Goal: Information Seeking & Learning: Learn about a topic

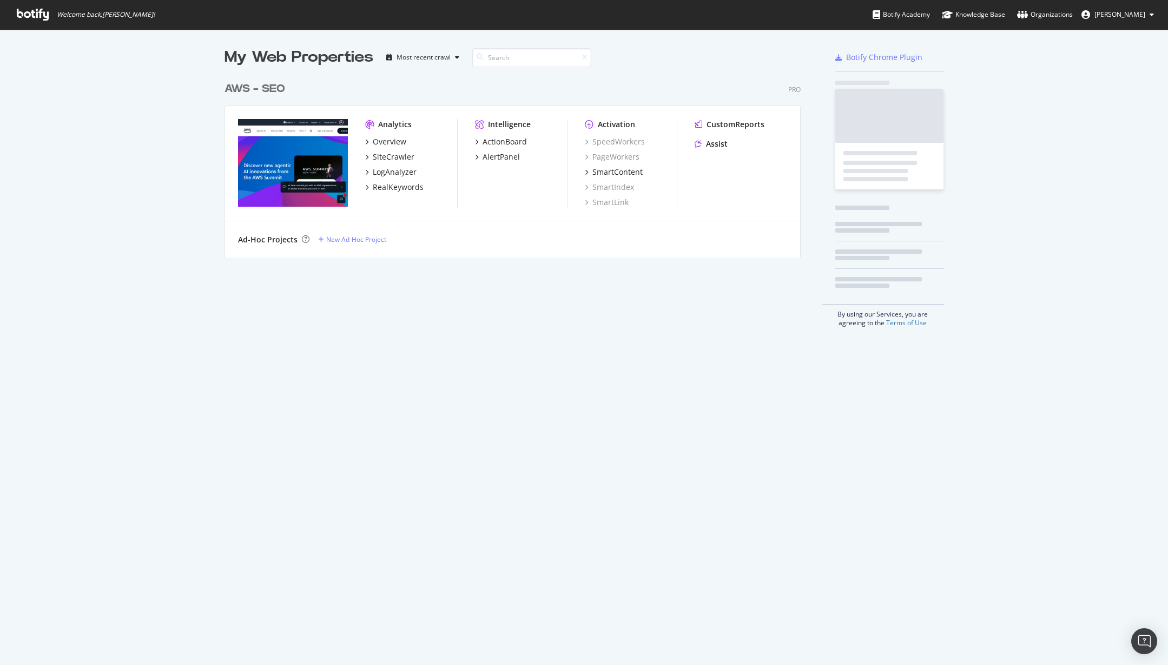
scroll to position [181, 577]
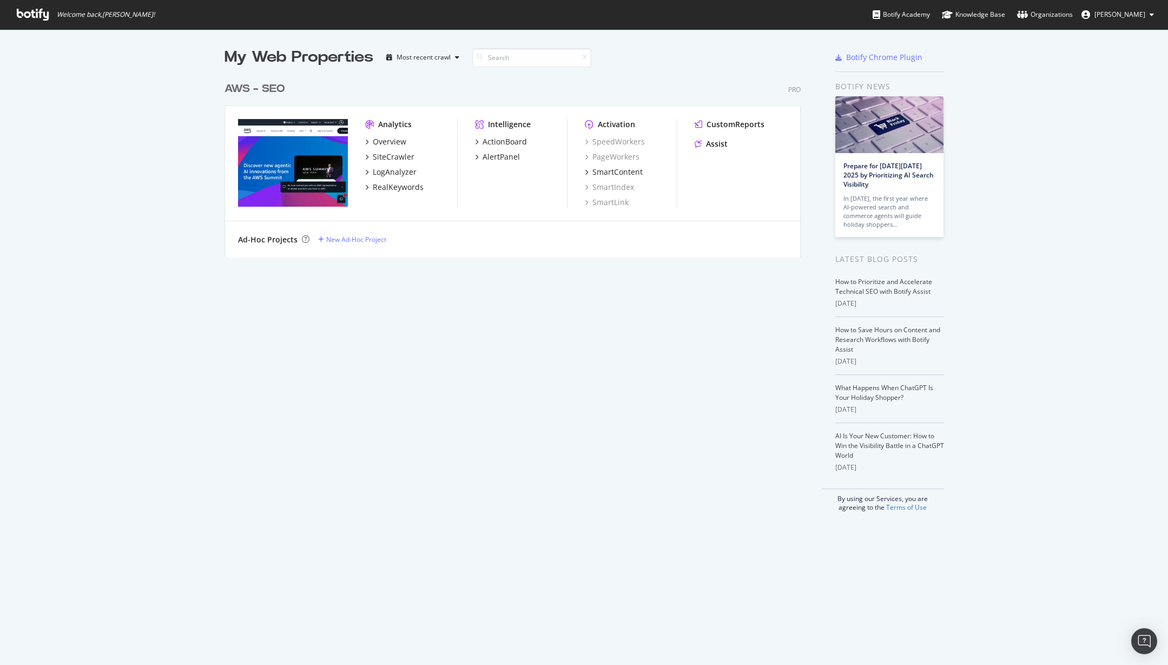
click at [245, 82] on div "AWS - SEO" at bounding box center [255, 89] width 61 height 16
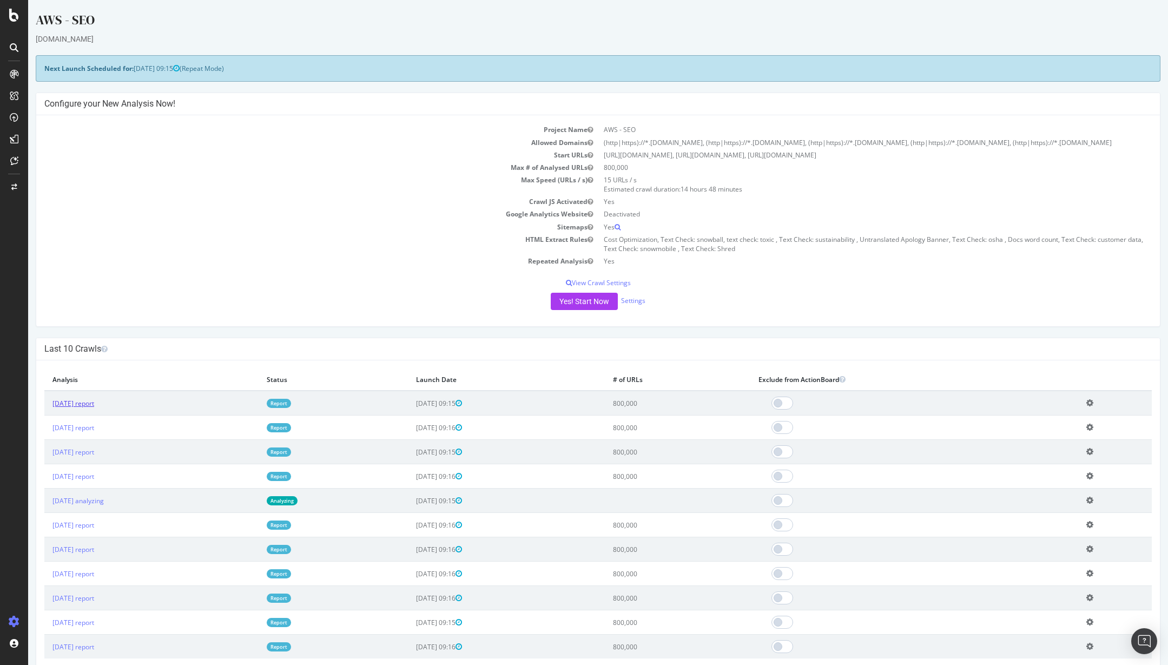
click at [94, 408] on link "2025 Sep. 17th report" at bounding box center [73, 403] width 42 height 9
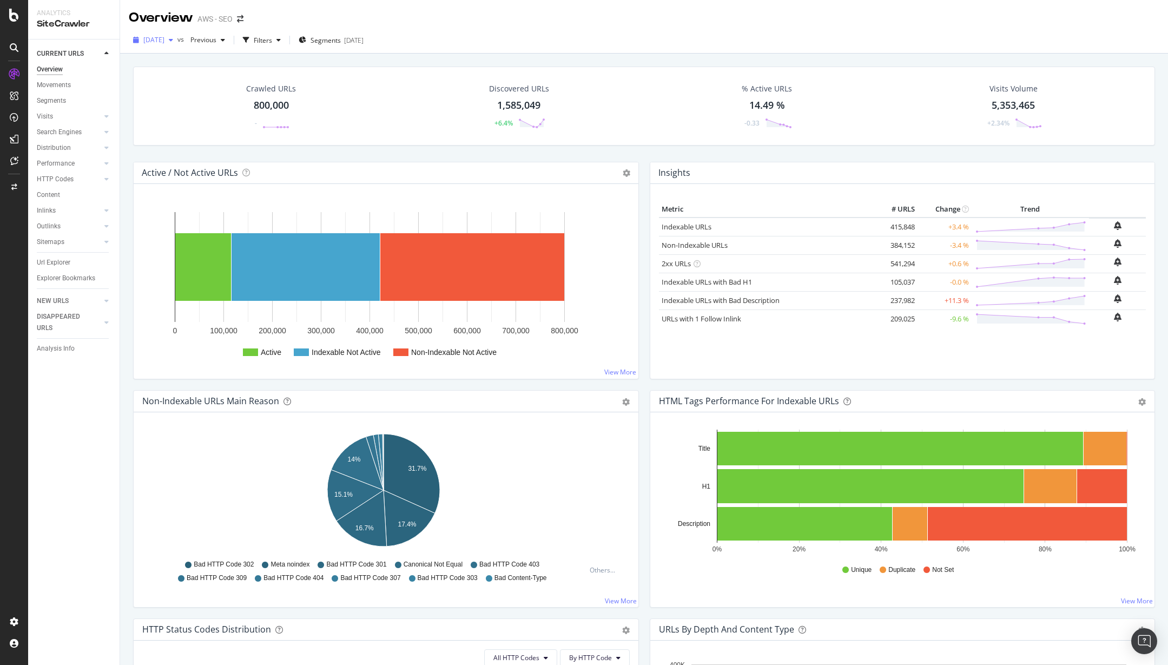
click at [164, 38] on span "[DATE]" at bounding box center [153, 39] width 21 height 9
click at [216, 39] on span "Previous" at bounding box center [201, 39] width 30 height 9
click at [233, 130] on div "2025 Jan. 29th 800K URLs" at bounding box center [273, 137] width 143 height 16
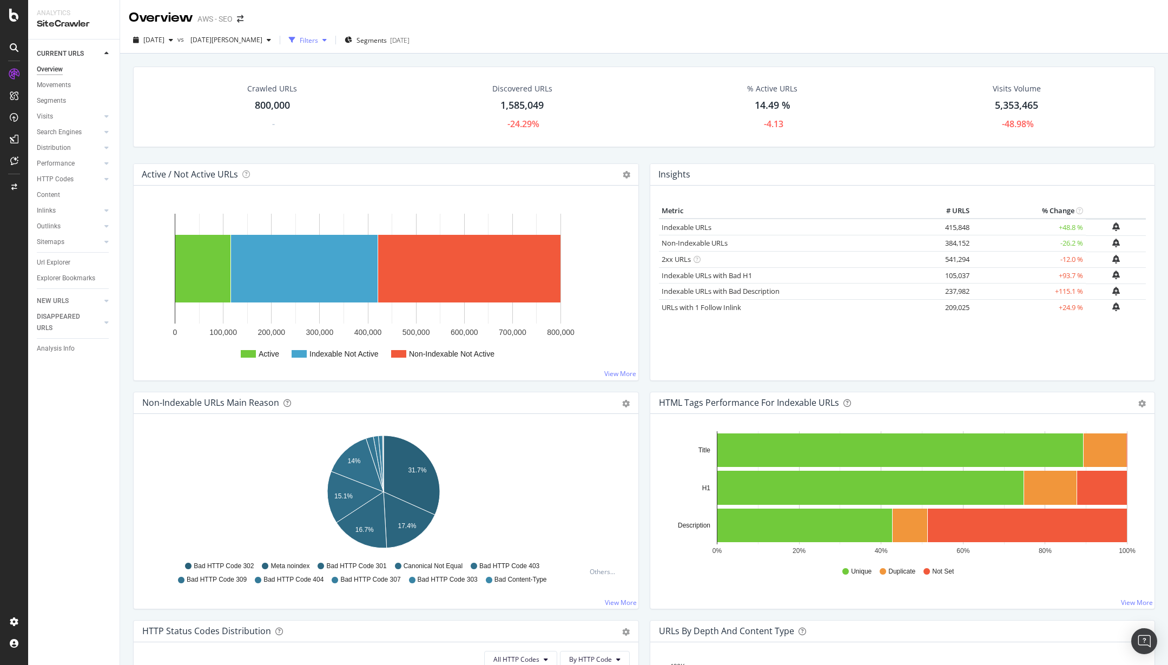
click at [322, 43] on icon "button" at bounding box center [324, 40] width 4 height 6
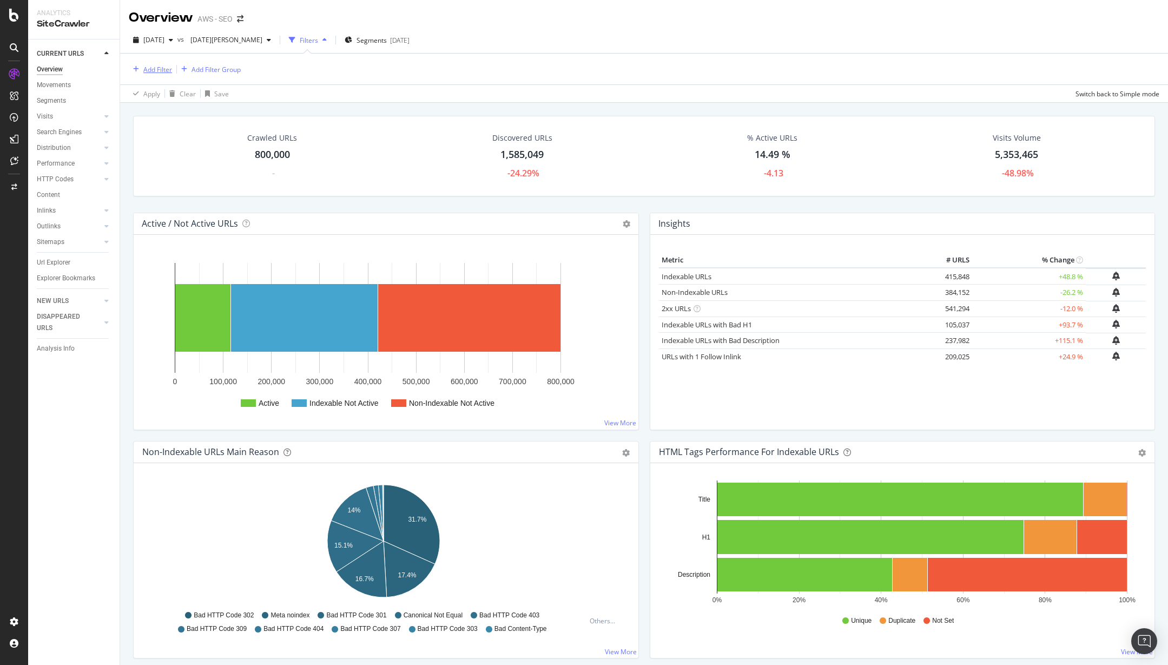
click at [153, 71] on div "Add Filter" at bounding box center [157, 69] width 29 height 9
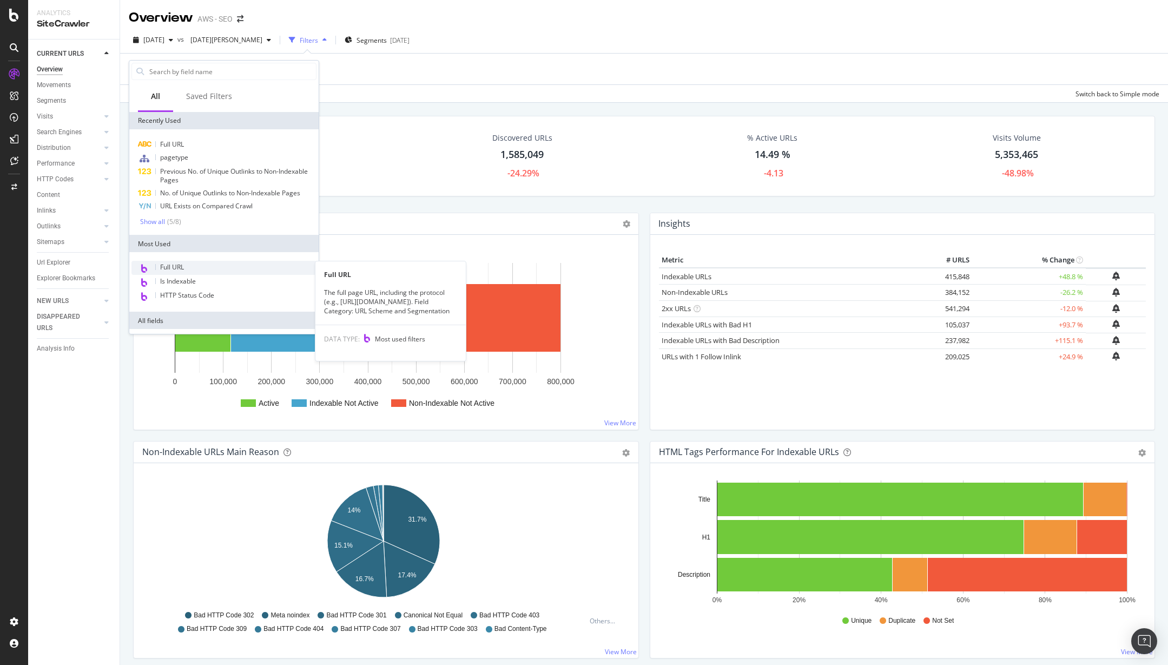
click at [180, 270] on span "Full URL" at bounding box center [172, 266] width 24 height 9
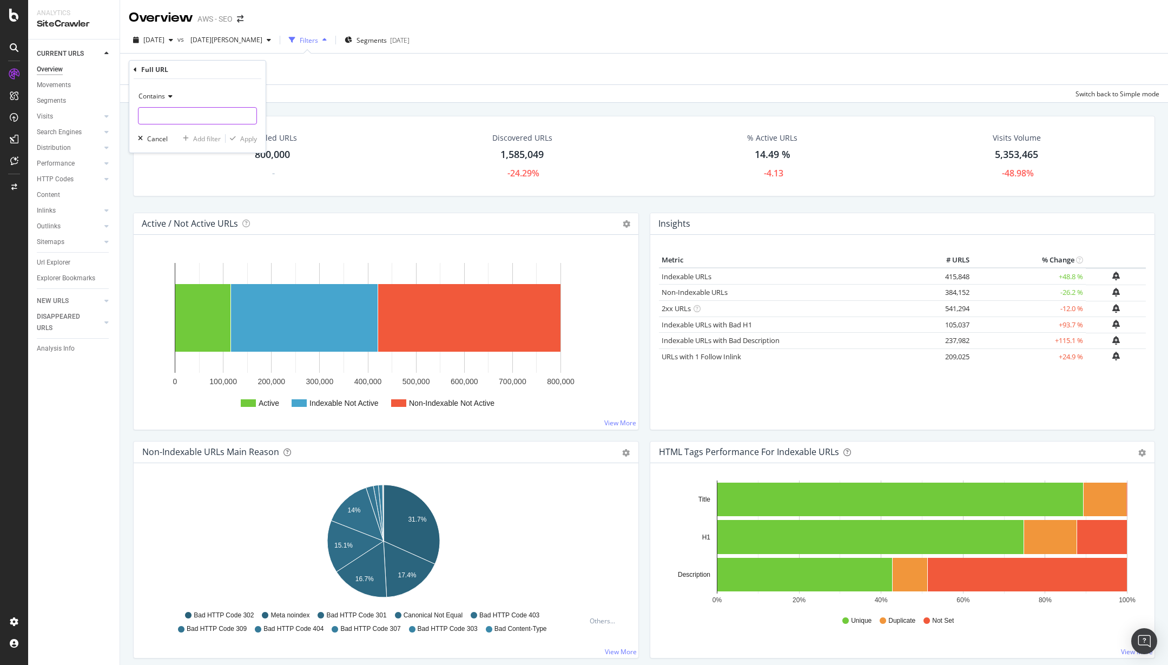
click at [186, 108] on input "text" at bounding box center [198, 115] width 118 height 17
click at [172, 97] on icon at bounding box center [169, 96] width 8 height 6
click at [176, 216] on span "Doesn't contain" at bounding box center [166, 217] width 47 height 9
click at [186, 124] on input "text" at bounding box center [198, 115] width 118 height 17
type input "docs."
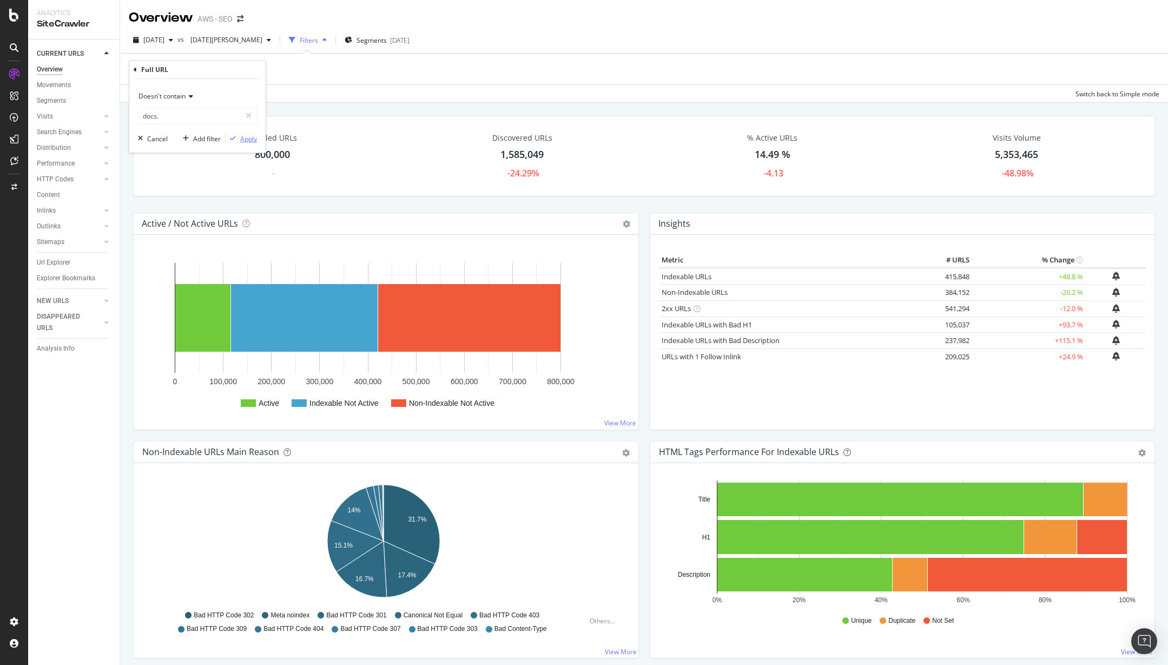
click at [251, 140] on div "Apply" at bounding box center [248, 138] width 17 height 9
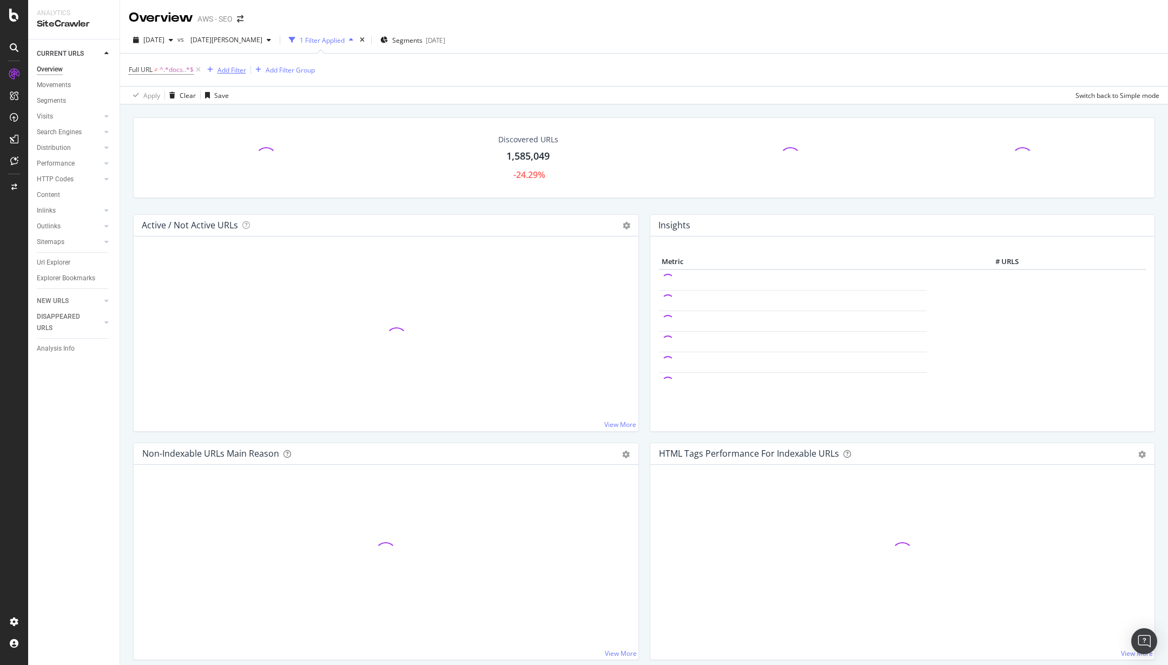
click at [228, 71] on div "Add Filter" at bounding box center [231, 69] width 29 height 9
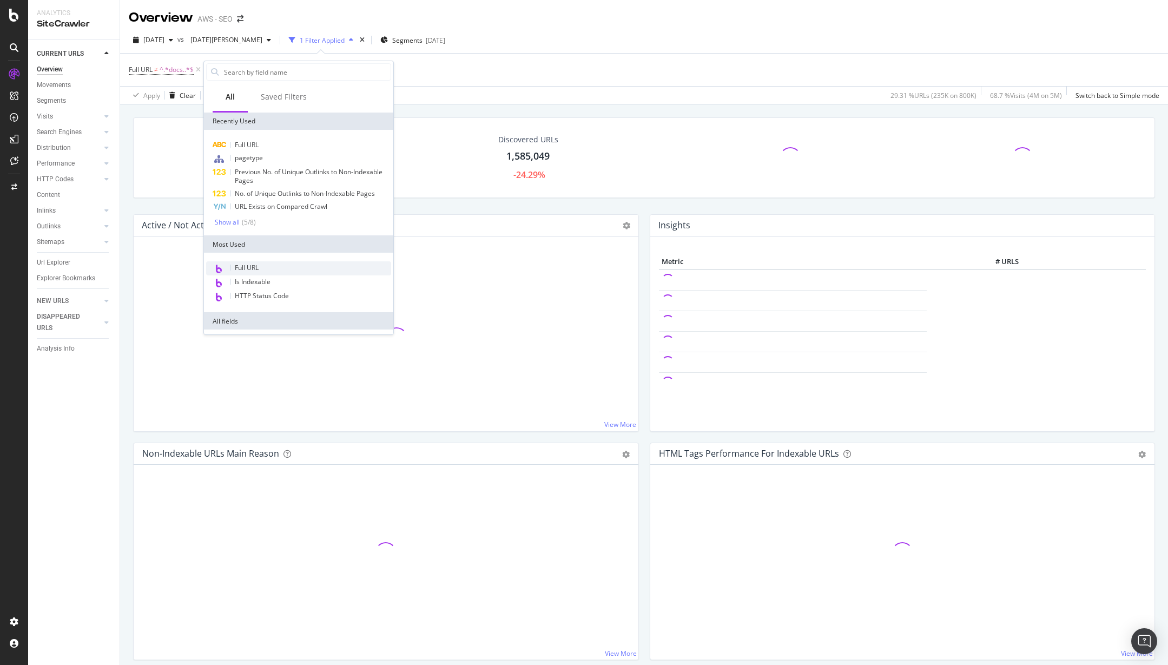
click at [247, 273] on div "Full URL" at bounding box center [298, 268] width 185 height 14
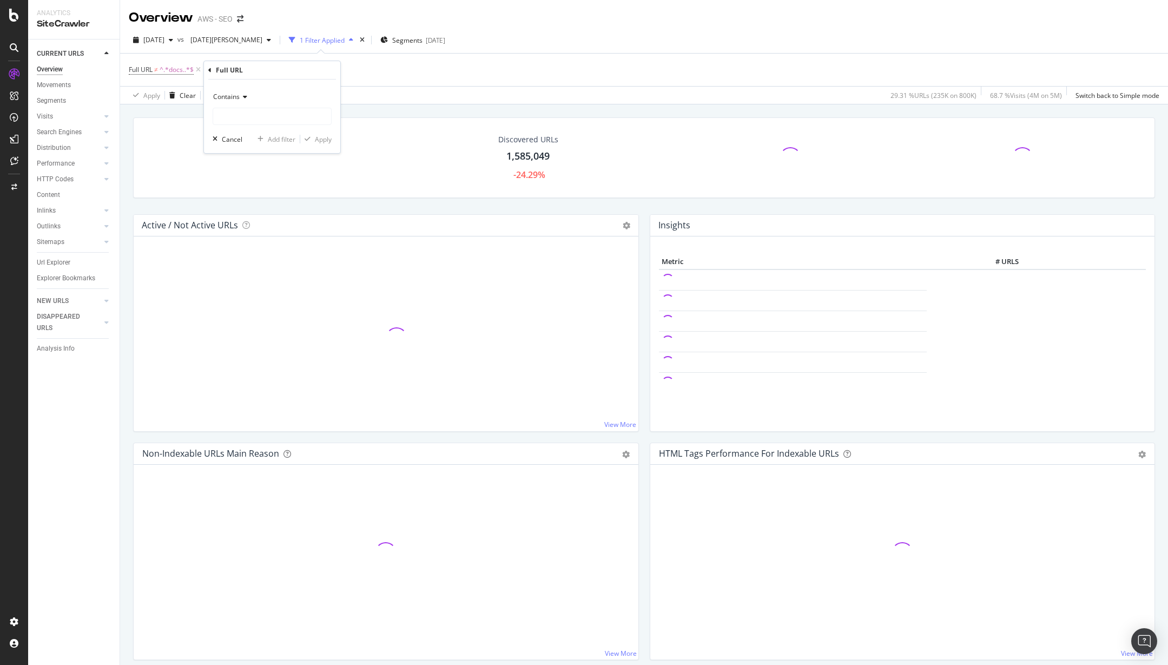
click at [243, 91] on div "Contains" at bounding box center [272, 96] width 119 height 17
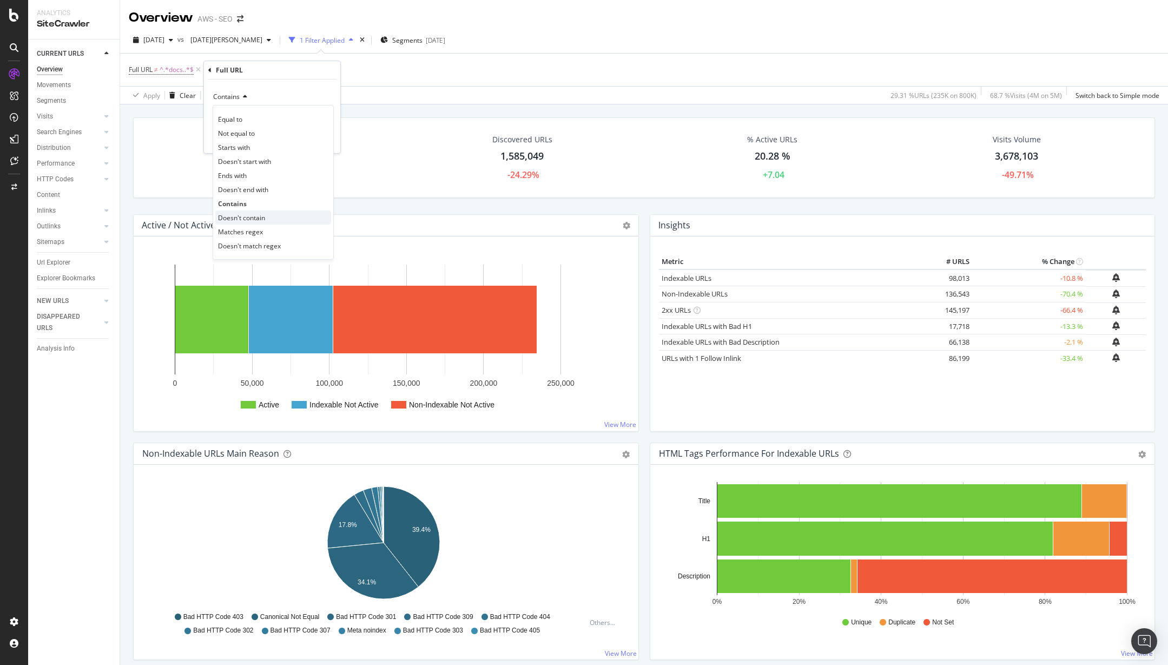
click at [255, 215] on span "Doesn't contain" at bounding box center [241, 217] width 47 height 9
click at [275, 114] on input "text" at bounding box center [272, 116] width 118 height 17
type input "/marketplace"
click at [326, 137] on div "Apply" at bounding box center [323, 139] width 17 height 9
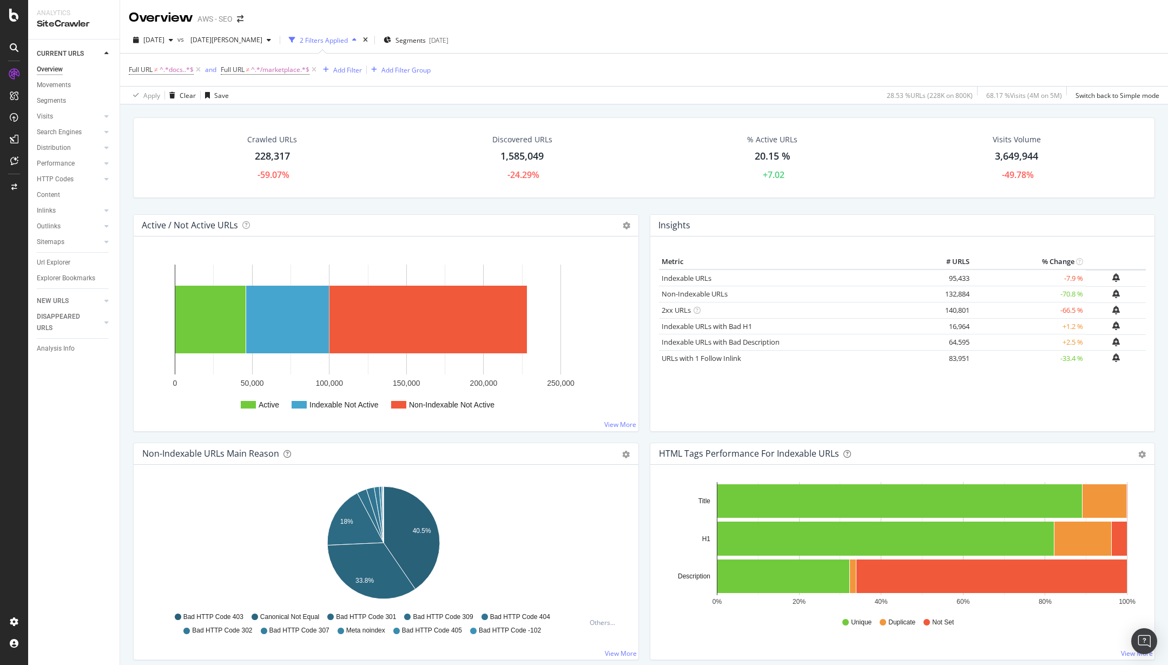
click at [1114, 420] on div "Metric # URLS % Change Indexable URLs 95,433 -7.9 % Non-Indexable URLs 132,884 …" at bounding box center [902, 338] width 487 height 169
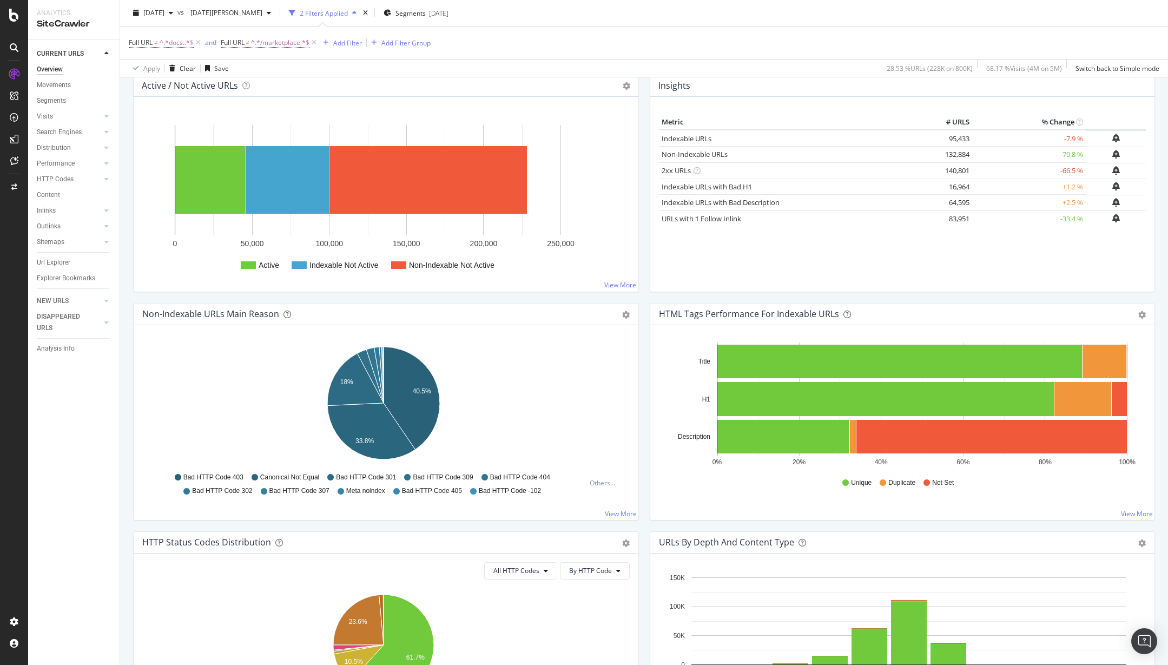
scroll to position [179, 0]
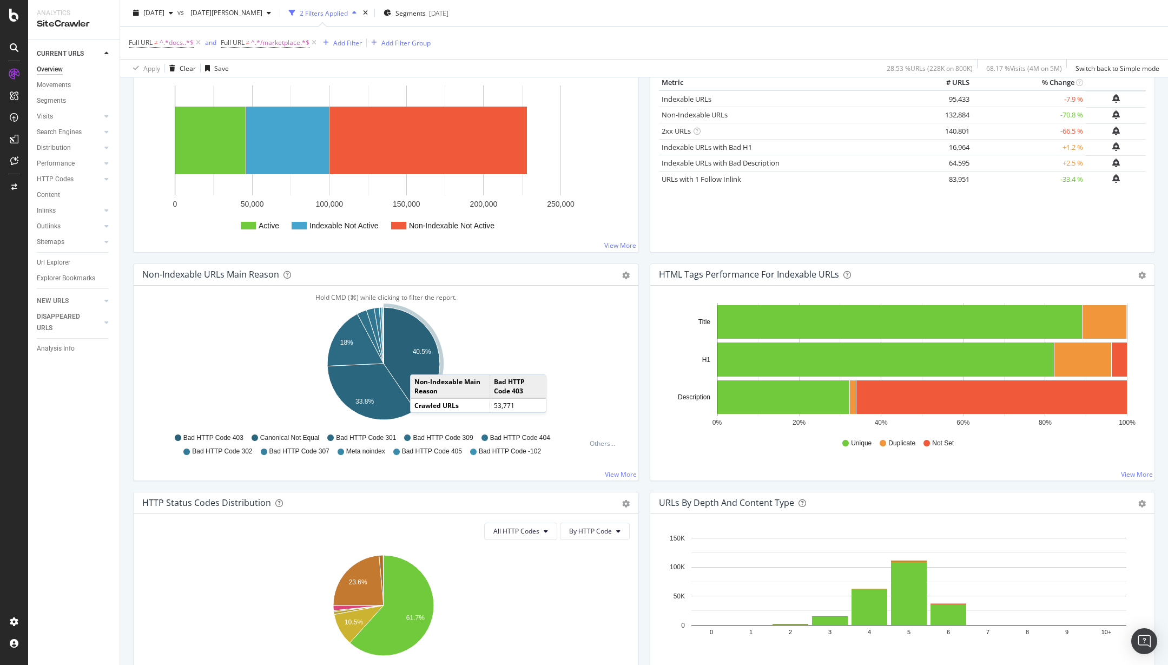
click at [421, 364] on icon "A chart." at bounding box center [412, 358] width 56 height 103
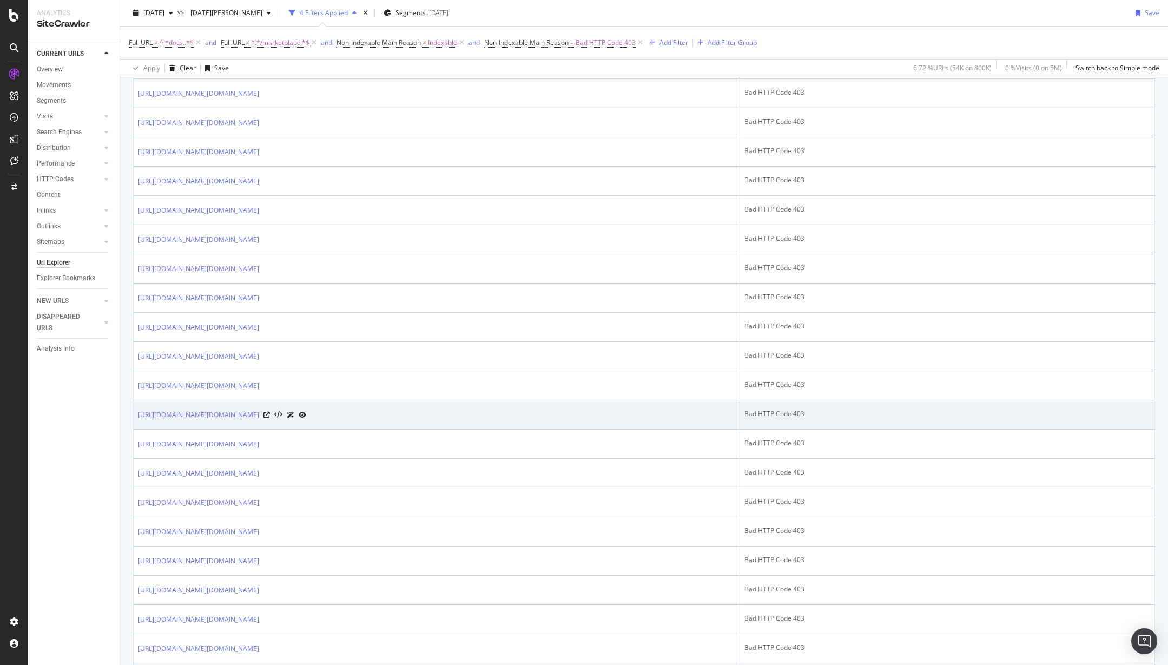
scroll to position [1038, 0]
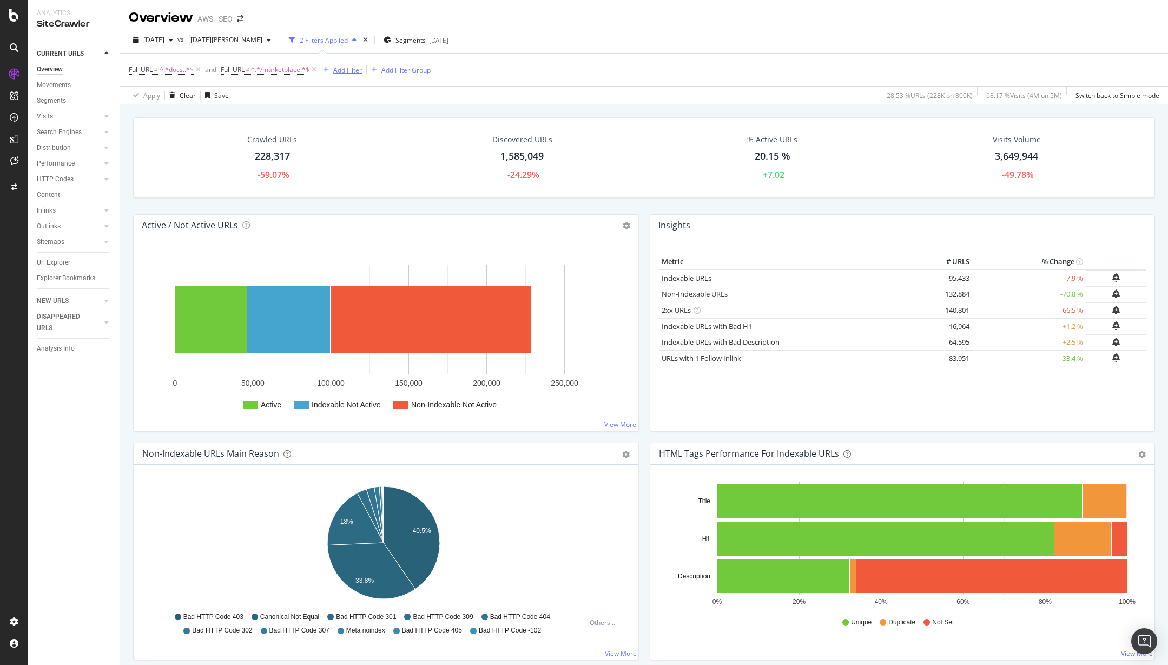
click at [352, 68] on div "Add Filter" at bounding box center [347, 69] width 29 height 9
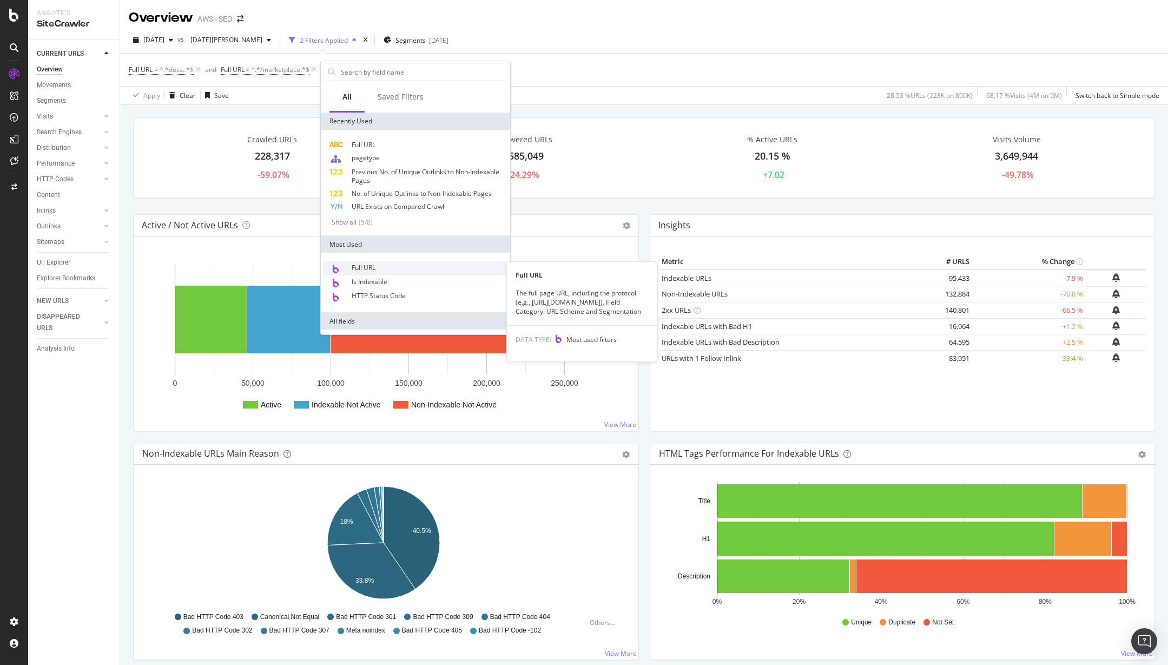
click at [383, 267] on div "Full URL" at bounding box center [415, 268] width 185 height 14
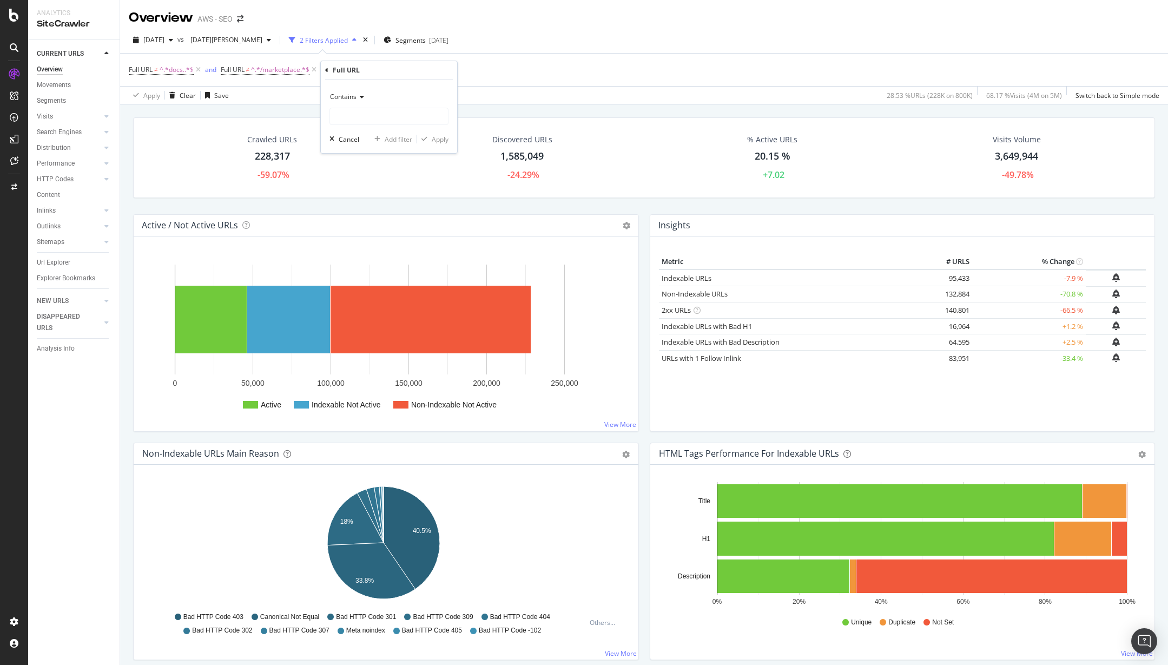
click at [357, 94] on icon at bounding box center [361, 97] width 8 height 6
click at [349, 217] on span "Doesn't contain" at bounding box center [358, 217] width 47 height 9
click at [352, 115] on input "text" at bounding box center [389, 116] width 118 height 17
type input "auth."
click at [441, 139] on div "Apply" at bounding box center [440, 139] width 17 height 9
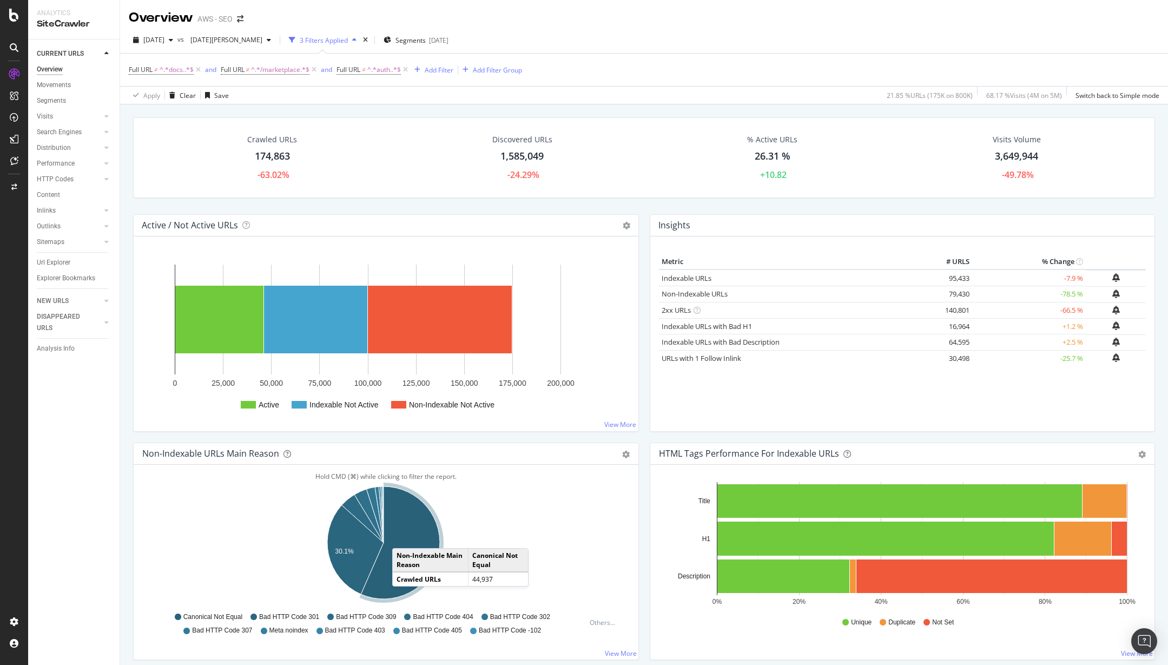
click at [403, 537] on icon "A chart." at bounding box center [400, 542] width 79 height 113
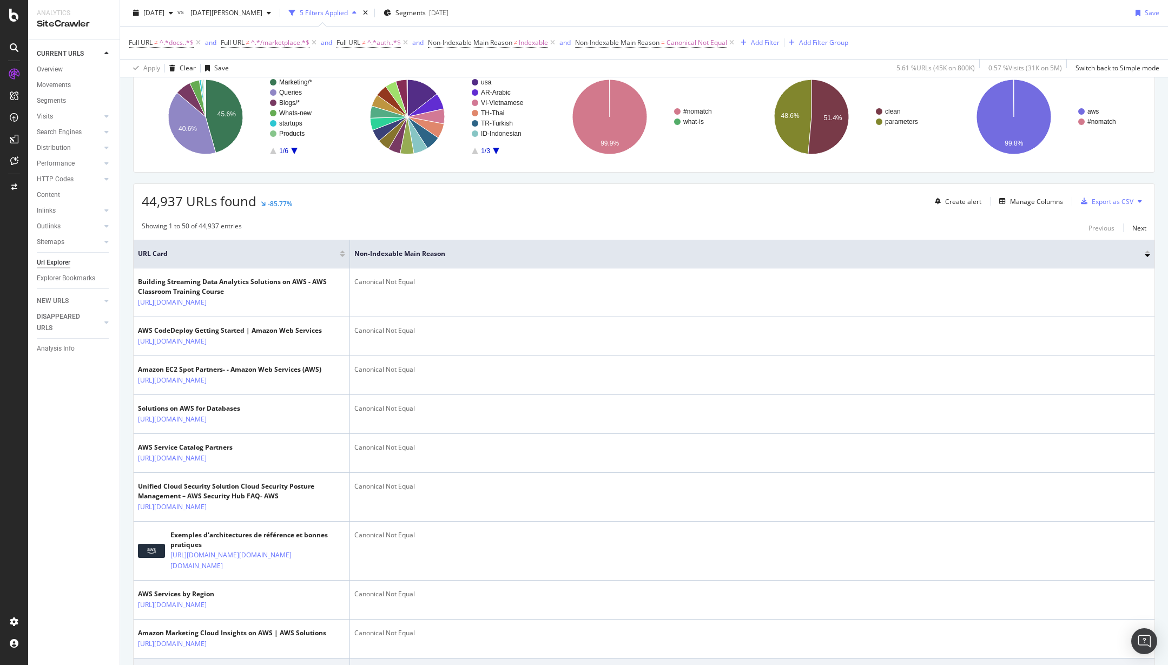
scroll to position [463, 0]
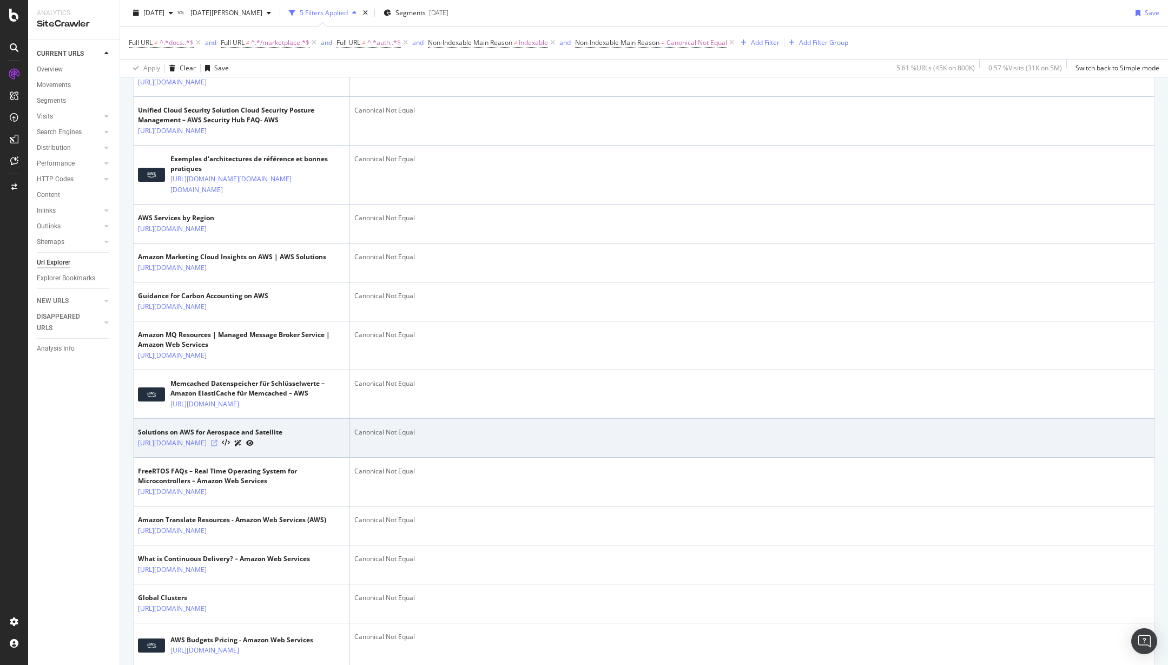
click at [217, 446] on icon at bounding box center [214, 443] width 6 height 6
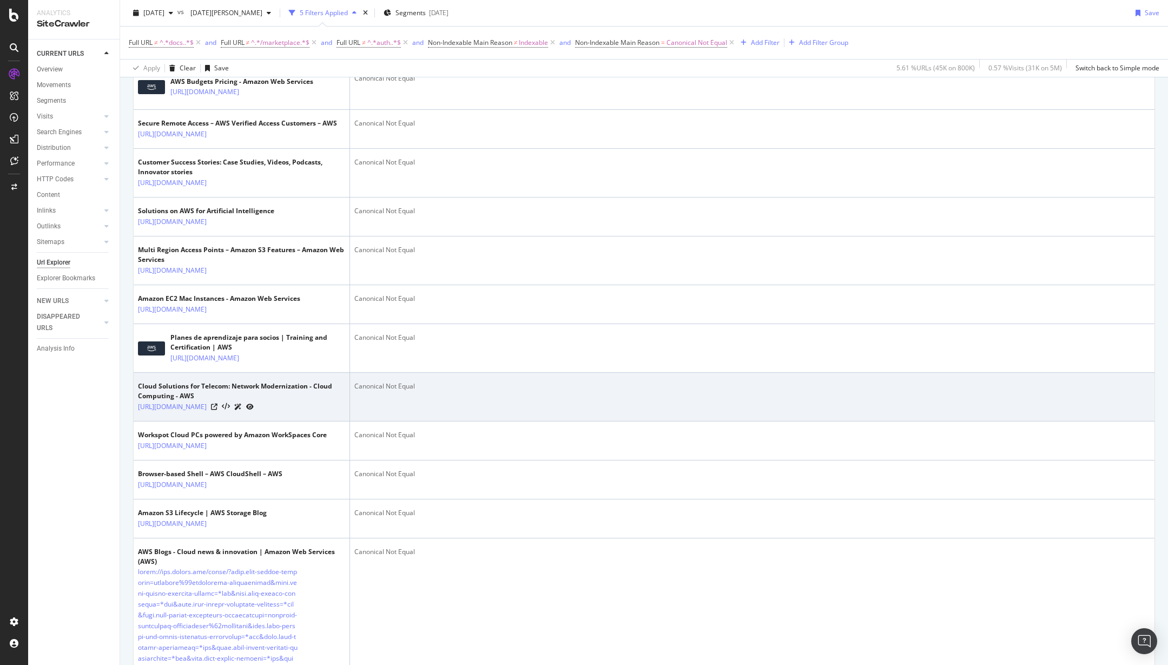
scroll to position [1376, 0]
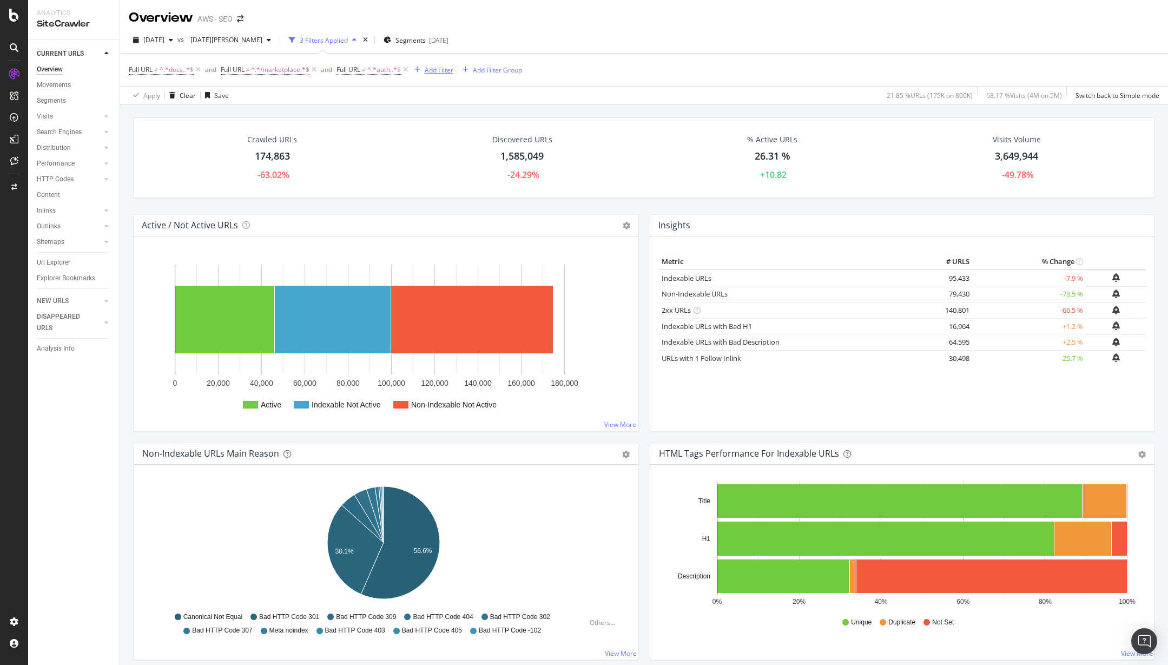
click at [434, 68] on div "Add Filter" at bounding box center [439, 69] width 29 height 9
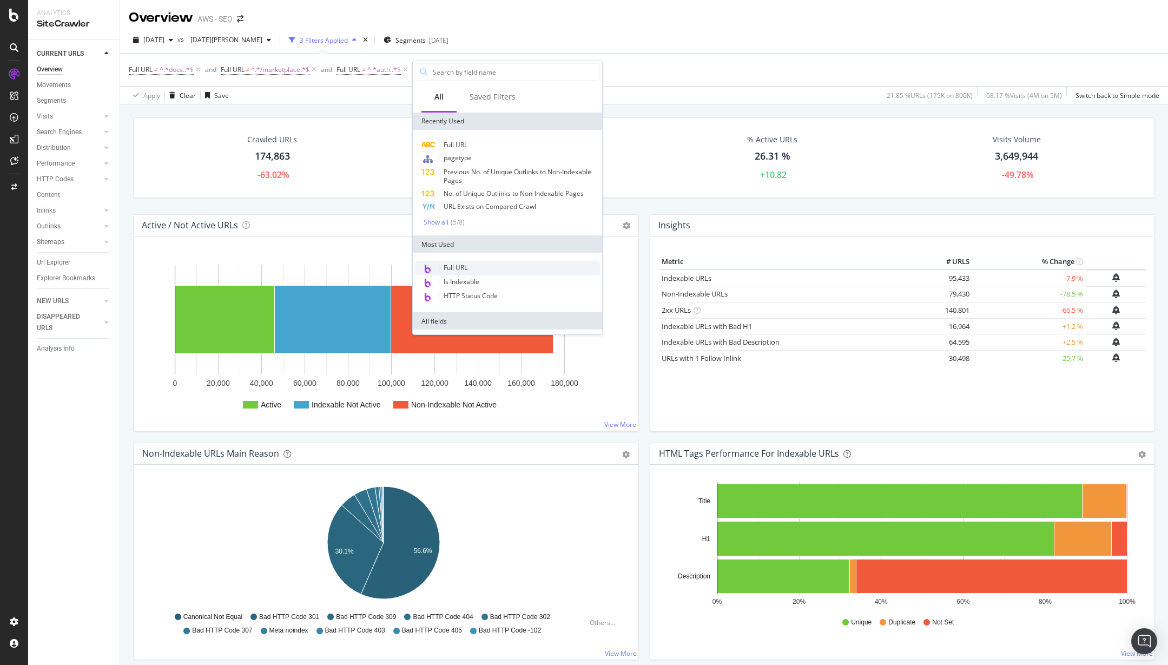
click at [466, 263] on span "Full URL" at bounding box center [456, 267] width 24 height 9
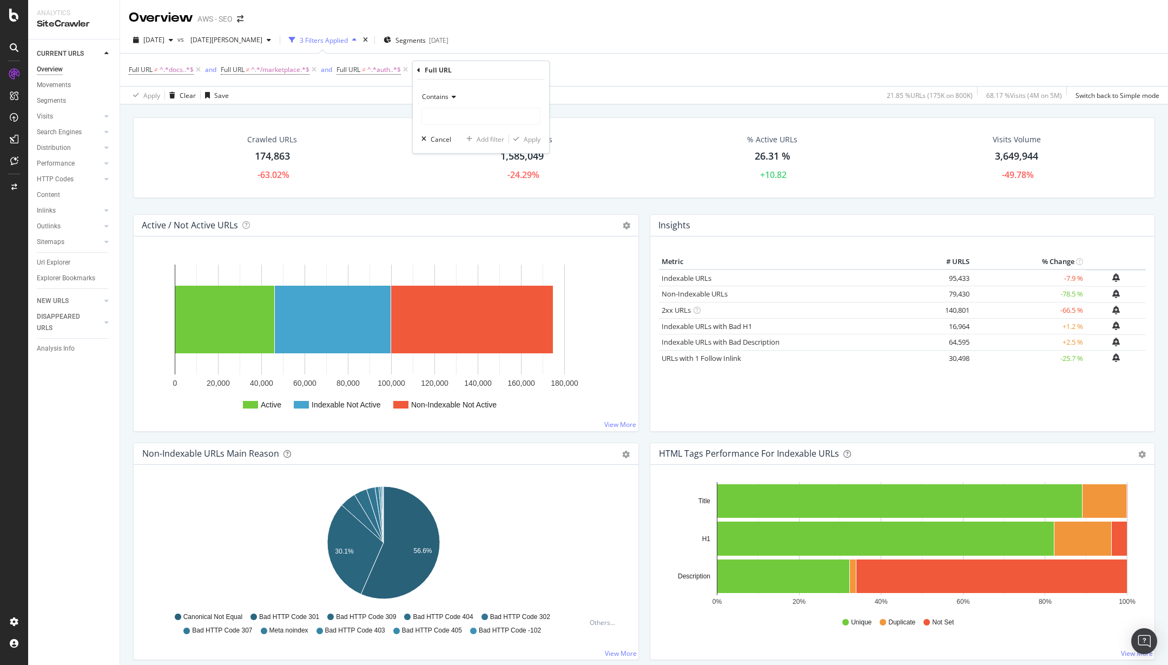
click at [452, 98] on icon at bounding box center [453, 97] width 8 height 6
click at [460, 218] on span "Doesn't contain" at bounding box center [450, 217] width 47 height 9
click at [456, 123] on input "text" at bounding box center [481, 116] width 118 height 17
type input "/blogs/"
click at [532, 140] on div "Apply" at bounding box center [532, 139] width 17 height 9
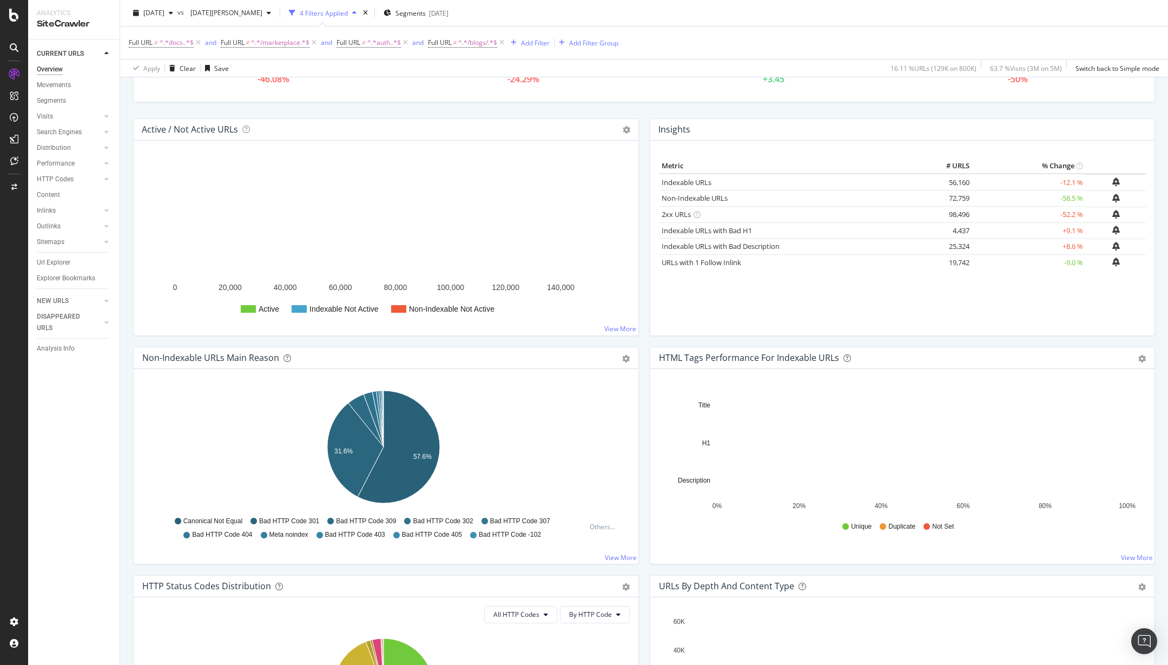
scroll to position [305, 0]
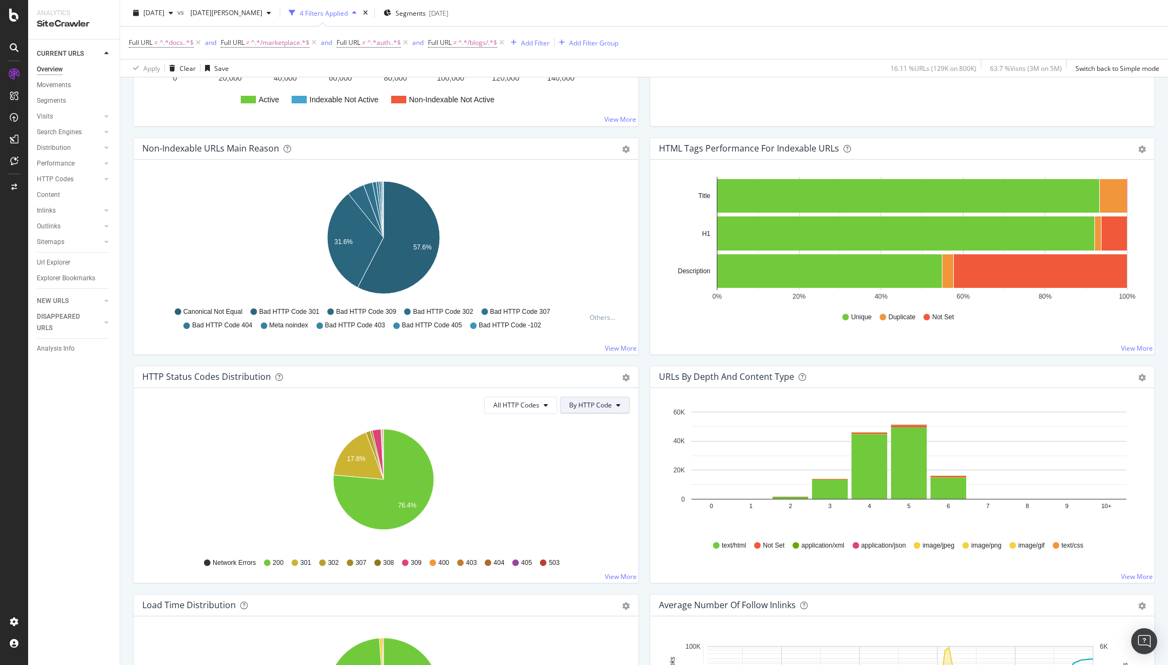
click at [596, 398] on button "By HTTP Code" at bounding box center [595, 405] width 70 height 17
click at [596, 426] on span "By Family" at bounding box center [586, 427] width 43 height 10
click at [545, 415] on div "All HTTP Codes By Family Hold CMD (⌘) while clicking to filter the report. 22.8…" at bounding box center [386, 485] width 505 height 195
click at [545, 408] on span "All HTTP Codes" at bounding box center [530, 404] width 46 height 9
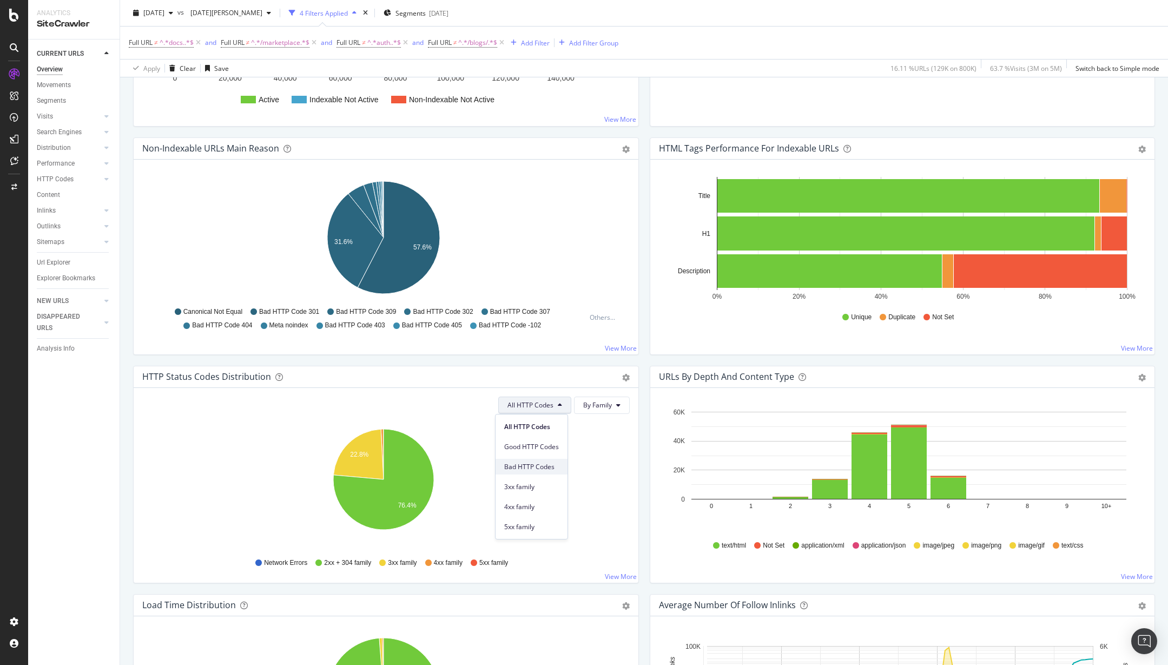
click at [532, 468] on span "Bad HTTP Codes" at bounding box center [531, 467] width 55 height 10
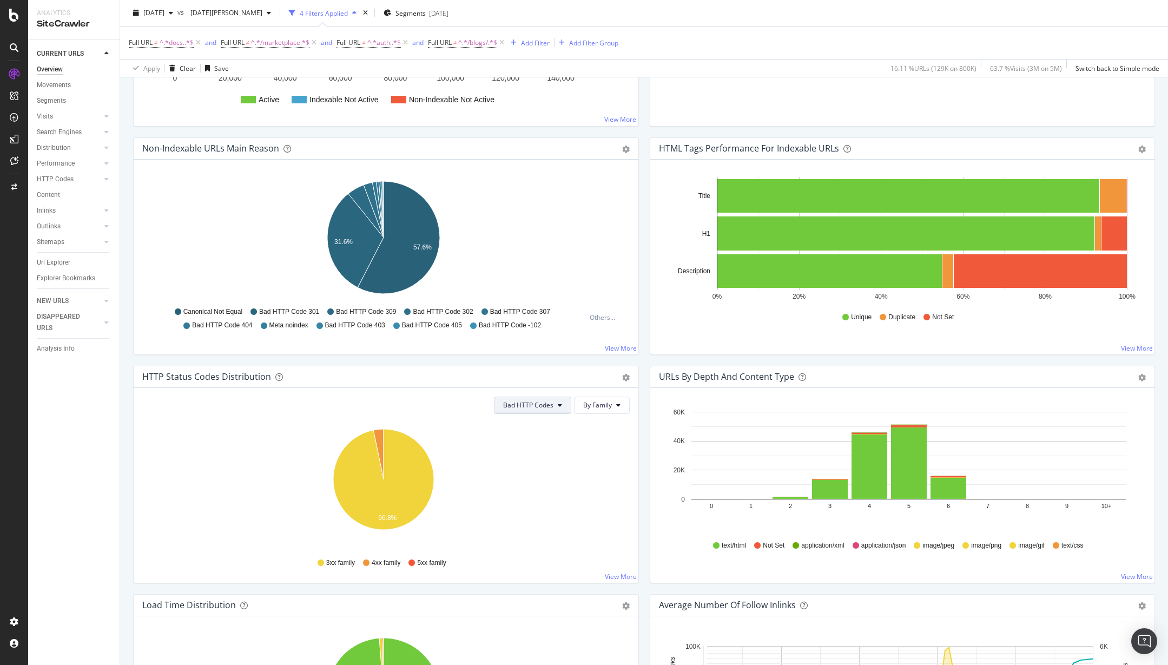
click at [545, 408] on span "Bad HTTP Codes" at bounding box center [528, 404] width 50 height 9
click at [577, 406] on button "By Family" at bounding box center [602, 405] width 56 height 17
click at [576, 447] on div "By HTTP Code" at bounding box center [601, 447] width 60 height 16
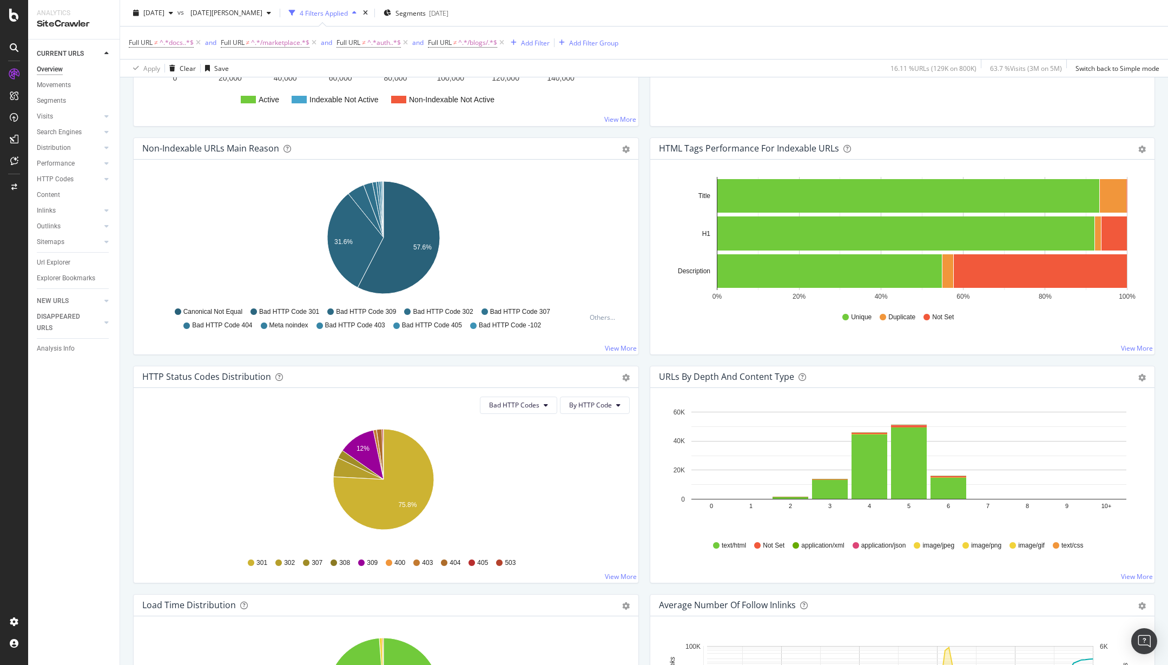
click at [576, 447] on icon "12% 75.8%" at bounding box center [383, 486] width 483 height 126
click at [360, 449] on text "12%" at bounding box center [363, 448] width 13 height 8
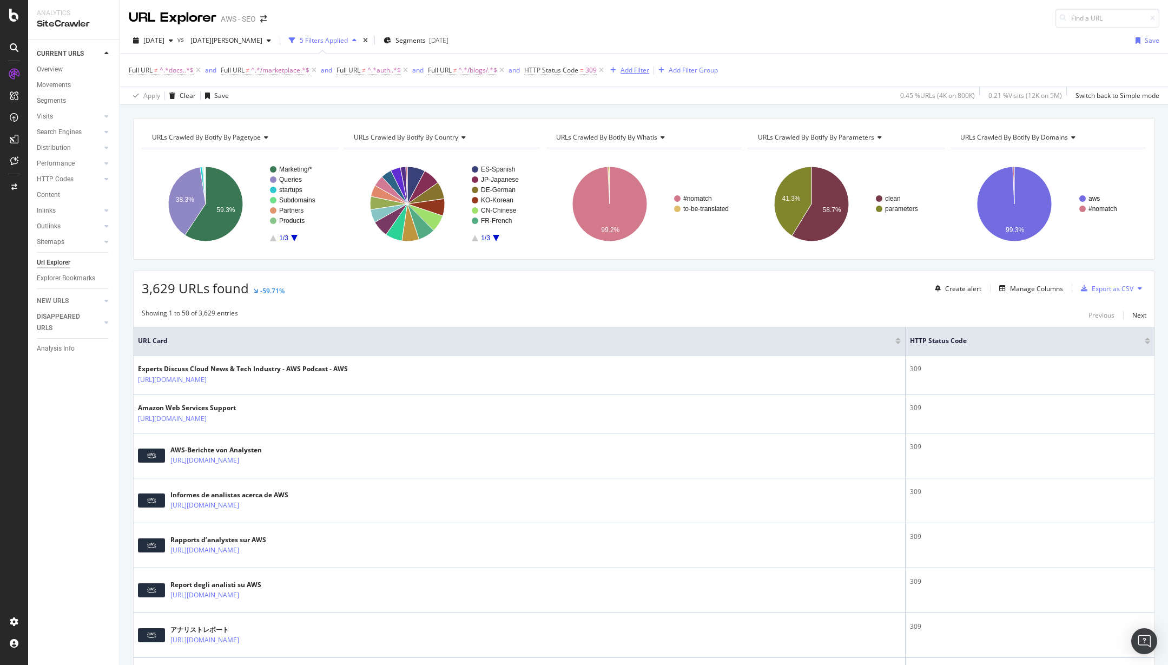
click at [648, 74] on div "Add Filter" at bounding box center [635, 69] width 29 height 9
click at [645, 40] on div "2025 Sep. 17th vs 2025 Jan. 29th 5 Filters Applied Segments 2025-04-21 Save" at bounding box center [644, 43] width 1048 height 22
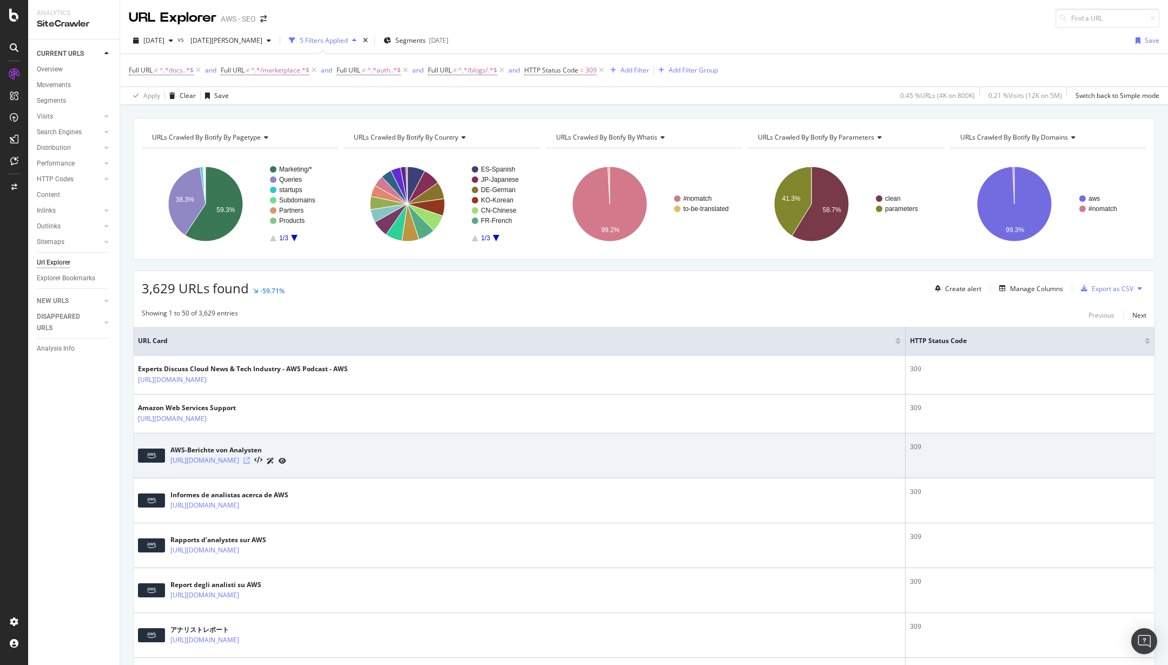
click at [250, 460] on icon at bounding box center [246, 460] width 6 height 6
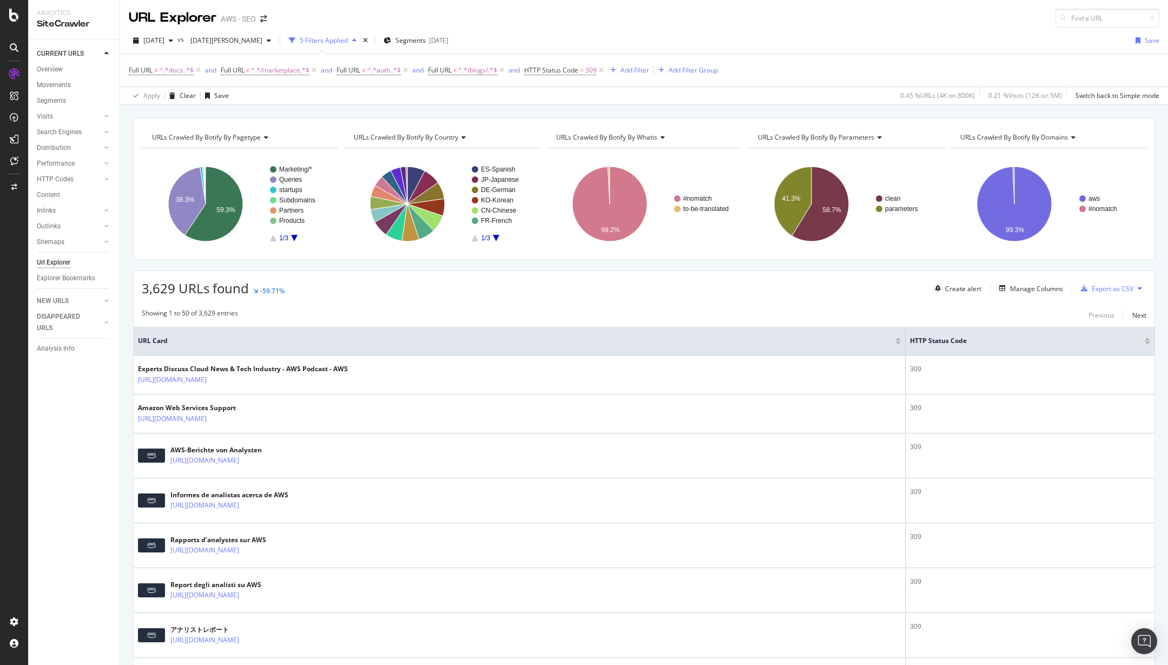
click at [630, 106] on div "URLs Crawled By Botify By pagetype Chart (by Value) Table Expand Export as CSV …" at bounding box center [644, 118] width 1048 height 26
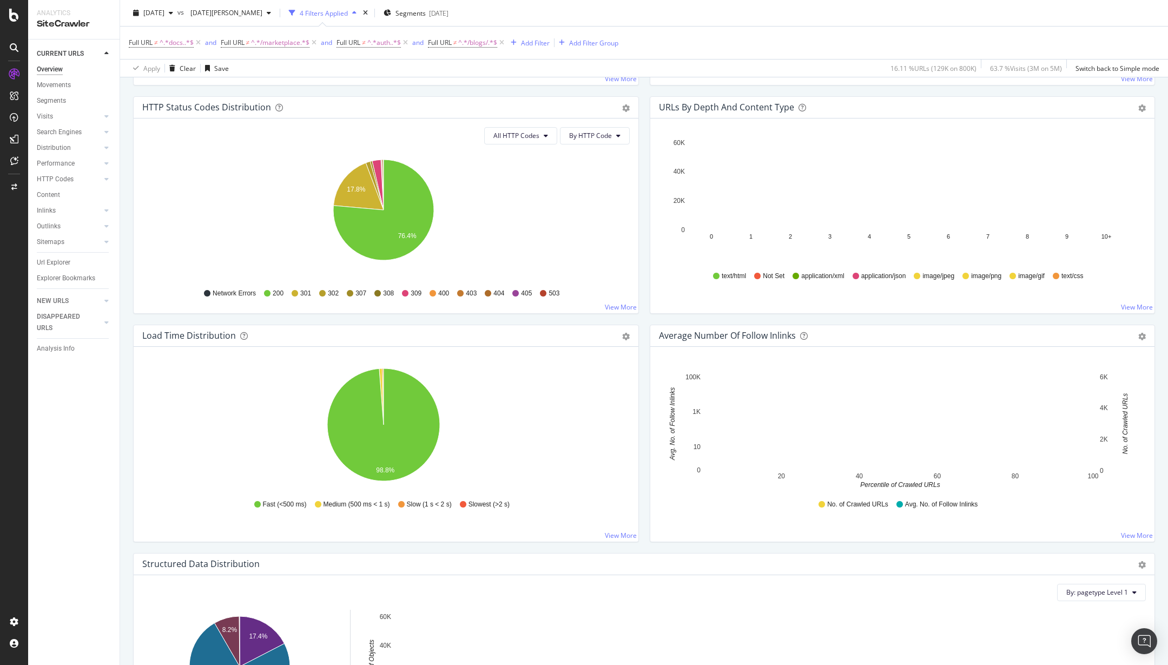
scroll to position [565, 0]
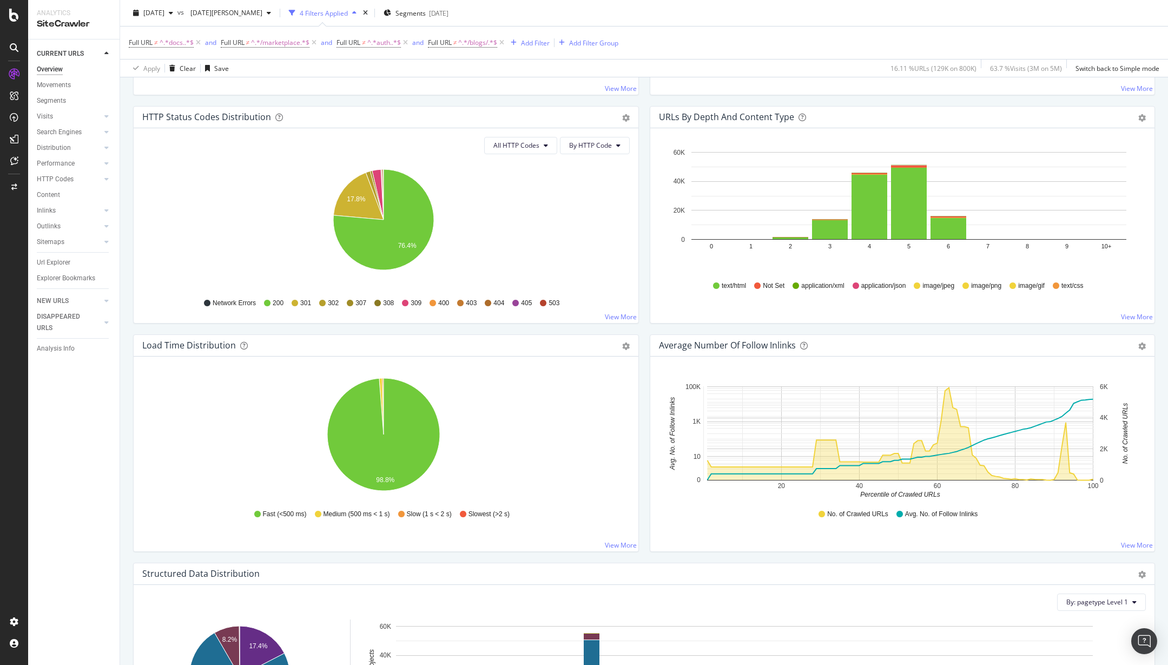
click at [541, 302] on icon at bounding box center [543, 303] width 6 height 6
click at [505, 302] on div "Network Errors 200 301 302 307 308 309 400 403 404 405 503" at bounding box center [386, 303] width 477 height 24
click at [517, 301] on div "405" at bounding box center [521, 303] width 19 height 9
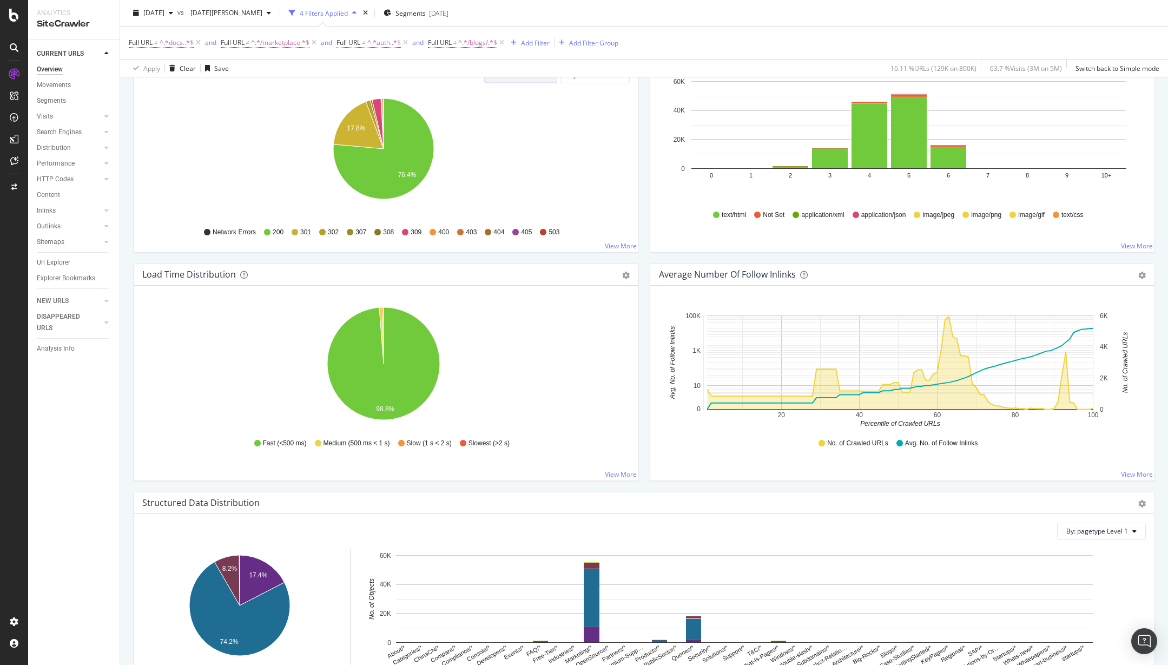
scroll to position [283, 0]
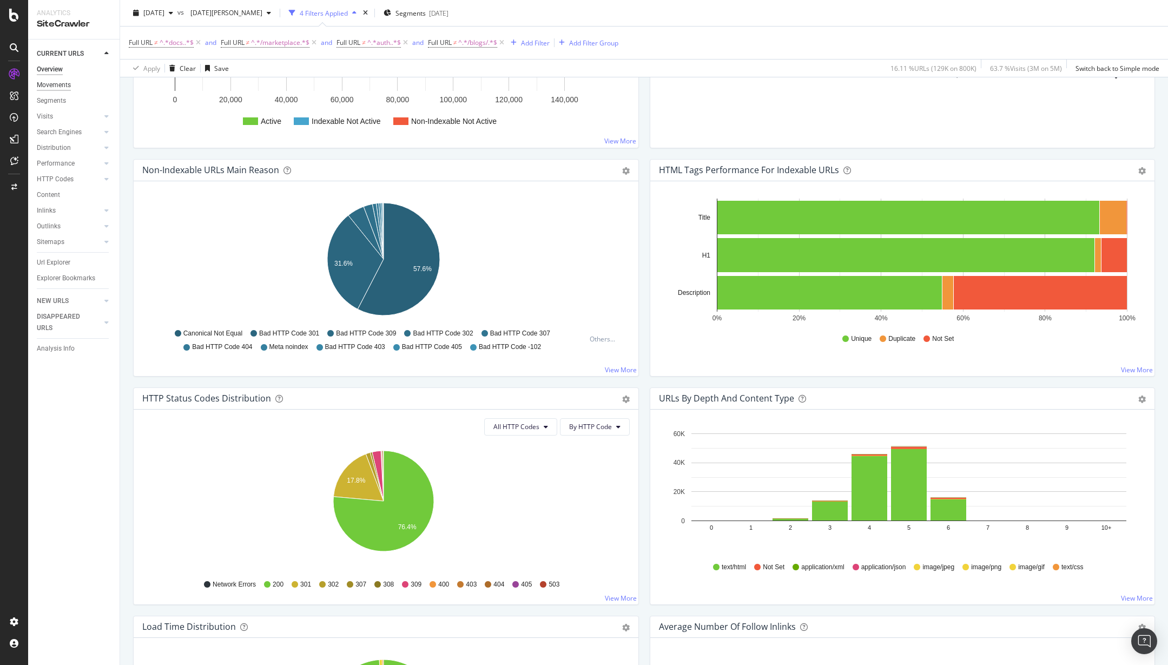
click at [62, 82] on div "Movements" at bounding box center [54, 85] width 34 height 11
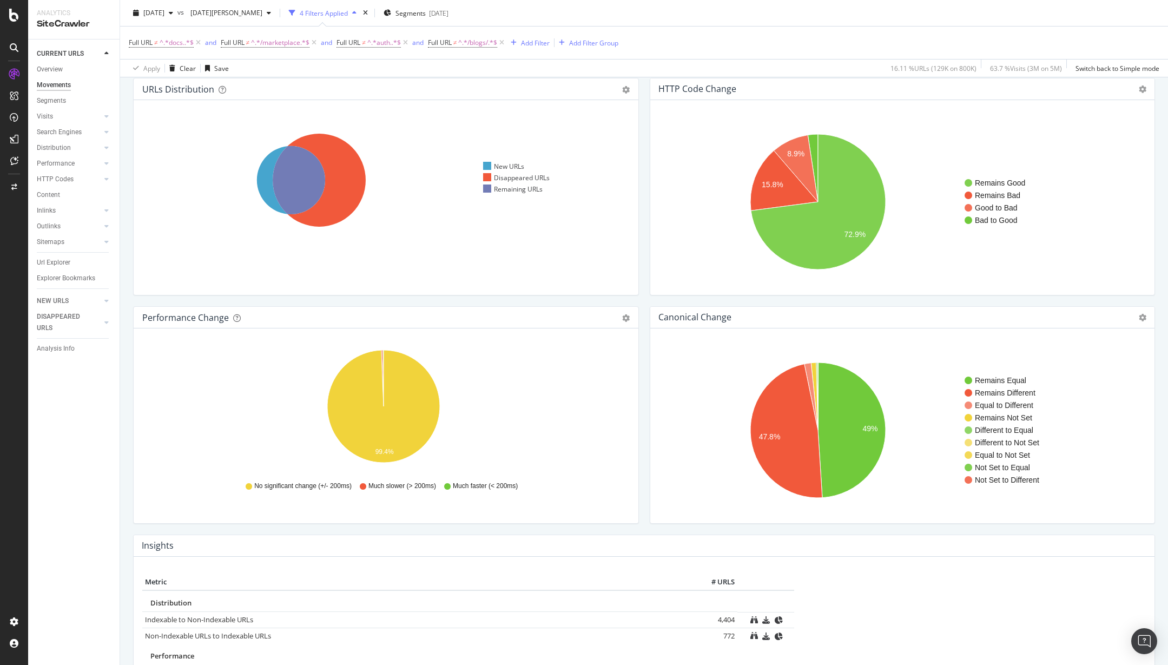
scroll to position [269, 0]
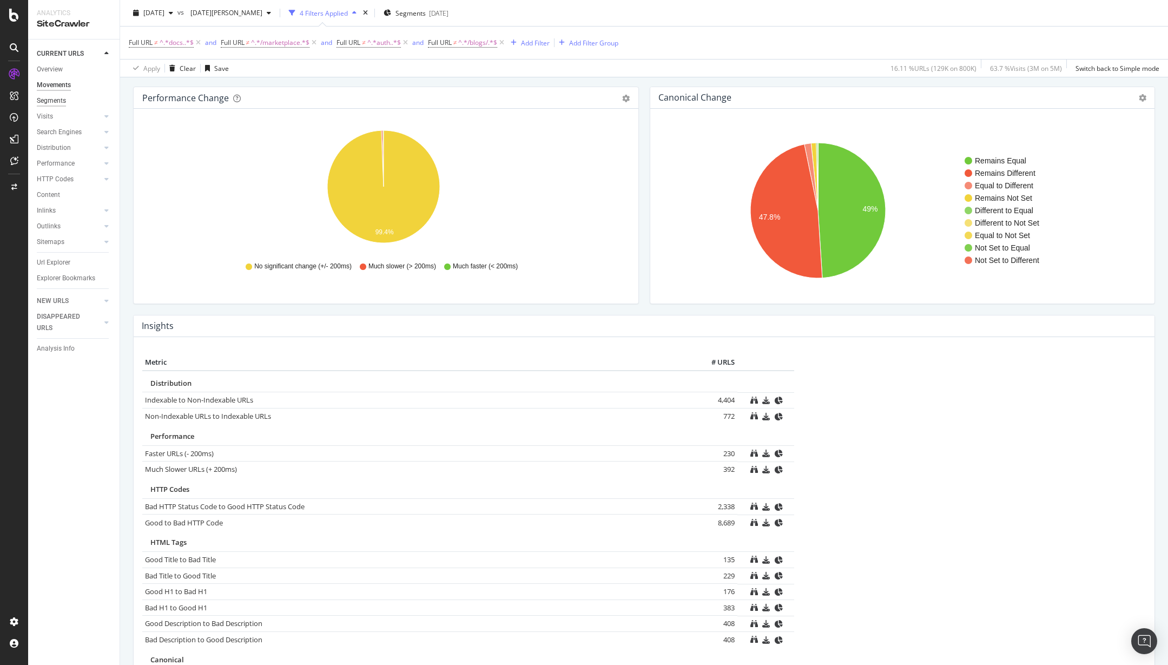
click at [63, 103] on div "Segments" at bounding box center [51, 100] width 29 height 11
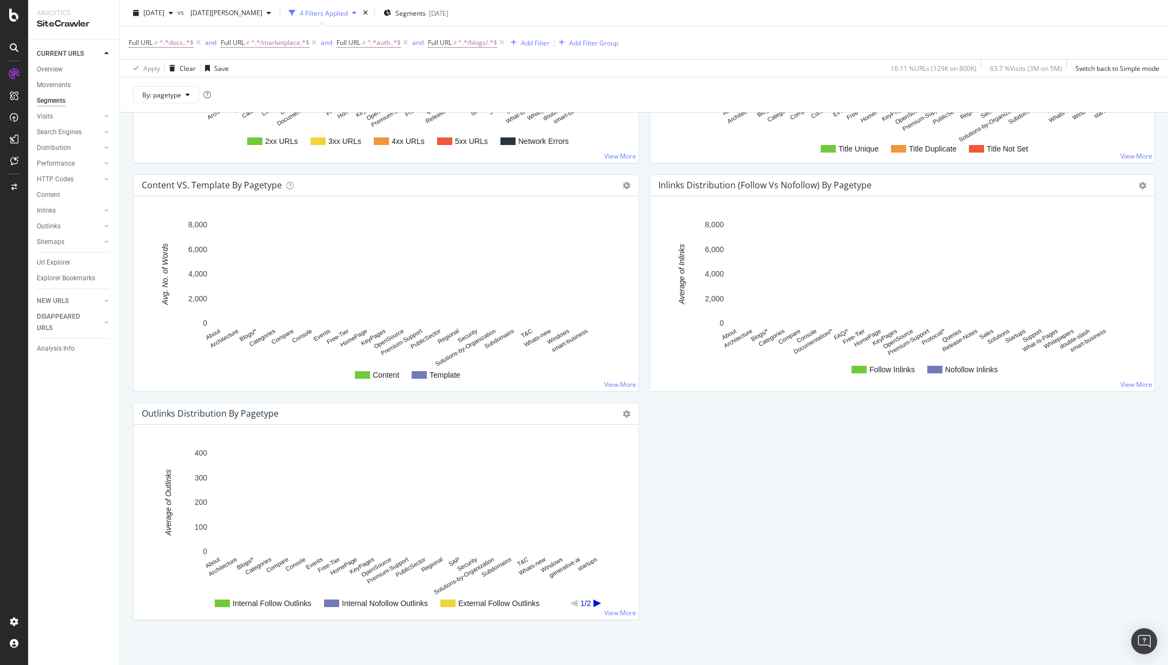
scroll to position [177, 0]
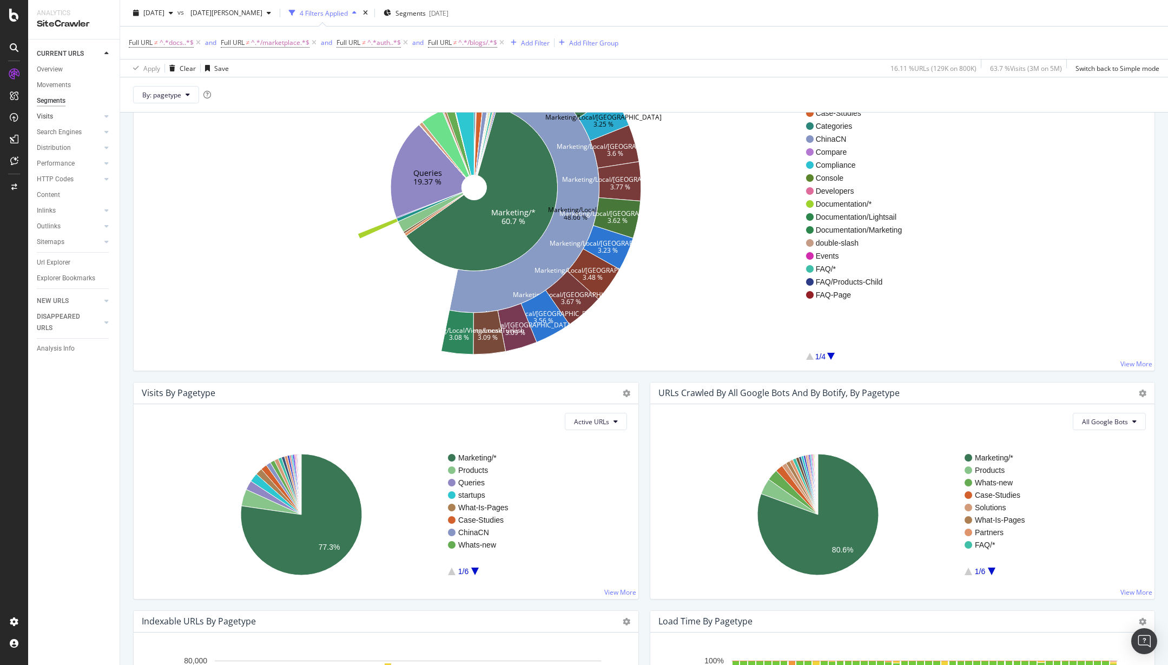
click at [81, 115] on link "Visits" at bounding box center [69, 116] width 64 height 11
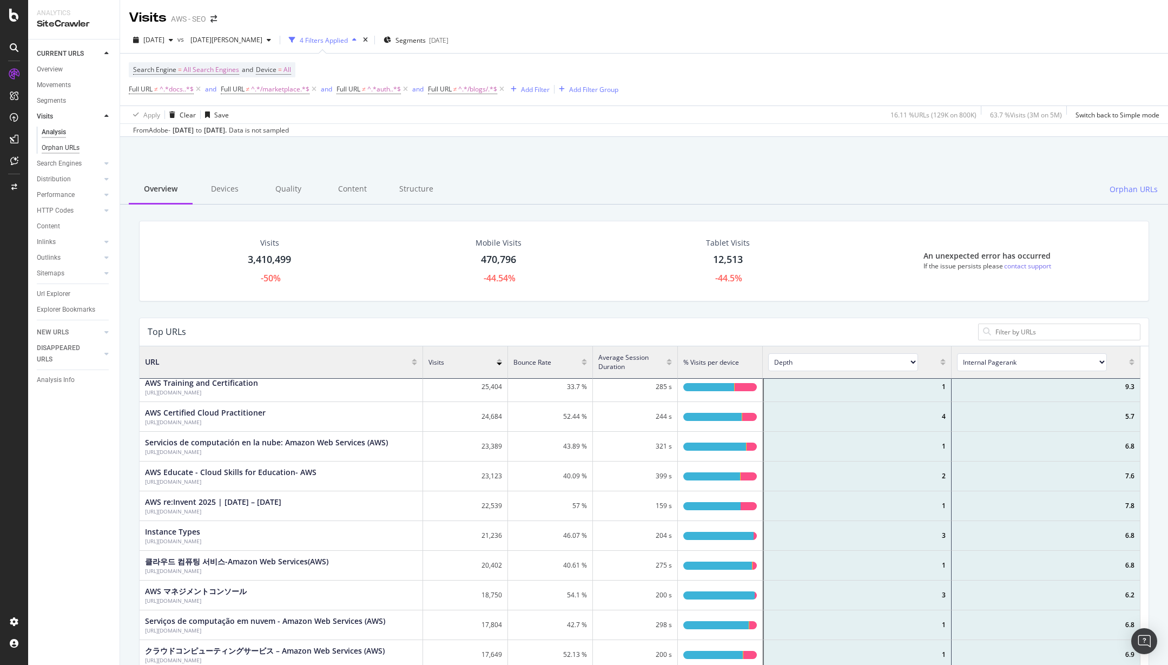
click at [75, 148] on div "Orphan URLs" at bounding box center [61, 147] width 38 height 11
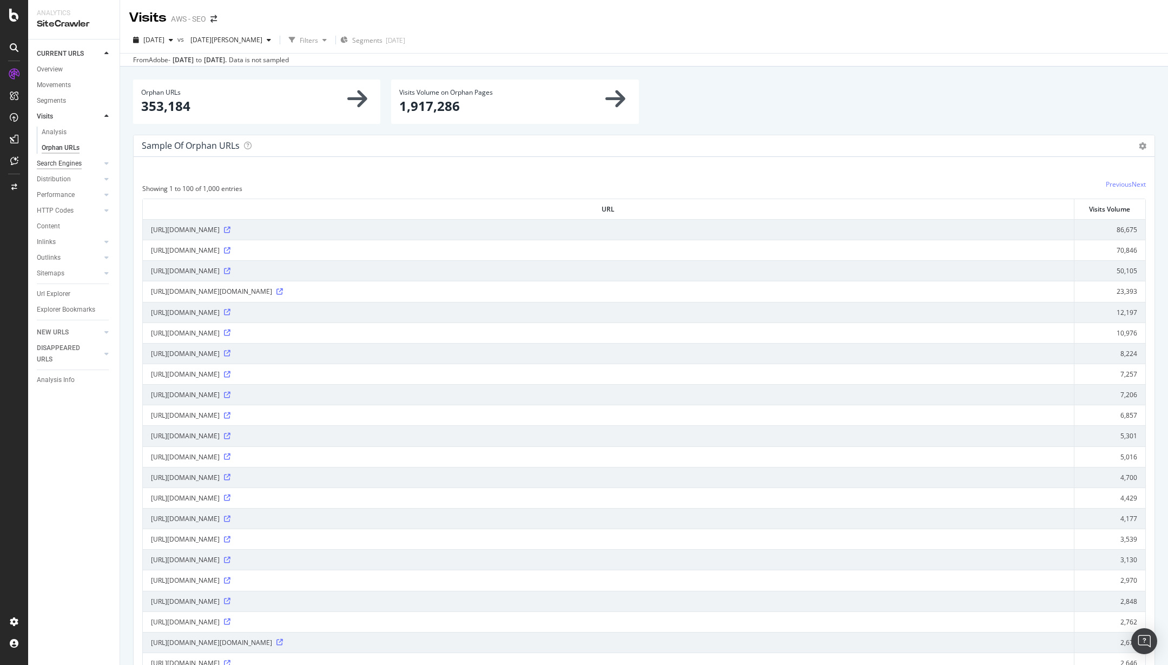
click at [79, 163] on div "Search Engines" at bounding box center [59, 163] width 45 height 11
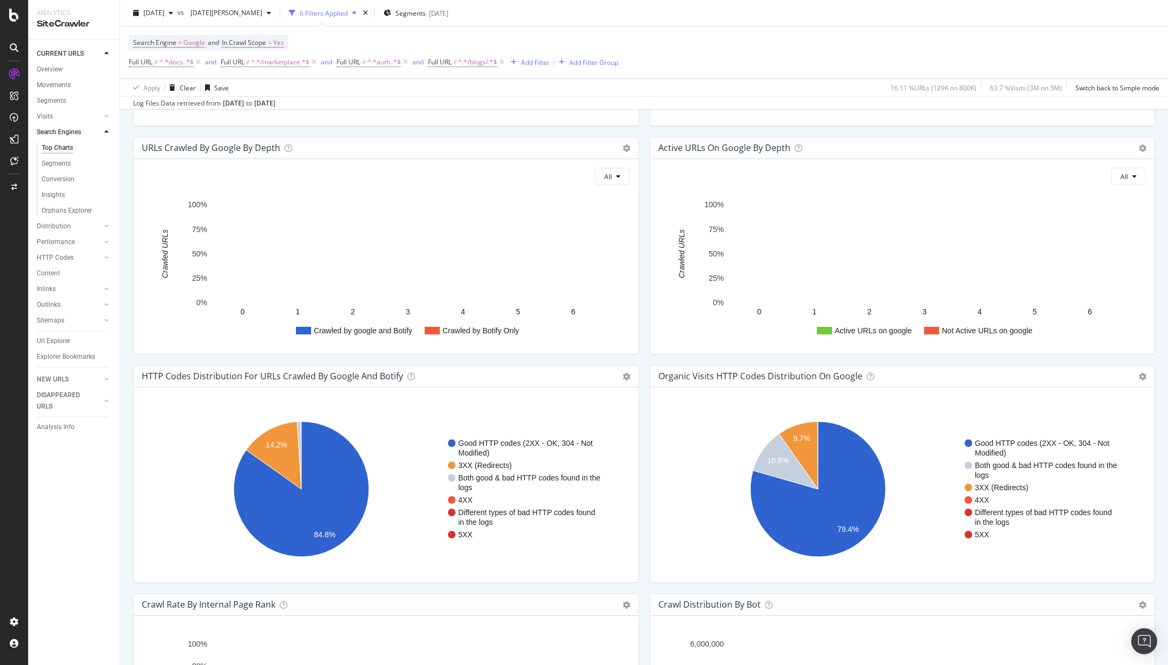
scroll to position [673, 0]
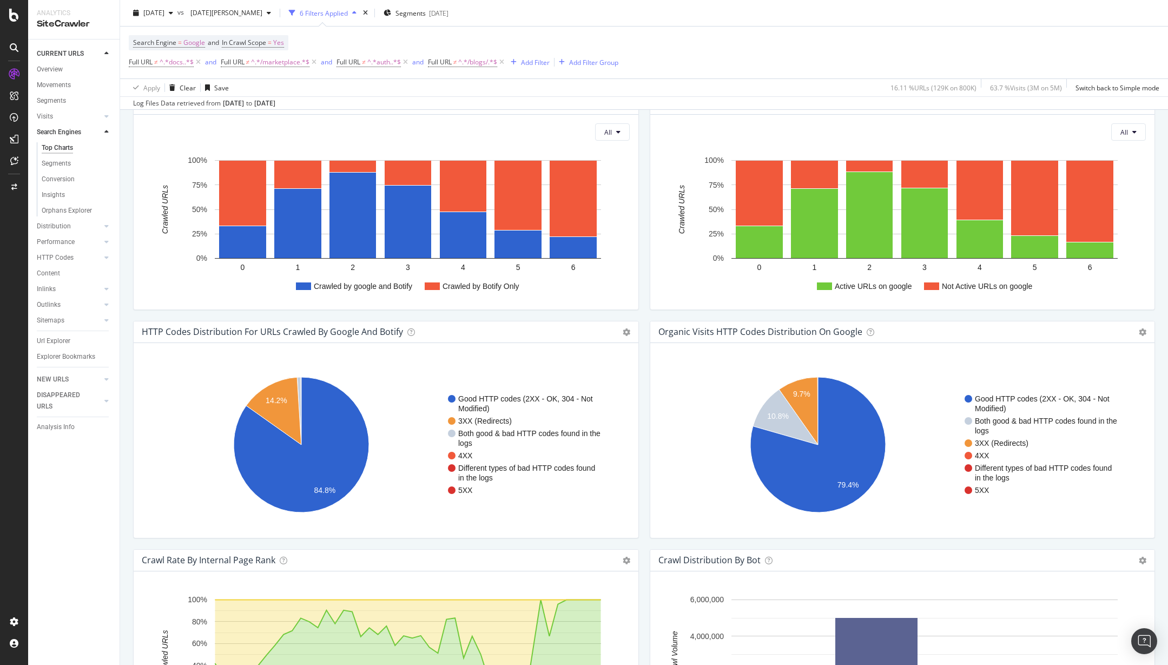
click at [1139, 330] on div "Organic Visits HTTP Codes Distribution on google Chart (by Value) Table Expand …" at bounding box center [902, 332] width 505 height 22
click at [1139, 331] on icon at bounding box center [1143, 332] width 8 height 8
click at [1091, 365] on span "Table" at bounding box center [1098, 371] width 113 height 15
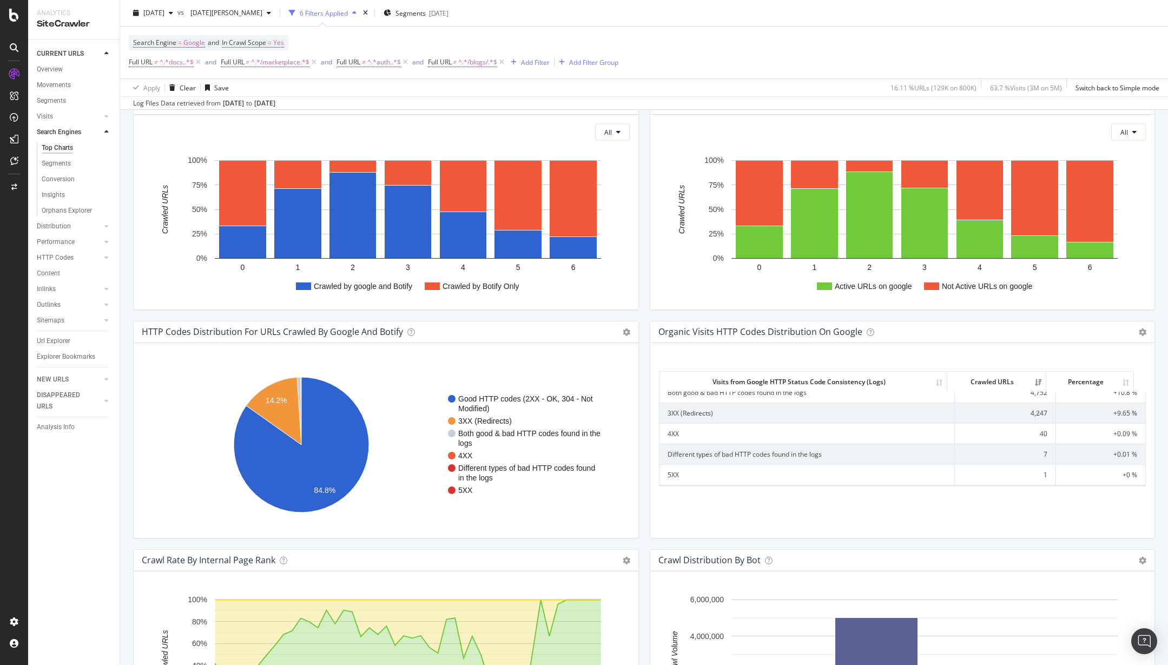
scroll to position [0, 0]
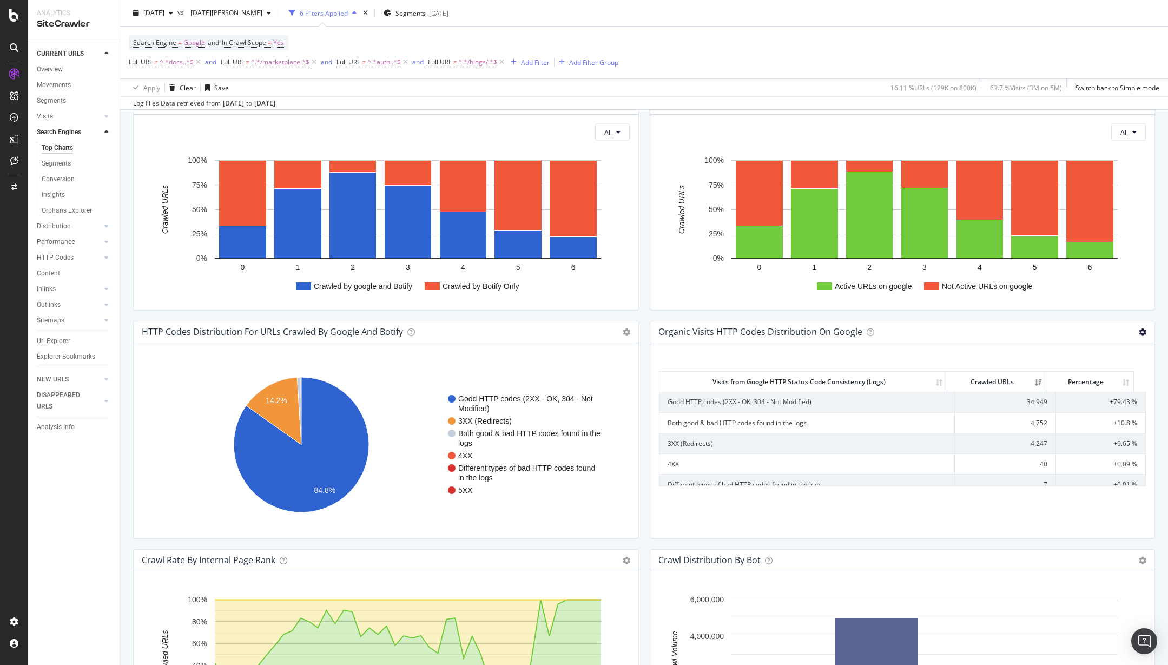
click at [1139, 335] on icon at bounding box center [1143, 332] width 8 height 8
click at [1097, 353] on span "Chart (by Value)" at bounding box center [1098, 350] width 113 height 15
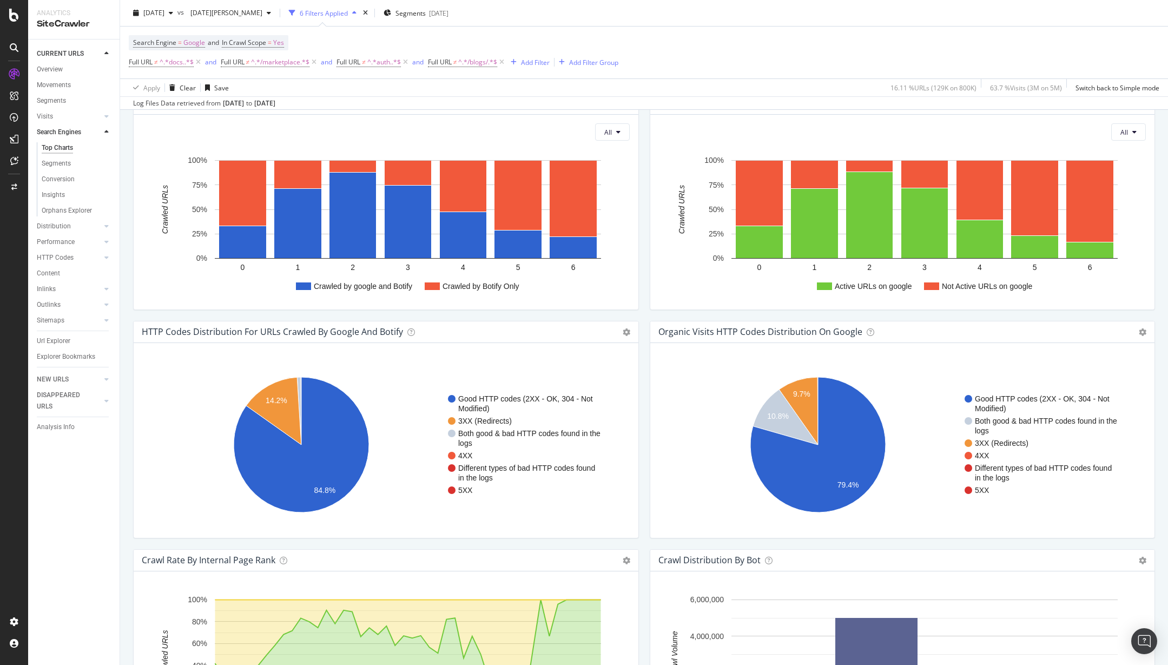
click at [916, 517] on rect "A chart." at bounding box center [900, 444] width 483 height 169
click at [867, 334] on icon at bounding box center [871, 332] width 8 height 8
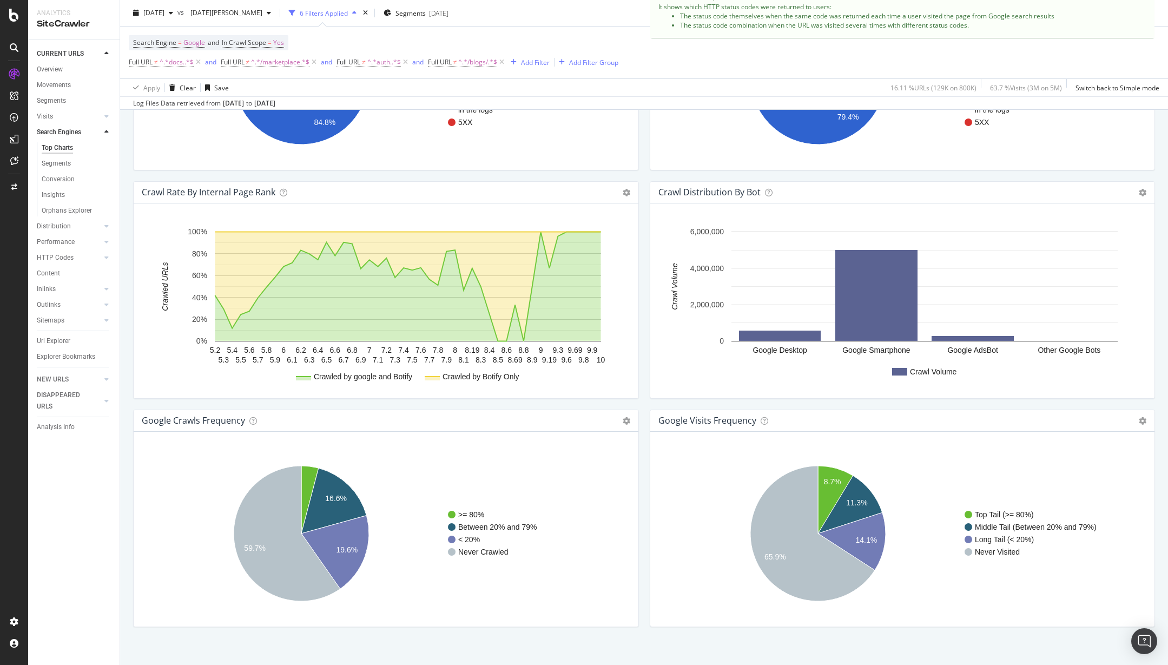
scroll to position [1052, 0]
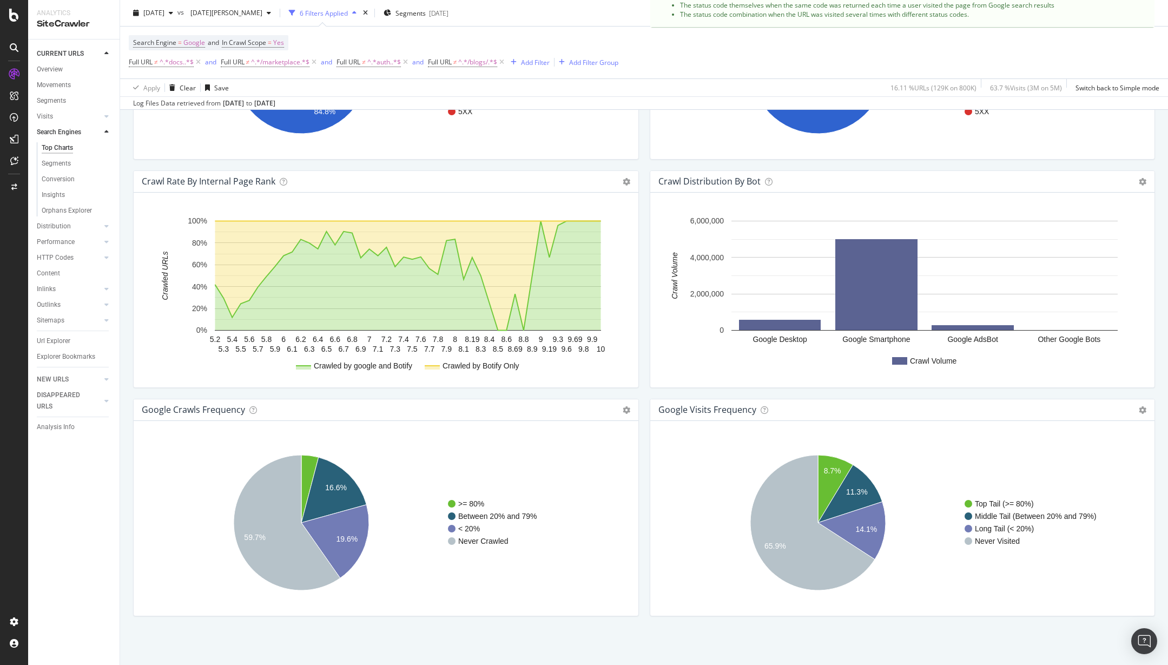
click at [672, 535] on rect "A chart." at bounding box center [900, 522] width 483 height 169
click at [549, 585] on rect "A chart." at bounding box center [383, 522] width 483 height 169
click at [63, 197] on div "Insights" at bounding box center [53, 194] width 23 height 11
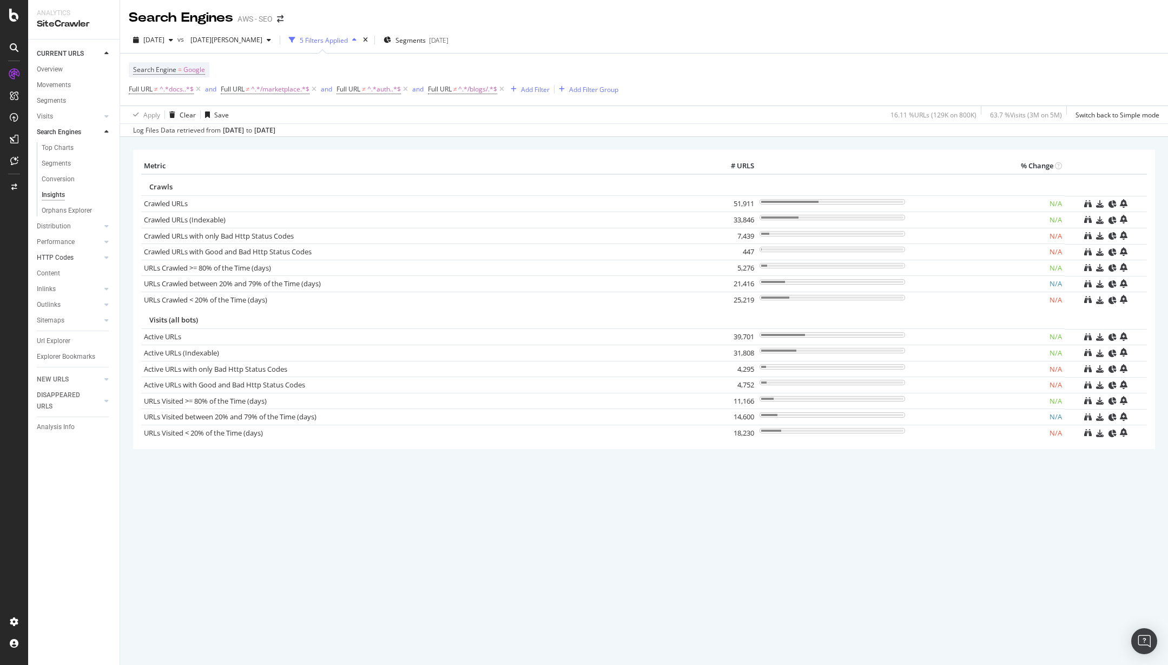
click at [75, 258] on link "HTTP Codes" at bounding box center [69, 257] width 64 height 11
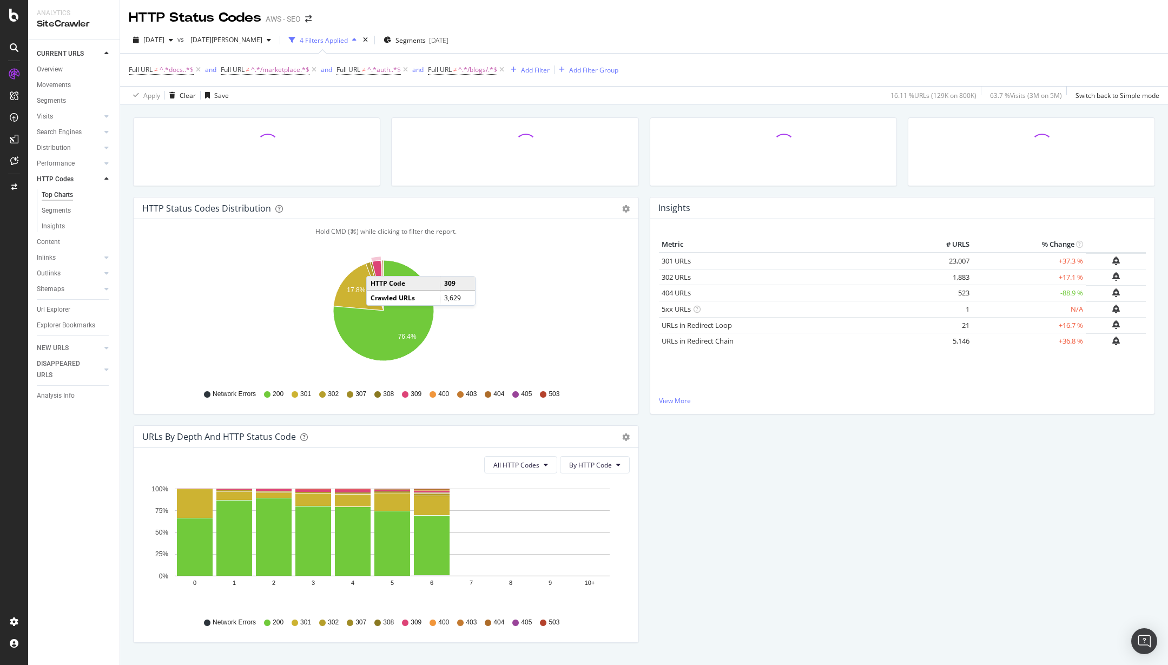
click at [377, 265] on icon "A chart." at bounding box center [377, 285] width 11 height 50
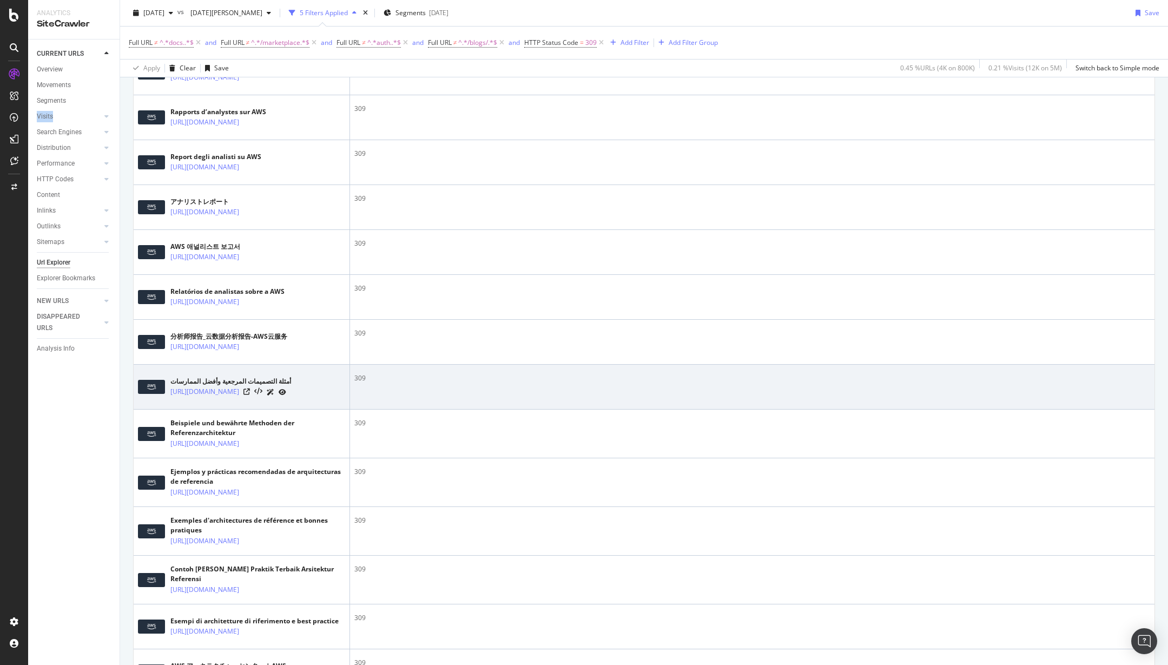
scroll to position [516, 0]
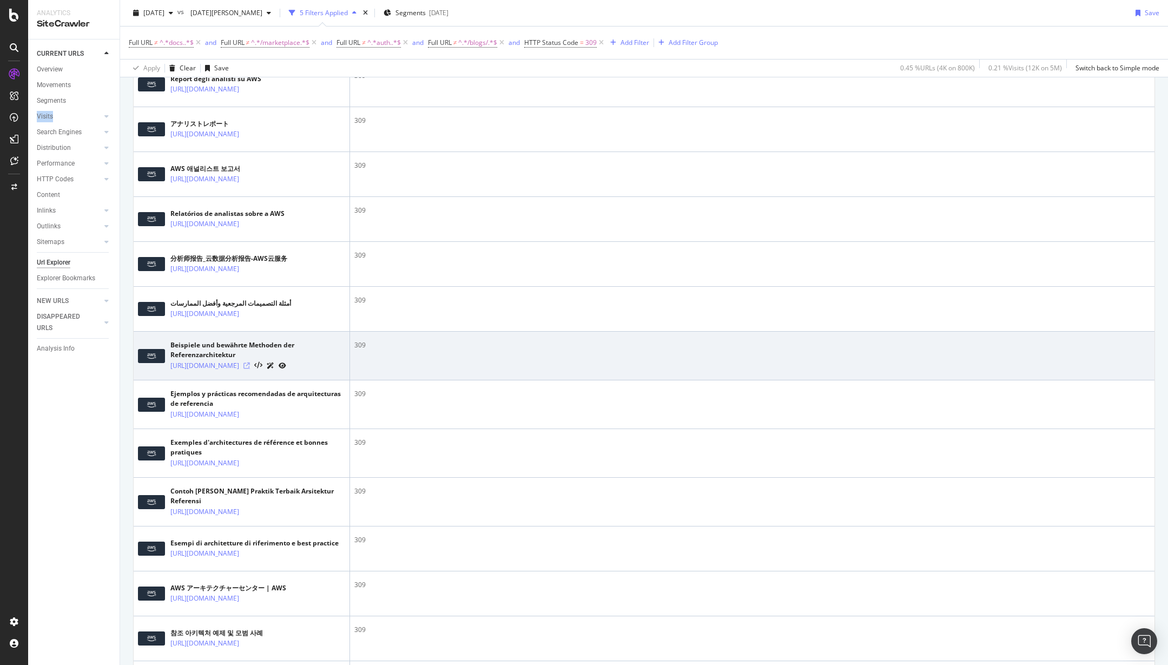
click at [250, 369] on icon at bounding box center [246, 365] width 6 height 6
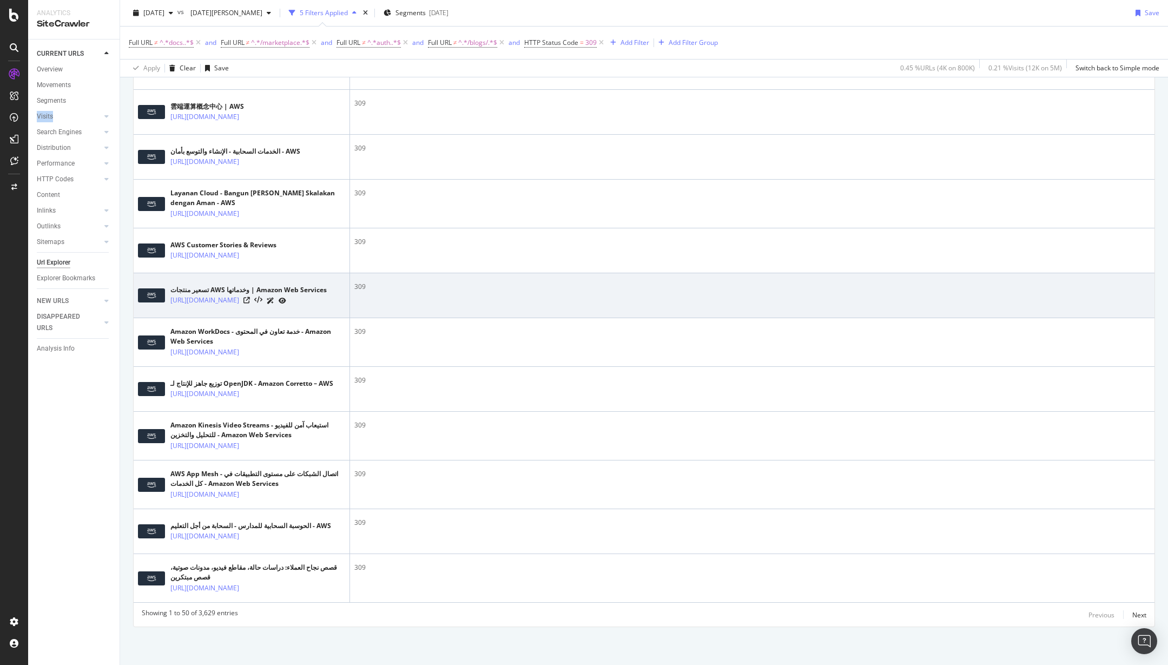
scroll to position [2108, 0]
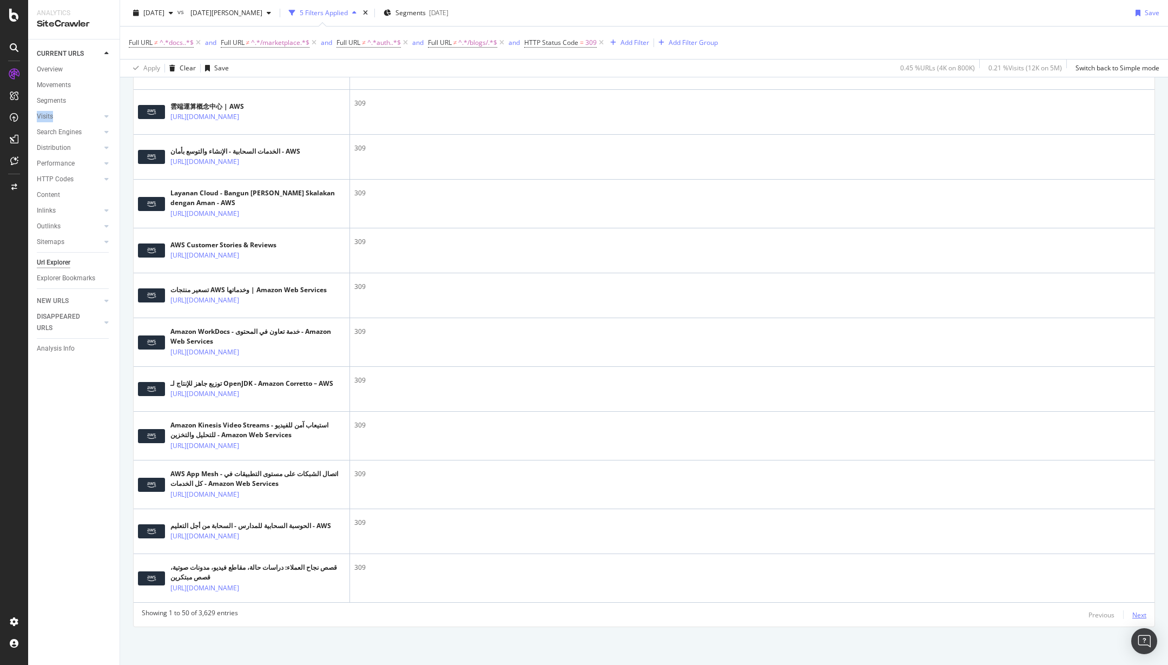
click at [1133, 615] on div "Next" at bounding box center [1139, 614] width 14 height 9
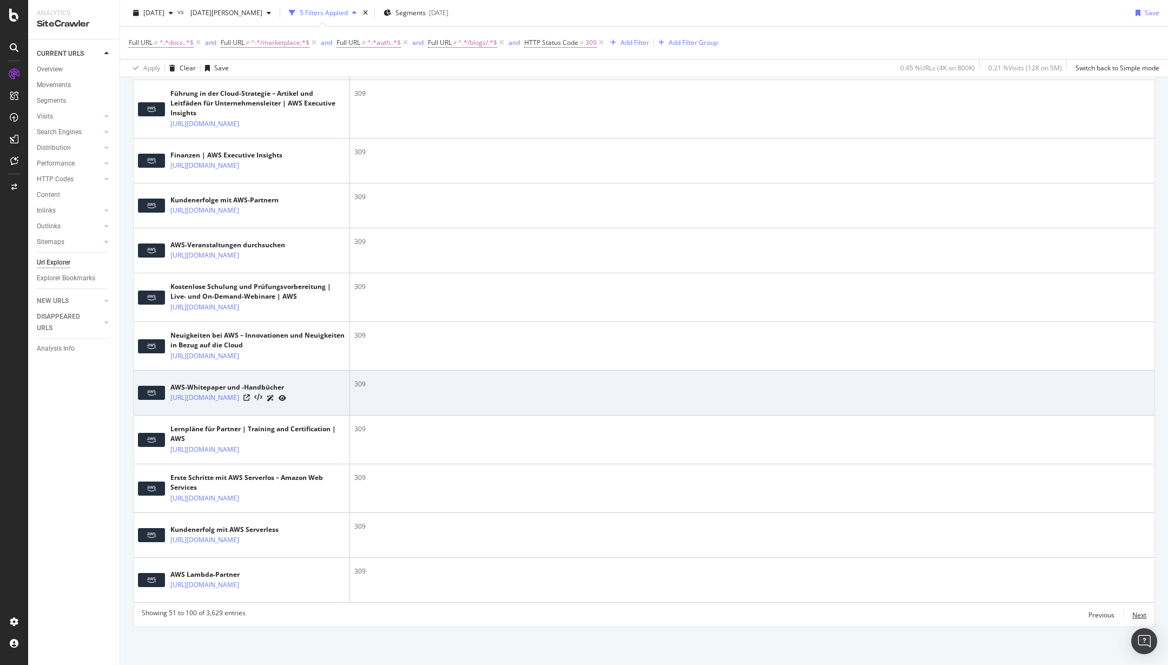
scroll to position [2405, 0]
click at [250, 394] on icon at bounding box center [246, 397] width 6 height 6
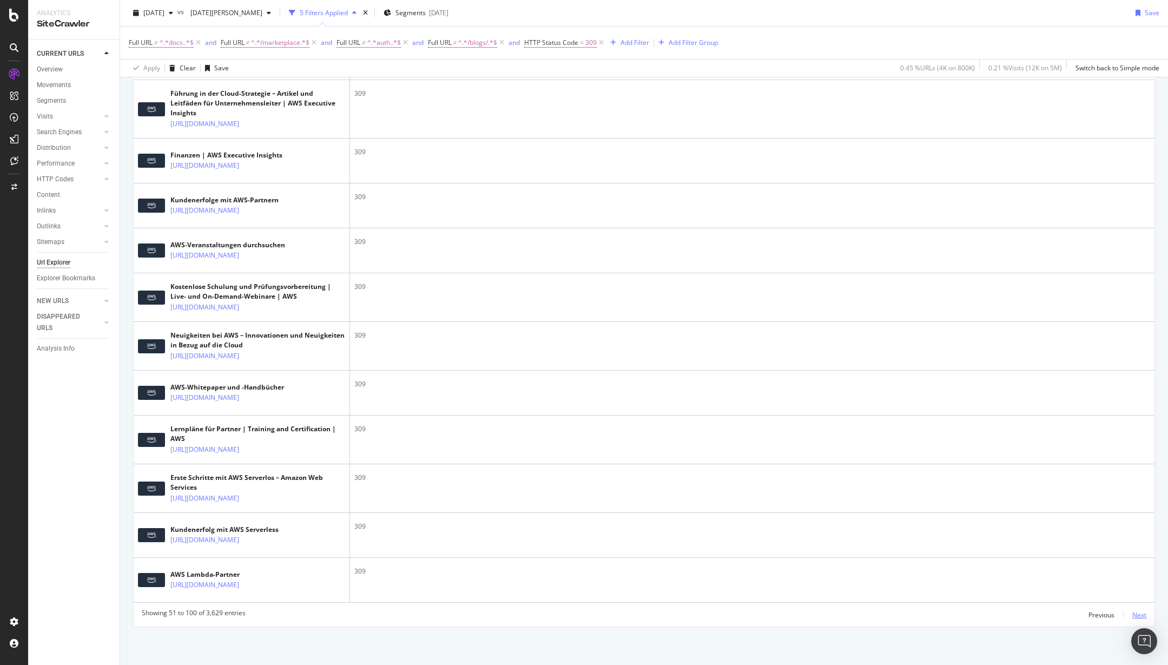
click at [1132, 613] on div "Next" at bounding box center [1139, 614] width 14 height 9
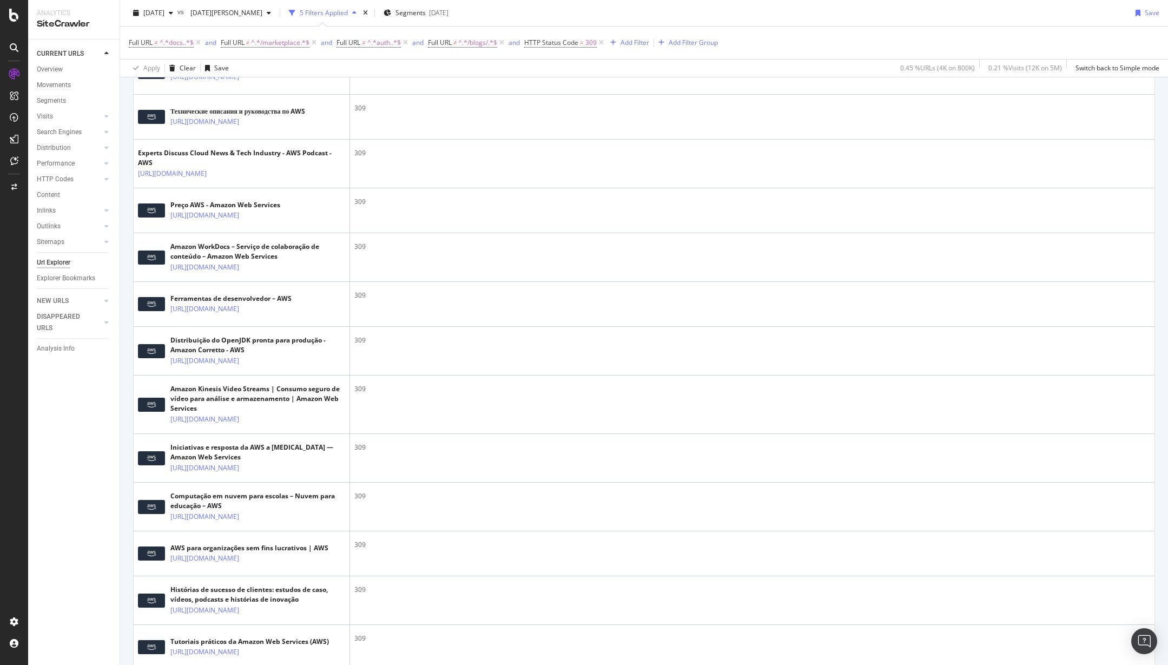
scroll to position [2318, 0]
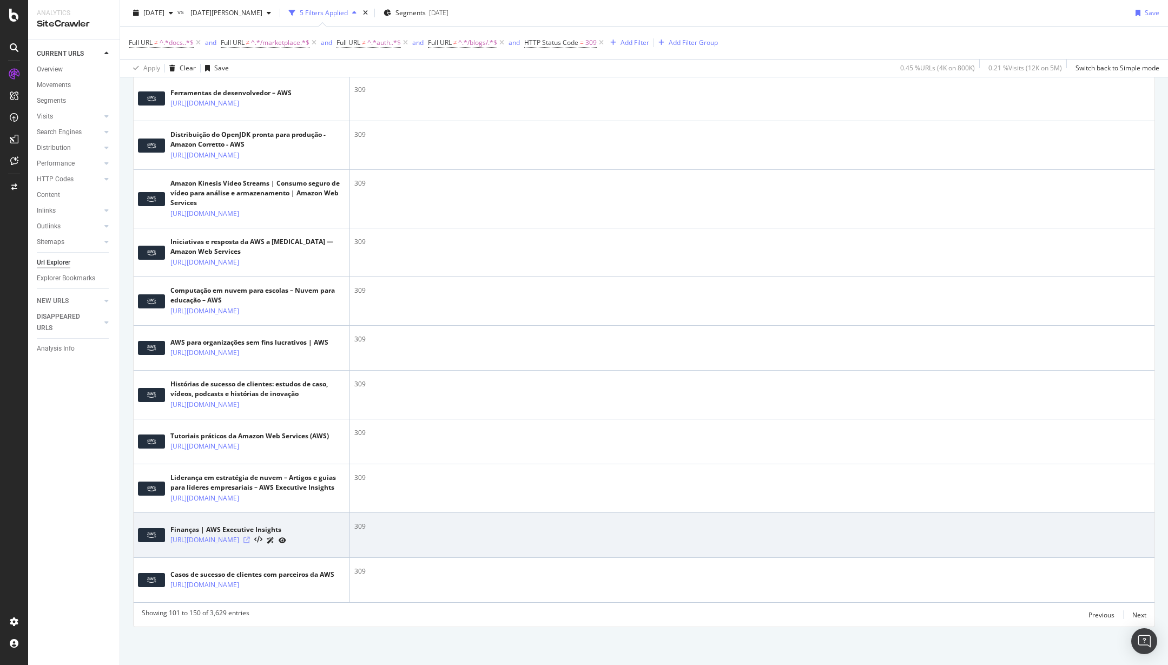
click at [250, 537] on icon at bounding box center [246, 540] width 6 height 6
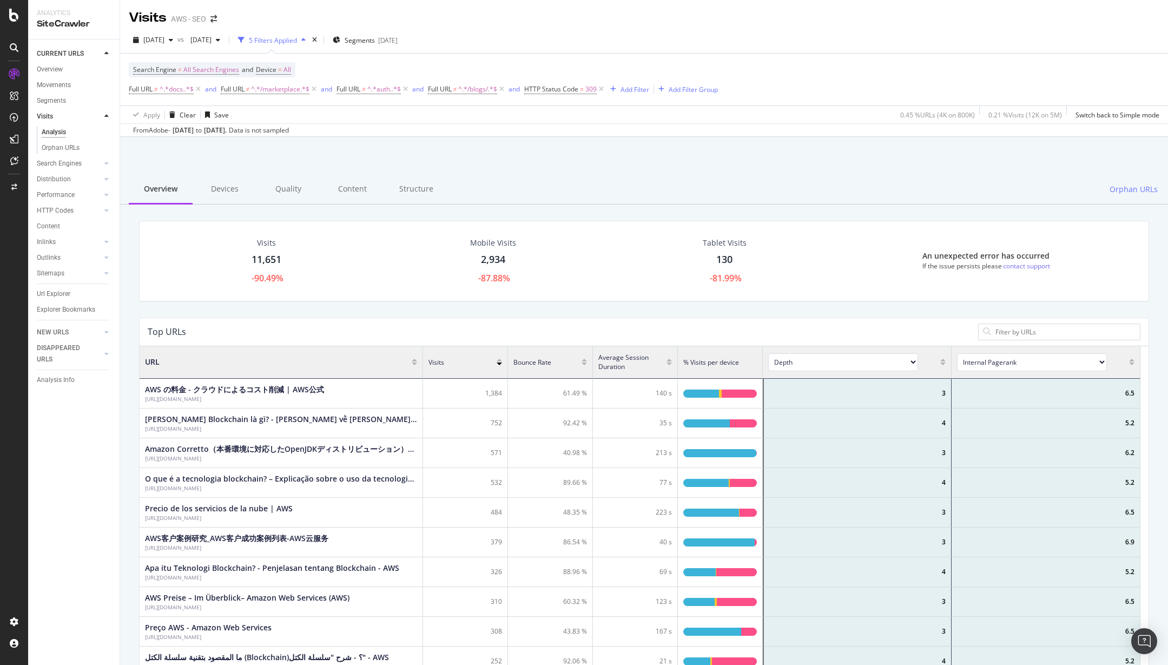
scroll to position [317, 993]
click at [76, 161] on div "Search Engines" at bounding box center [59, 163] width 45 height 11
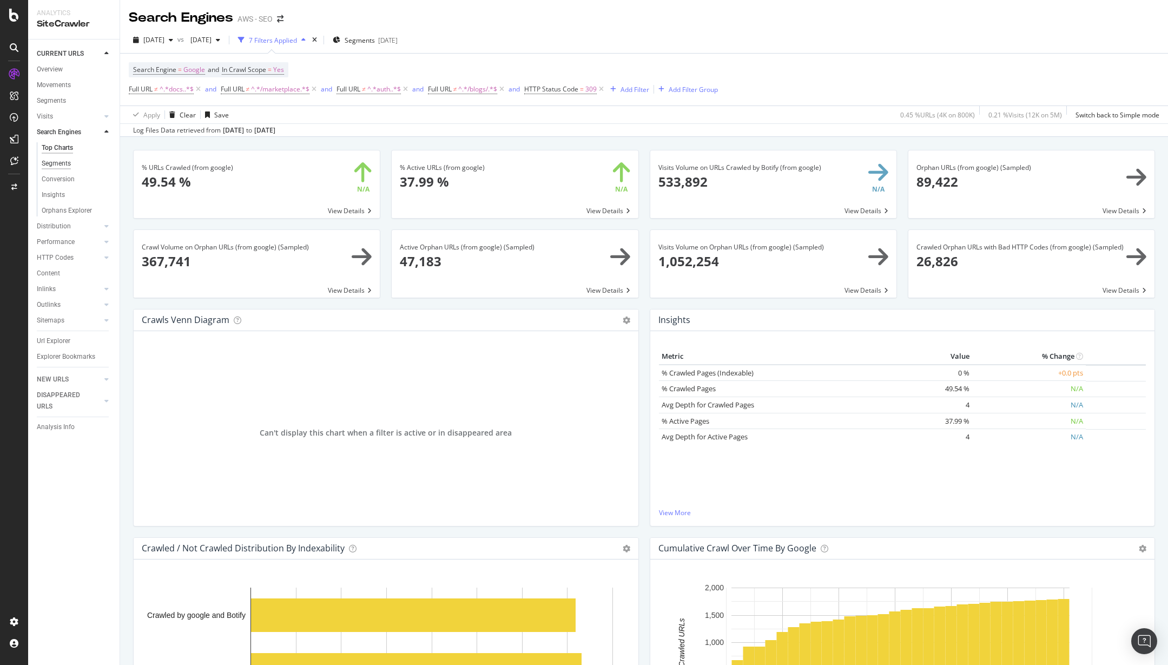
click at [53, 163] on div "Segments" at bounding box center [56, 163] width 29 height 11
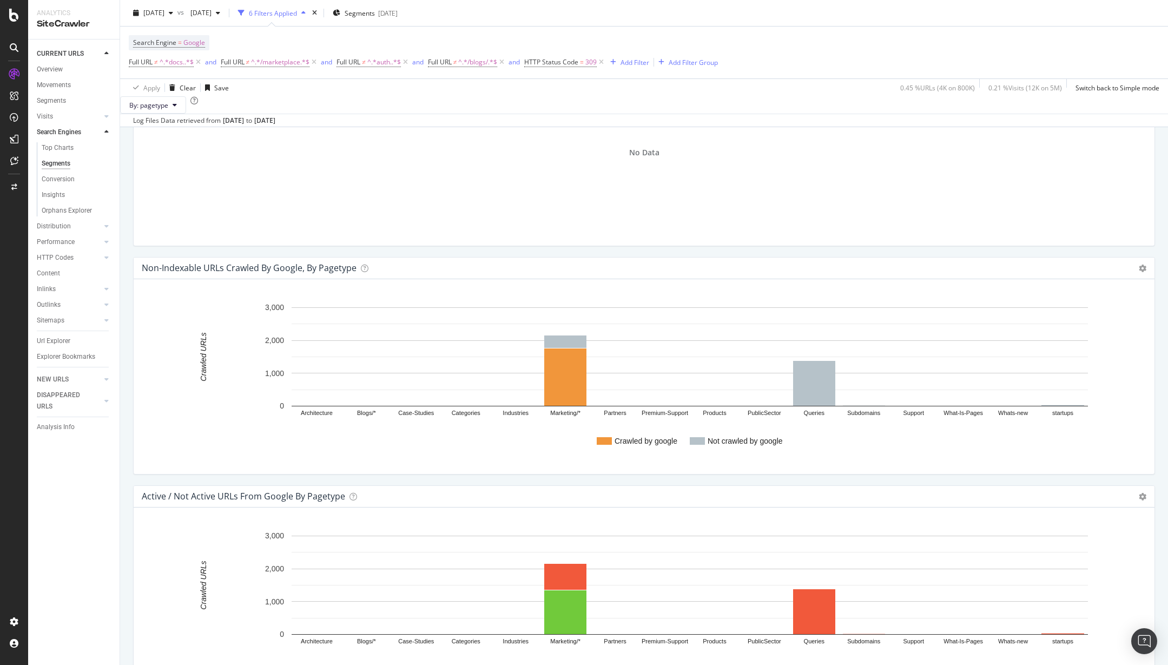
scroll to position [394, 0]
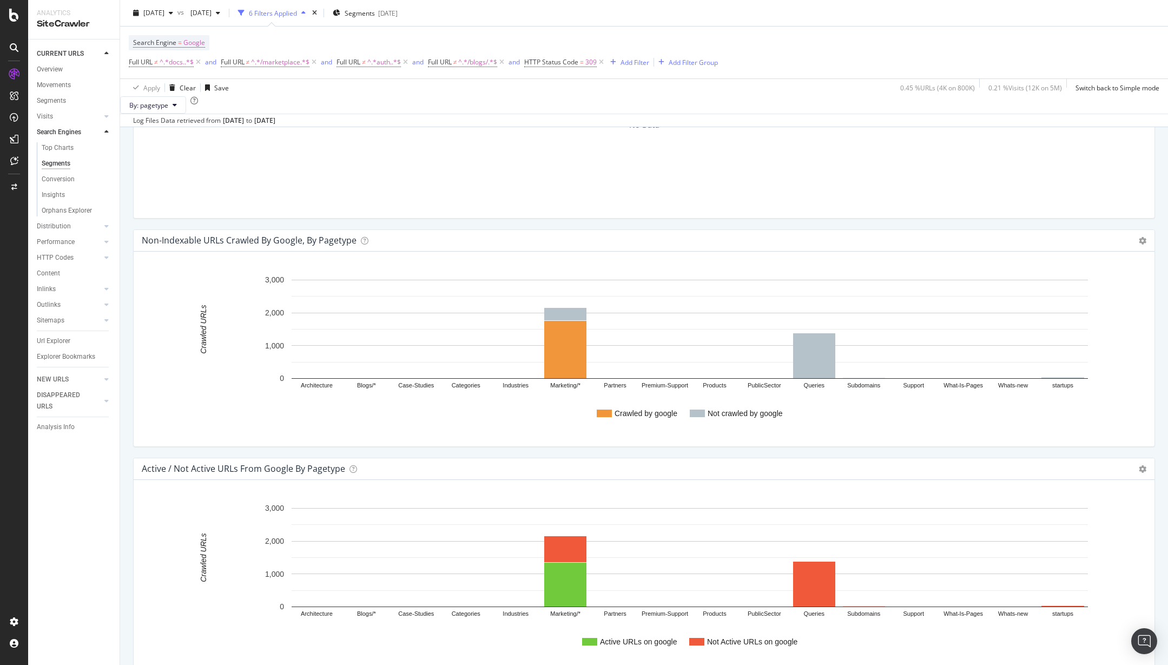
click at [66, 193] on link "Insights" at bounding box center [77, 194] width 70 height 11
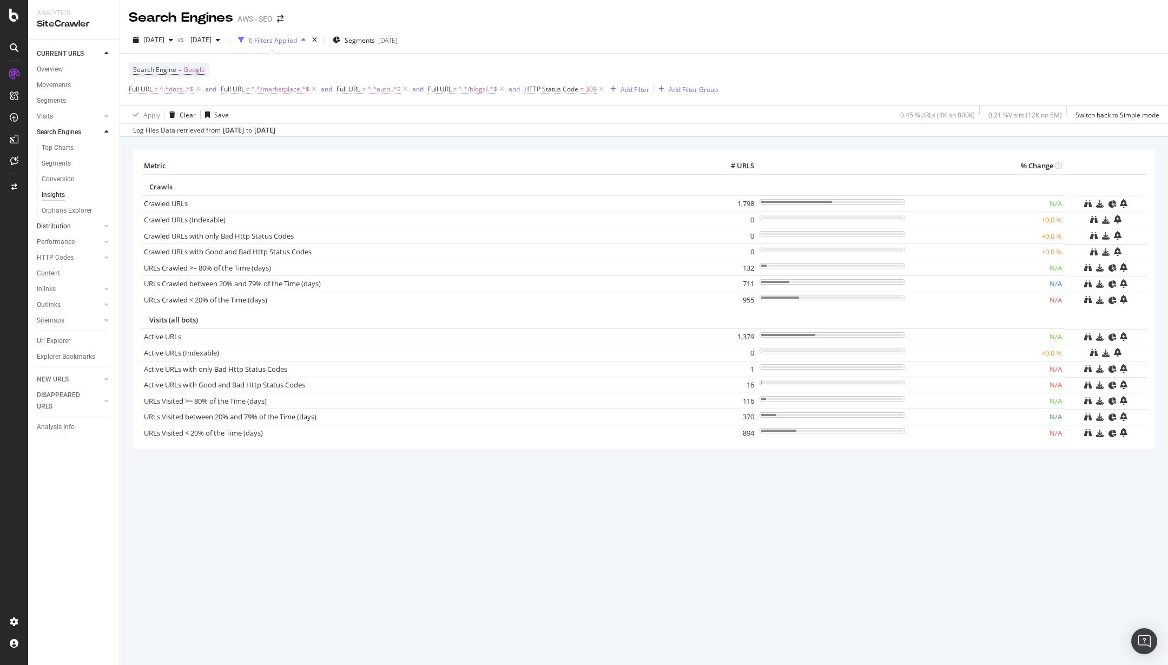
click at [76, 226] on link "Distribution" at bounding box center [69, 226] width 64 height 11
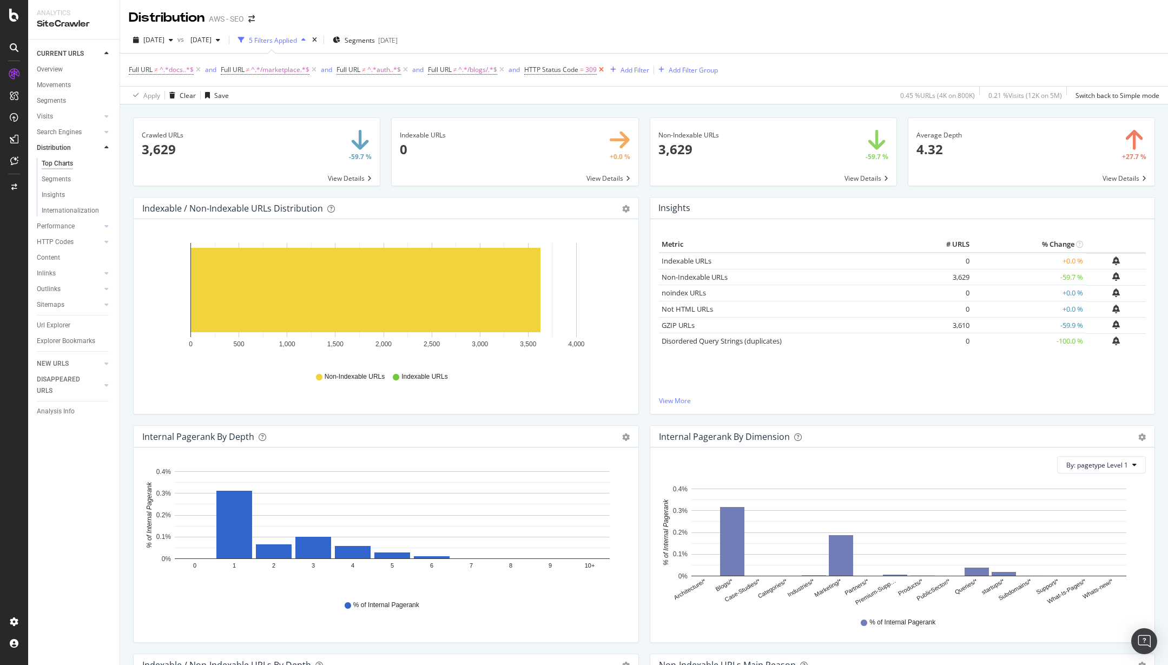
click at [602, 68] on icon at bounding box center [601, 69] width 9 height 11
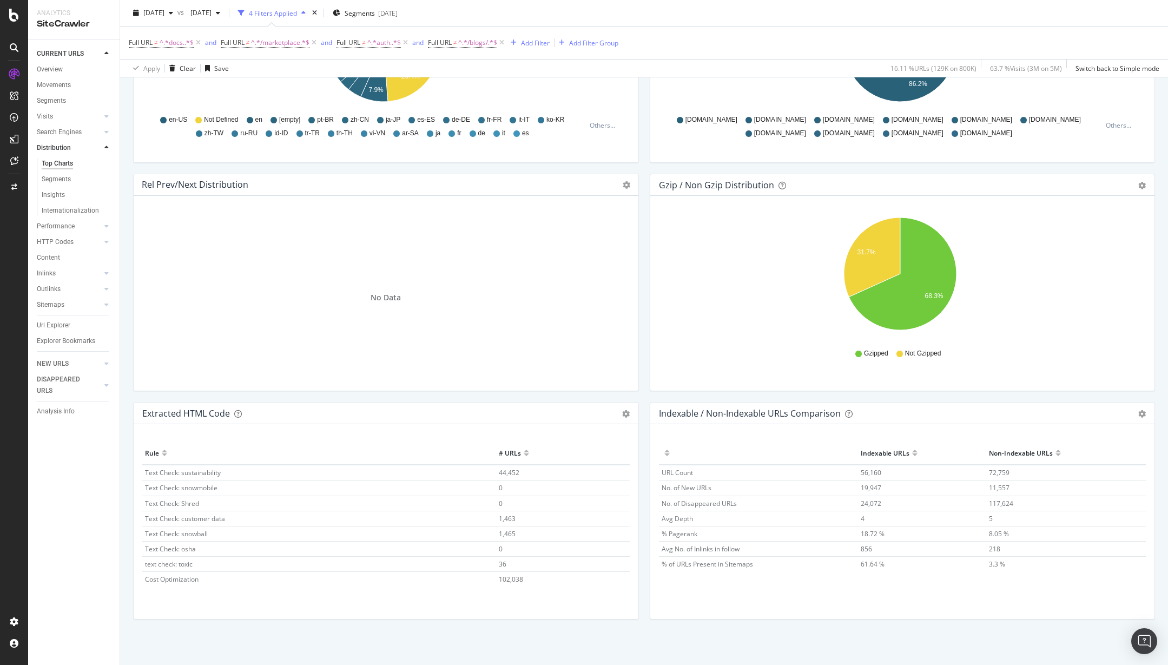
scroll to position [1396, 0]
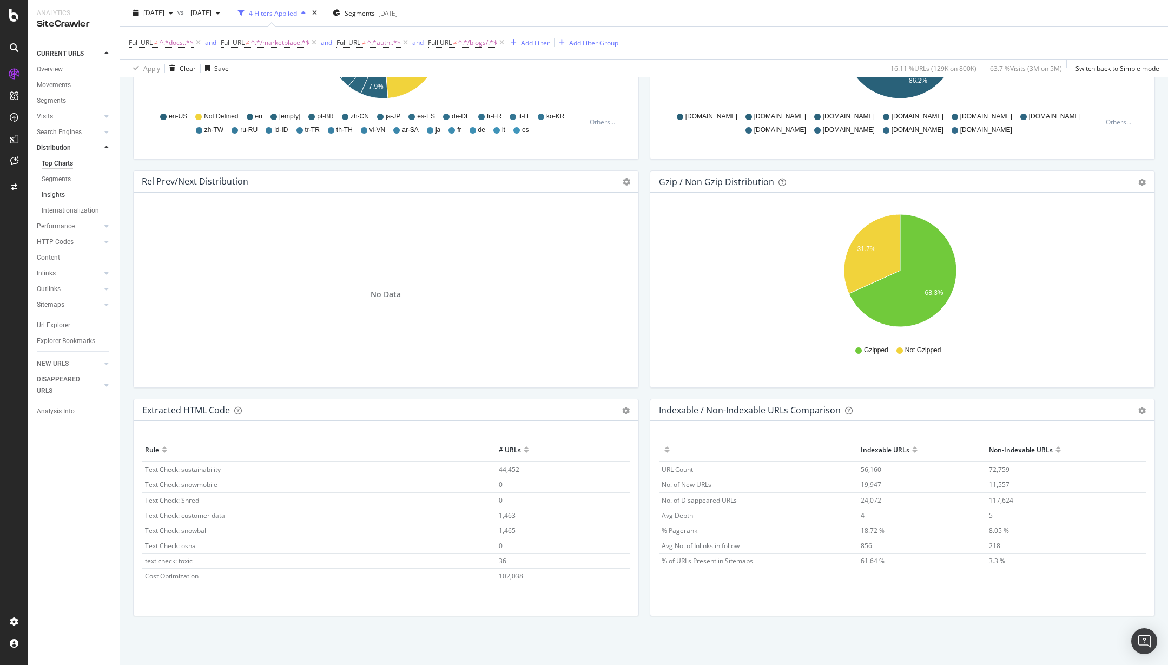
click at [67, 190] on link "Insights" at bounding box center [77, 194] width 70 height 11
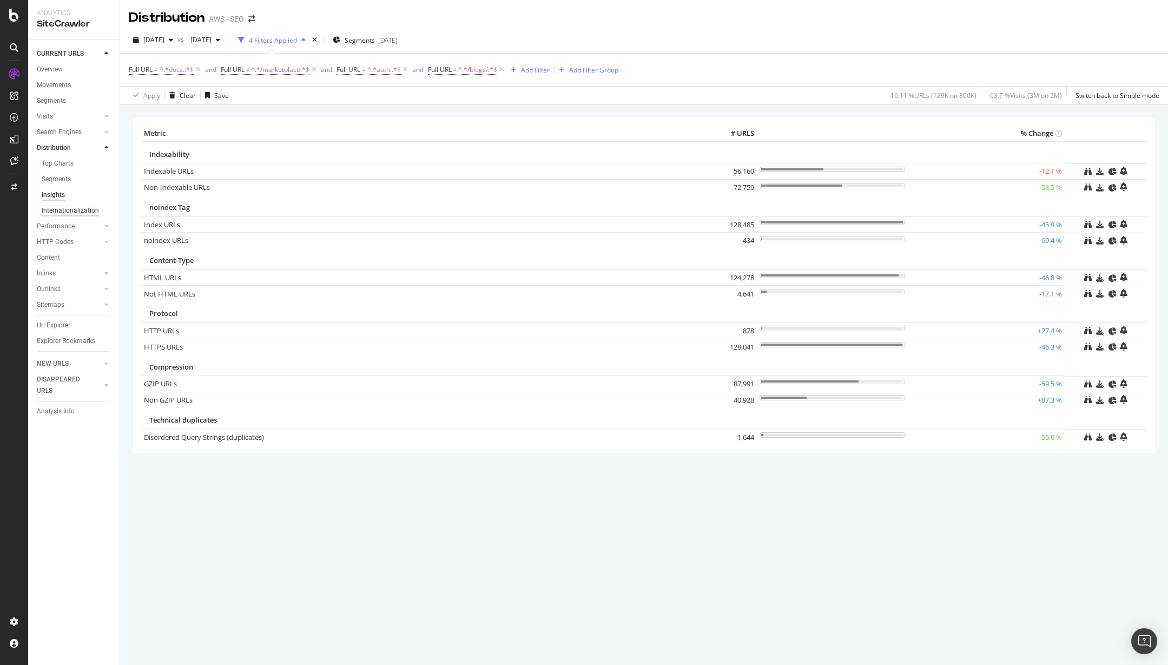
click at [66, 209] on div "Internationalization" at bounding box center [70, 210] width 57 height 11
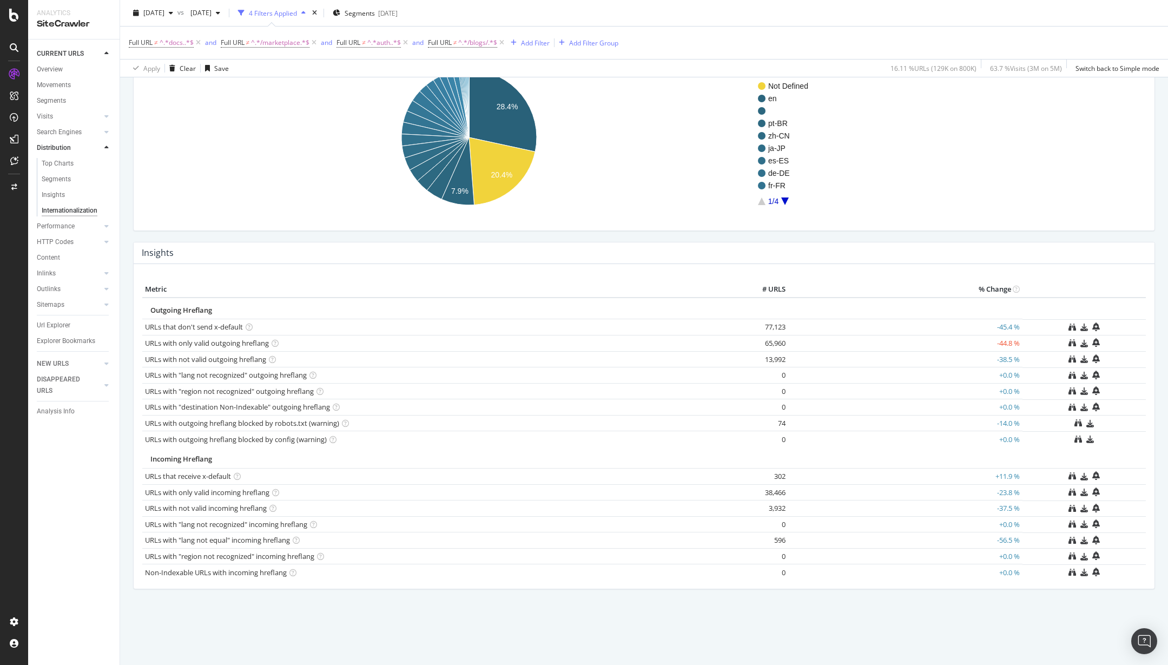
scroll to position [104, 0]
click at [685, 618] on div "Language Distribution Chart (by Value) Table Expand Export as CSV Export as PNG…" at bounding box center [644, 321] width 1022 height 632
click at [100, 228] on div at bounding box center [95, 226] width 11 height 11
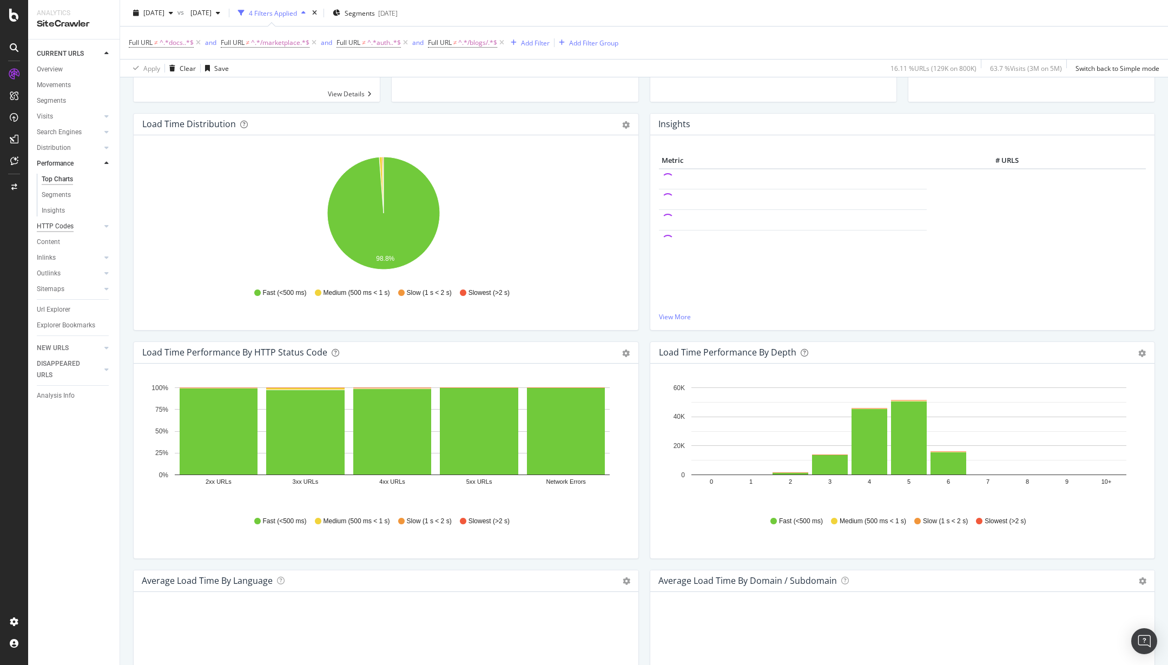
click at [72, 226] on div "HTTP Codes" at bounding box center [55, 226] width 37 height 11
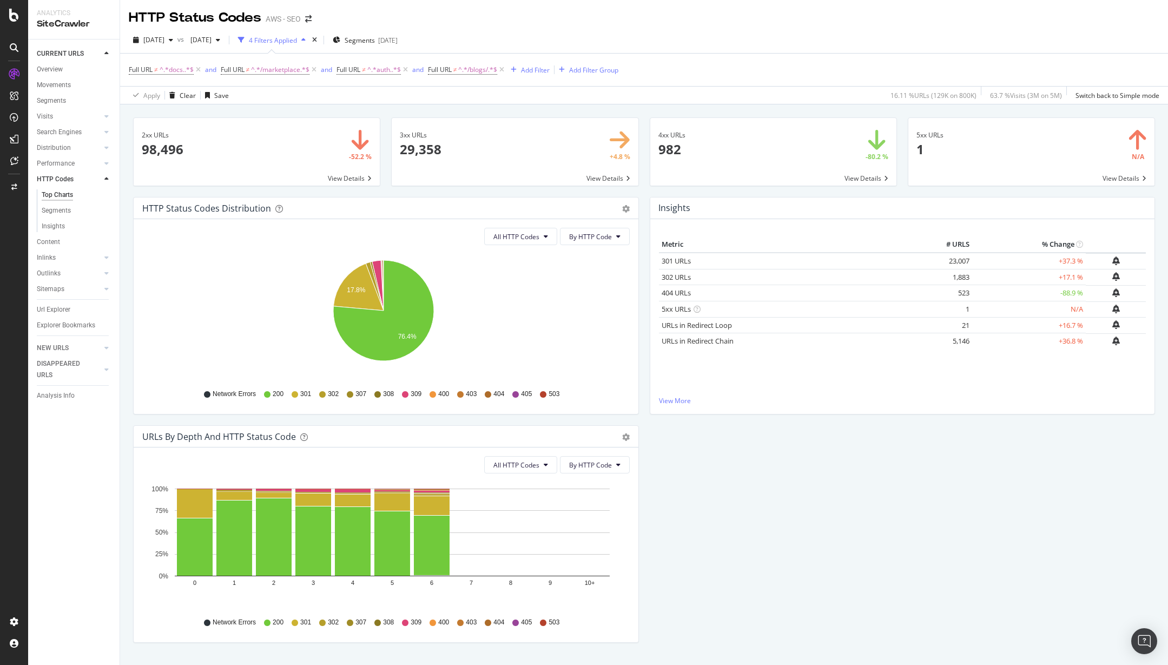
click at [992, 499] on div "HTTP Status Codes Distribution Pie Table Export as CSV Add to Custom Report All…" at bounding box center [644, 425] width 1033 height 457
click at [61, 226] on div "Insights" at bounding box center [53, 226] width 23 height 11
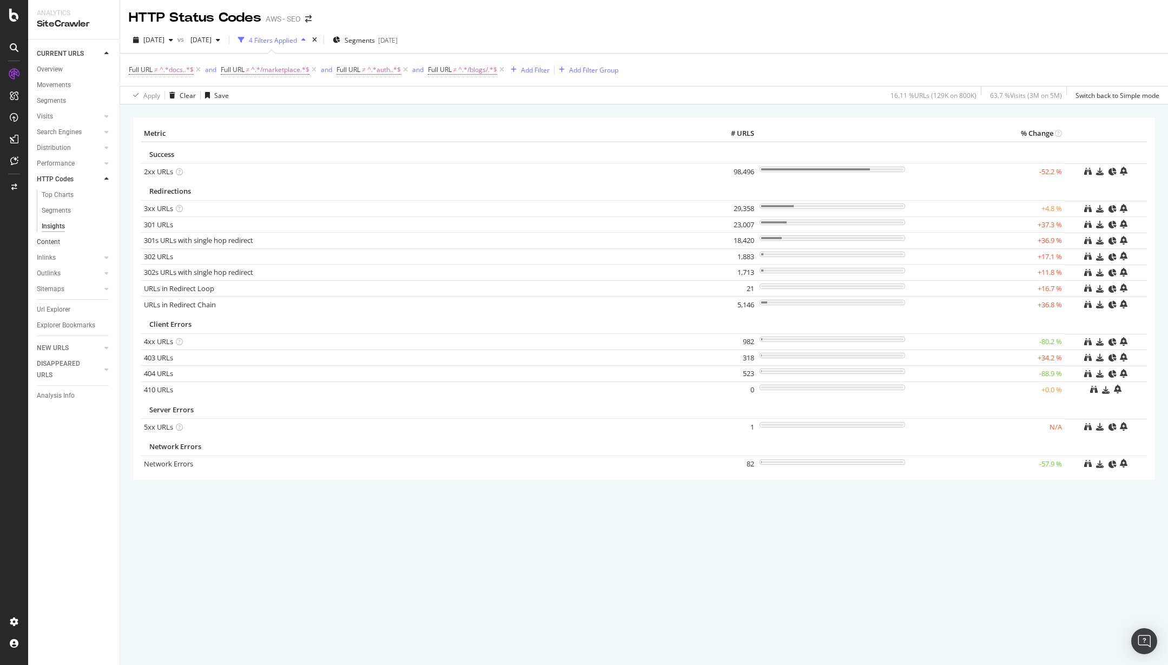
click at [71, 244] on link "Content" at bounding box center [74, 241] width 75 height 11
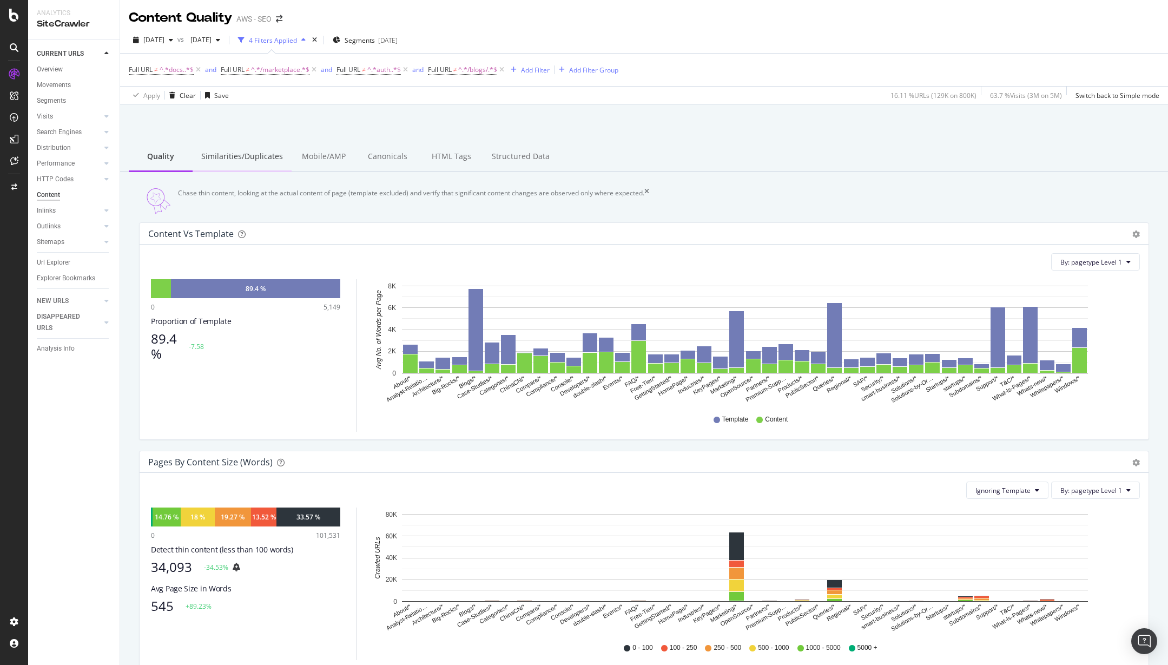
click at [231, 150] on div "Similarities/Duplicates" at bounding box center [242, 157] width 99 height 30
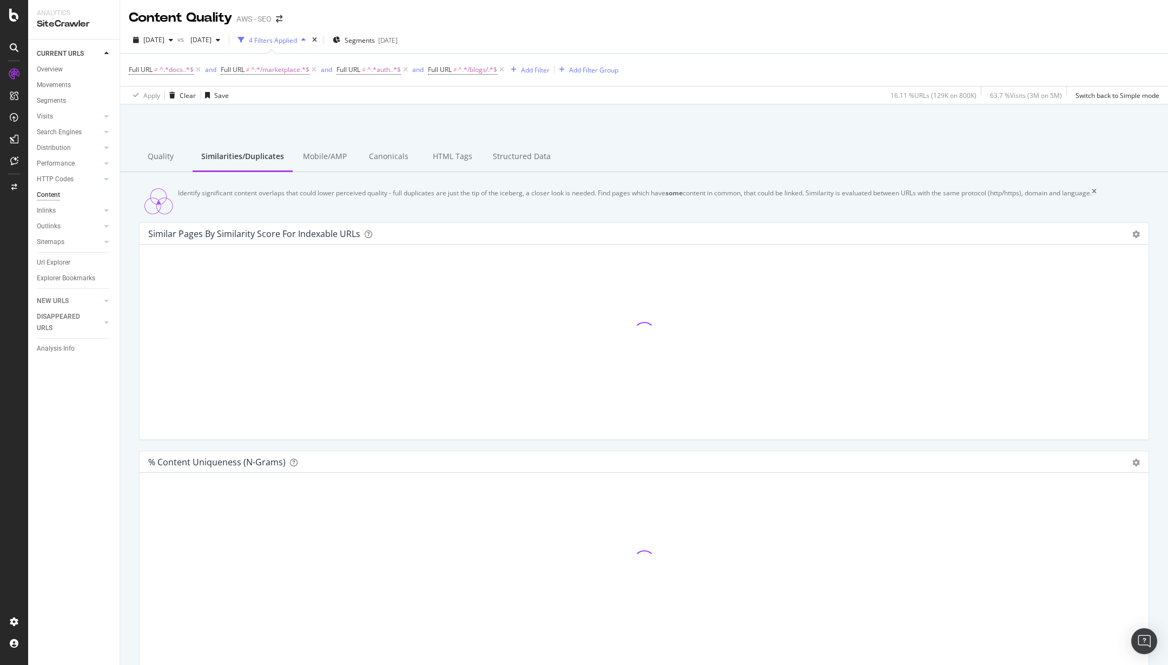
click at [360, 107] on div "Content Evaluate how search engines perceive your pages' content, verify that y…" at bounding box center [644, 436] width 1048 height 665
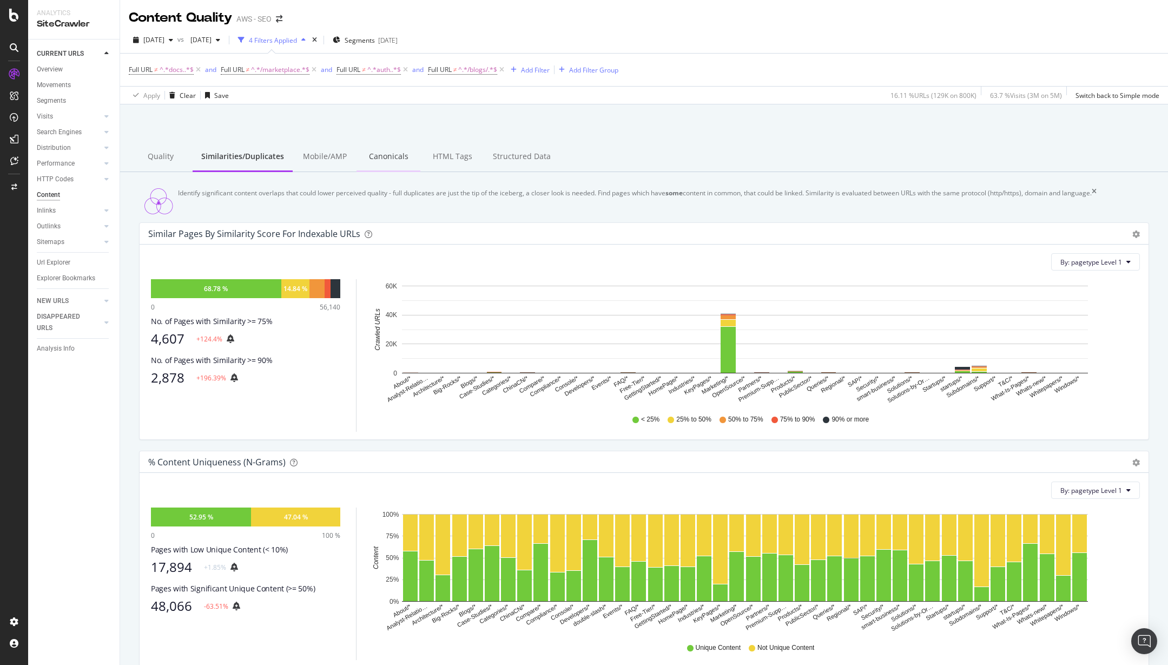
click at [371, 168] on div "Canonicals" at bounding box center [389, 157] width 64 height 30
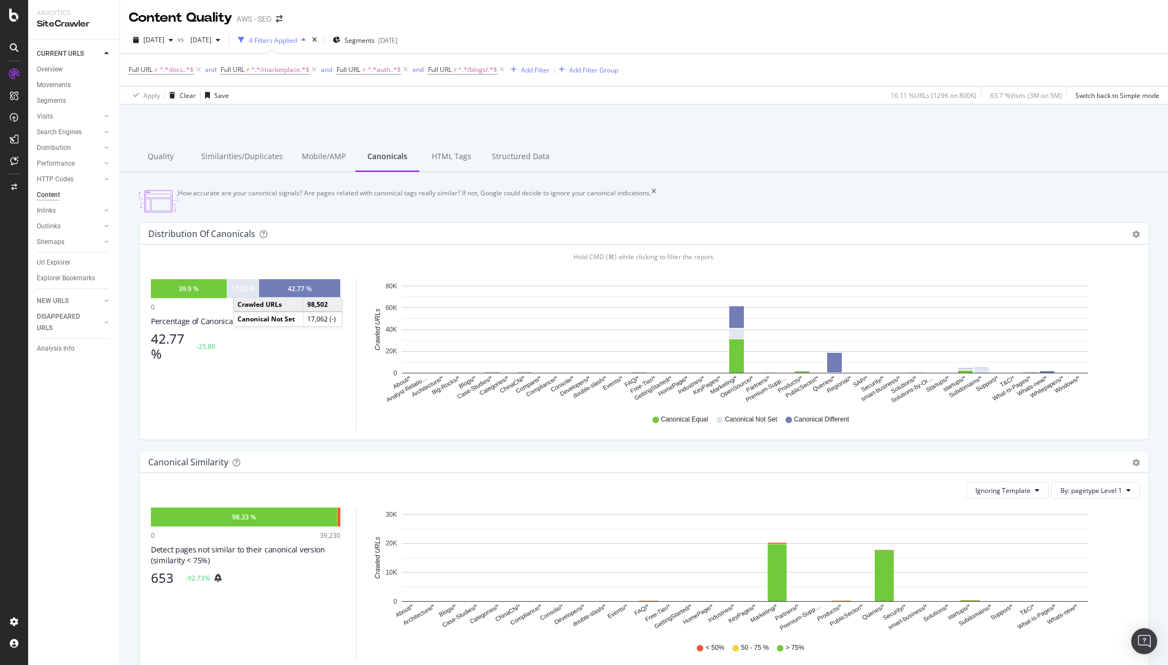
click at [244, 293] on div "17.32 %" at bounding box center [243, 288] width 24 height 9
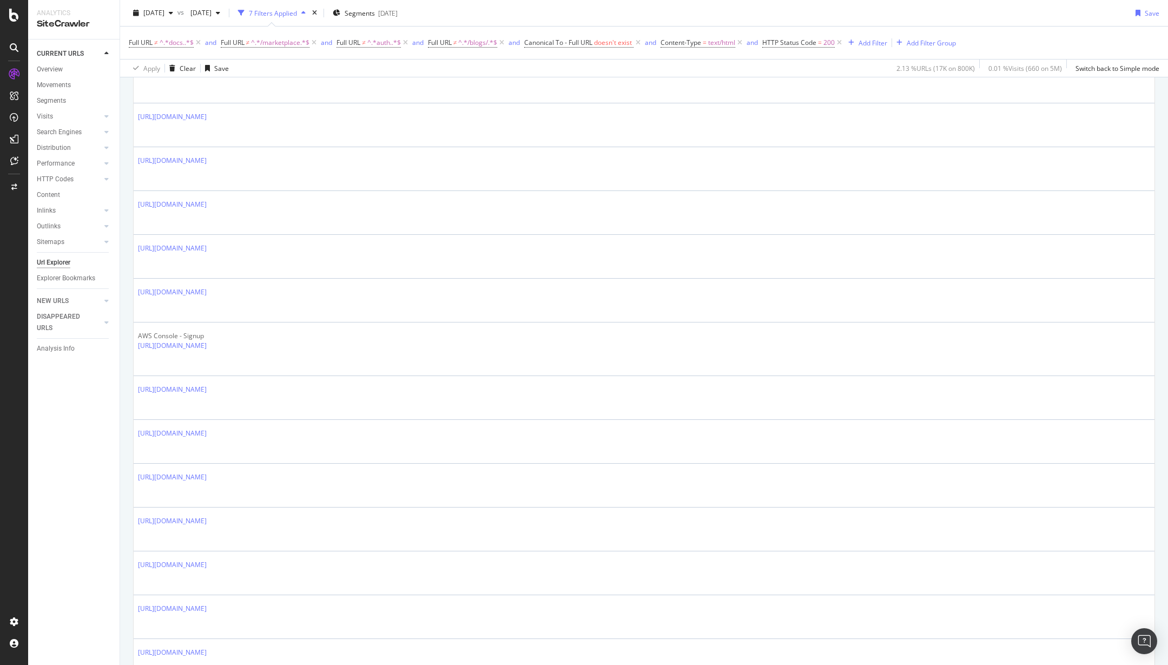
scroll to position [1142, 0]
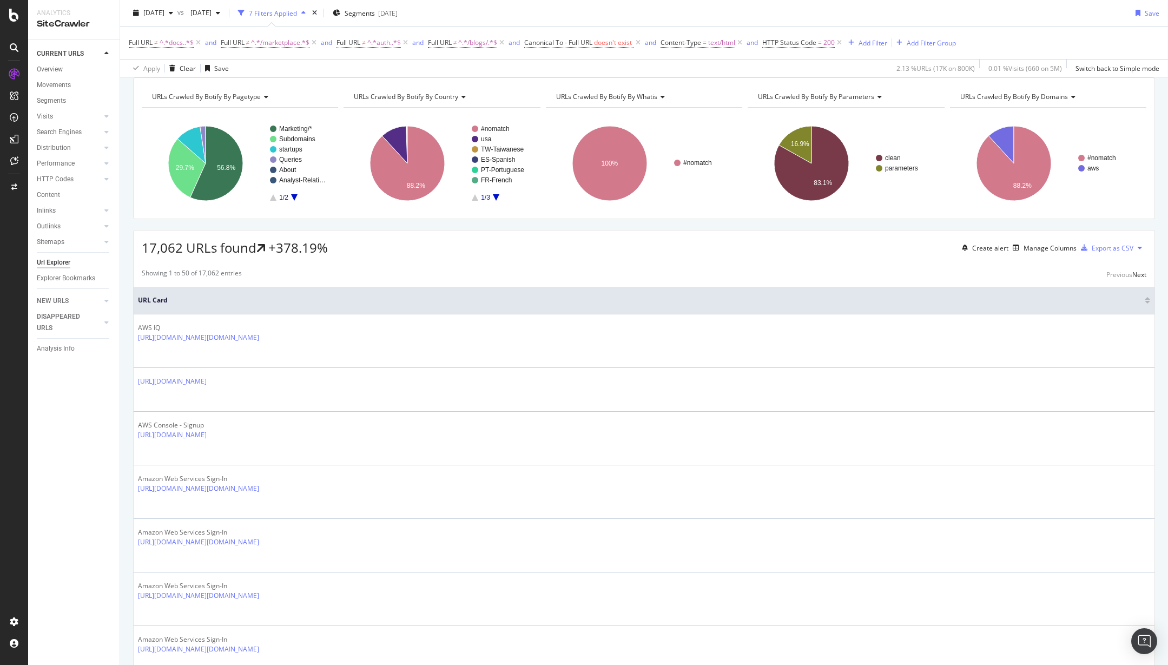
scroll to position [0, 0]
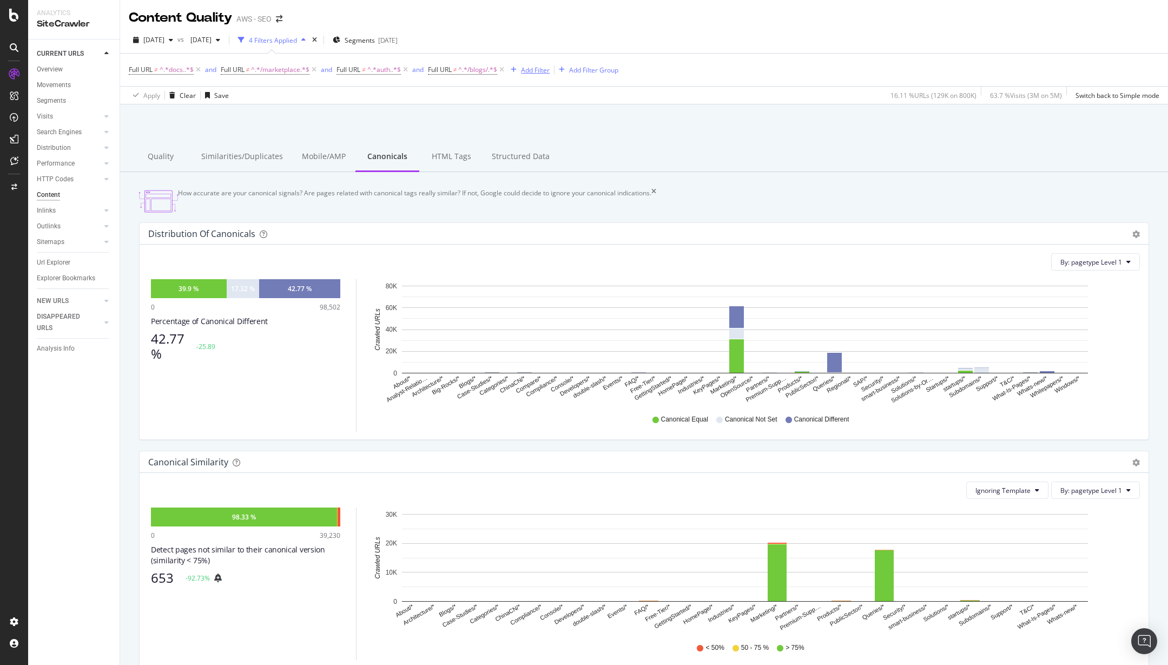
click at [529, 68] on div "Add Filter" at bounding box center [535, 69] width 29 height 9
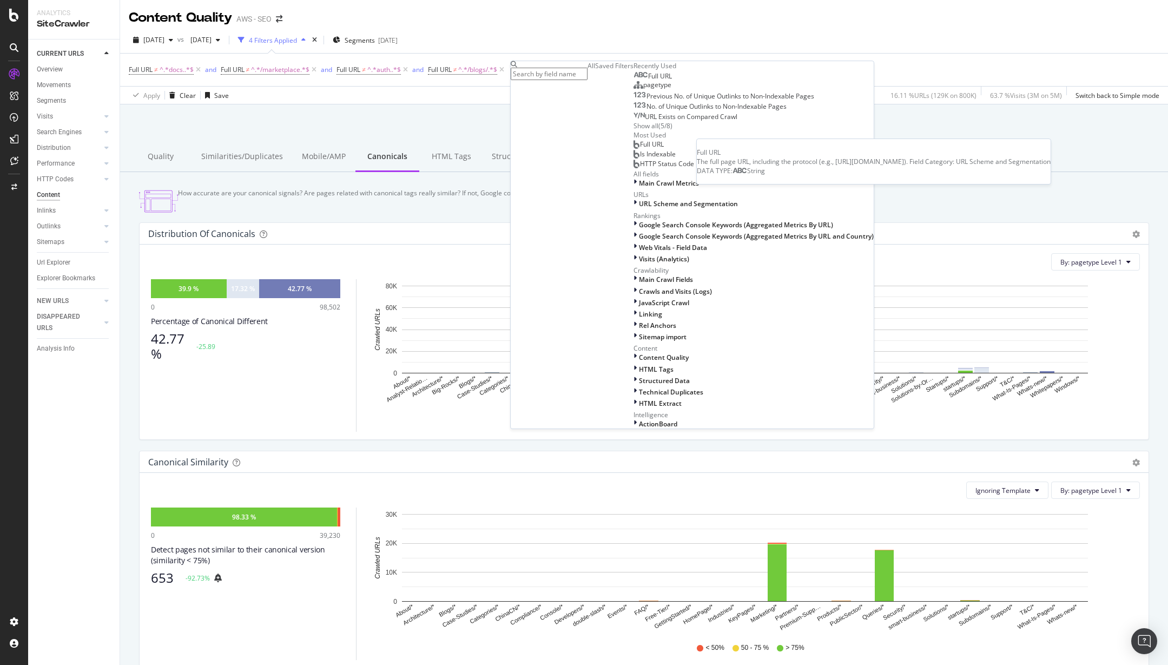
click at [648, 81] on span "Full URL" at bounding box center [660, 75] width 24 height 9
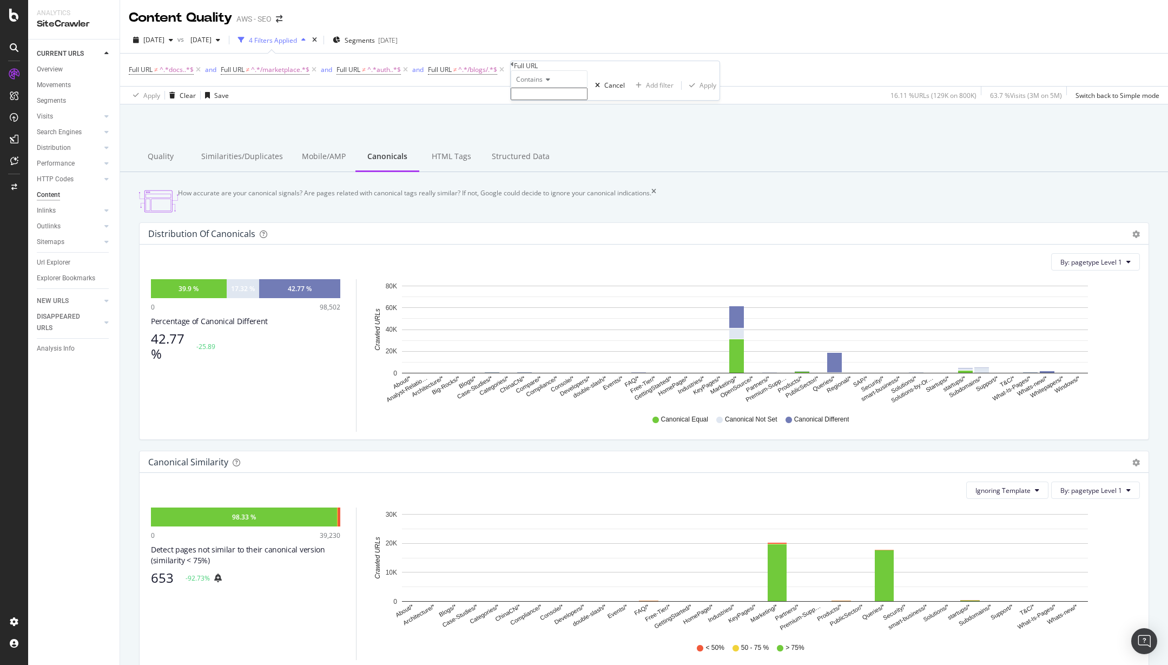
click at [542, 84] on span "Contains" at bounding box center [529, 79] width 27 height 9
click at [546, 121] on span "Starts with" at bounding box center [530, 115] width 32 height 9
click at [531, 100] on input "text" at bounding box center [549, 94] width 77 height 12
type input "[URL][DOMAIN_NAME]"
click at [682, 94] on button "Apply" at bounding box center [701, 88] width 38 height 10
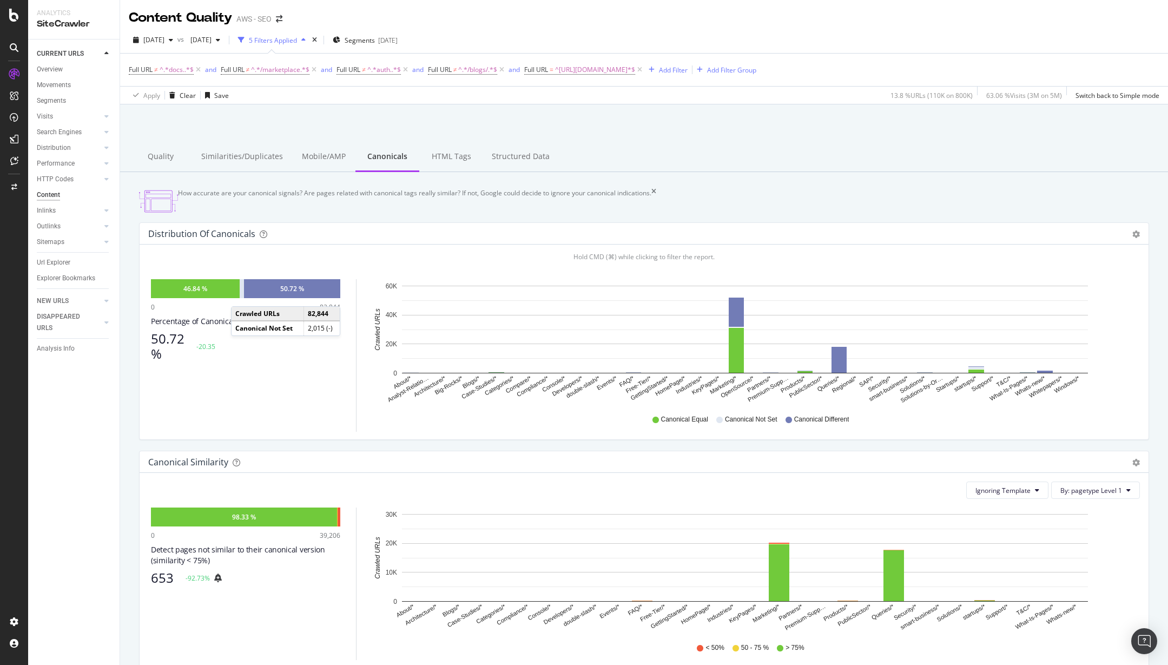
click at [242, 298] on div at bounding box center [242, 288] width 5 height 19
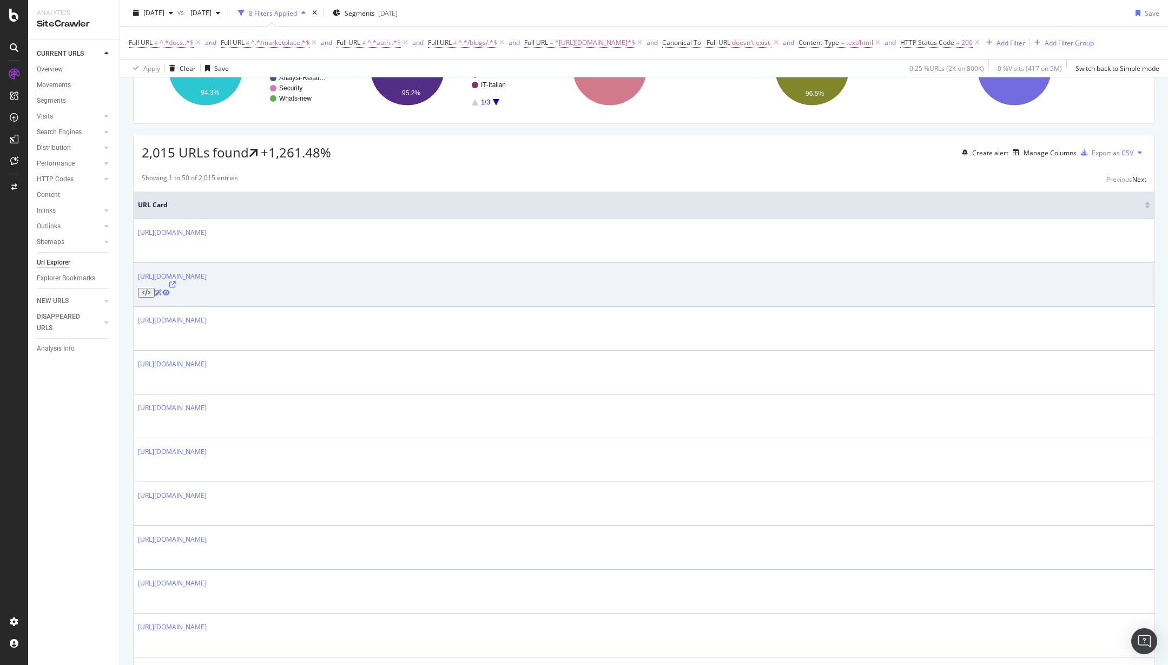
scroll to position [125, 0]
click at [176, 279] on icon at bounding box center [172, 282] width 6 height 6
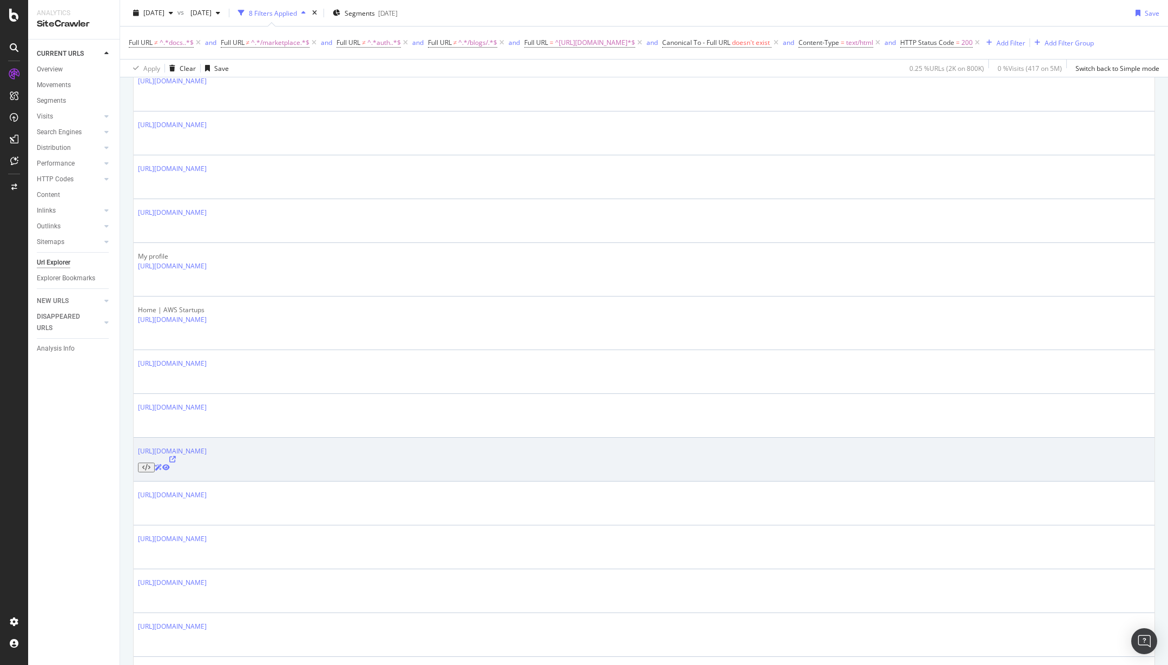
scroll to position [1281, 0]
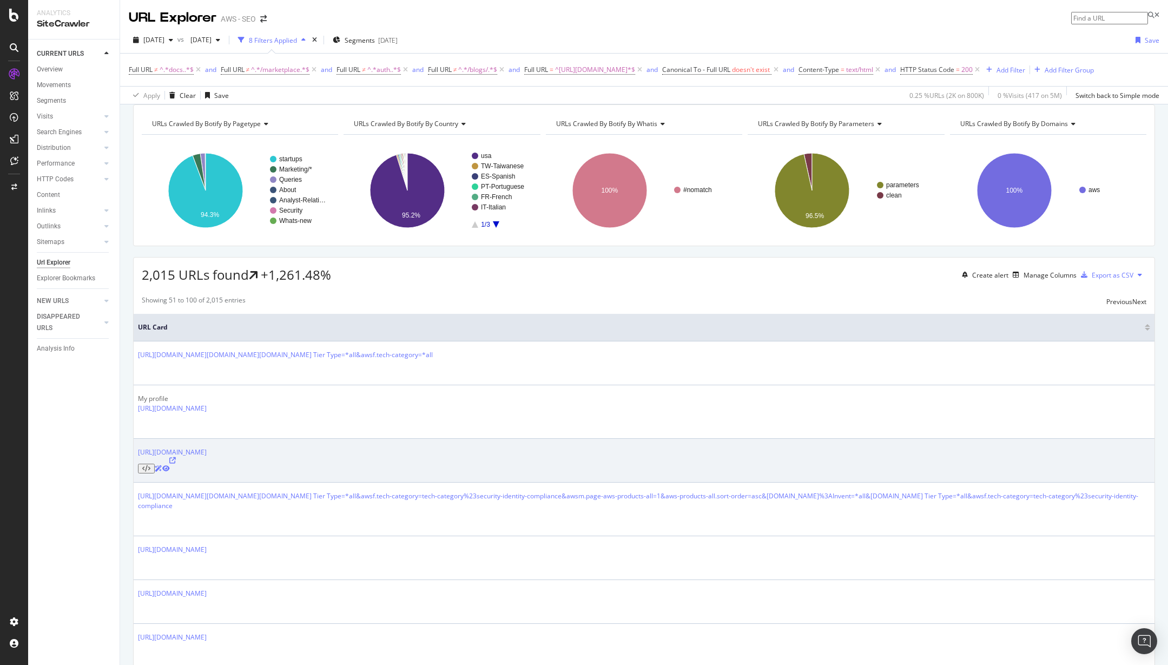
scroll to position [860, 0]
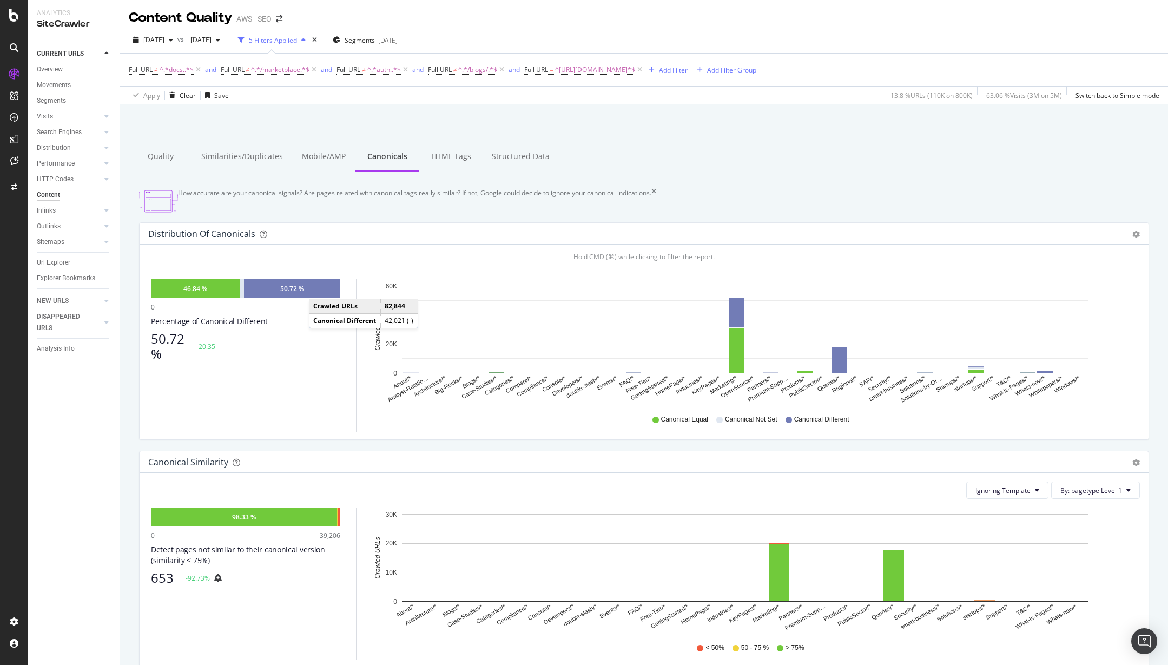
click at [320, 296] on div "50.72 %" at bounding box center [292, 288] width 96 height 19
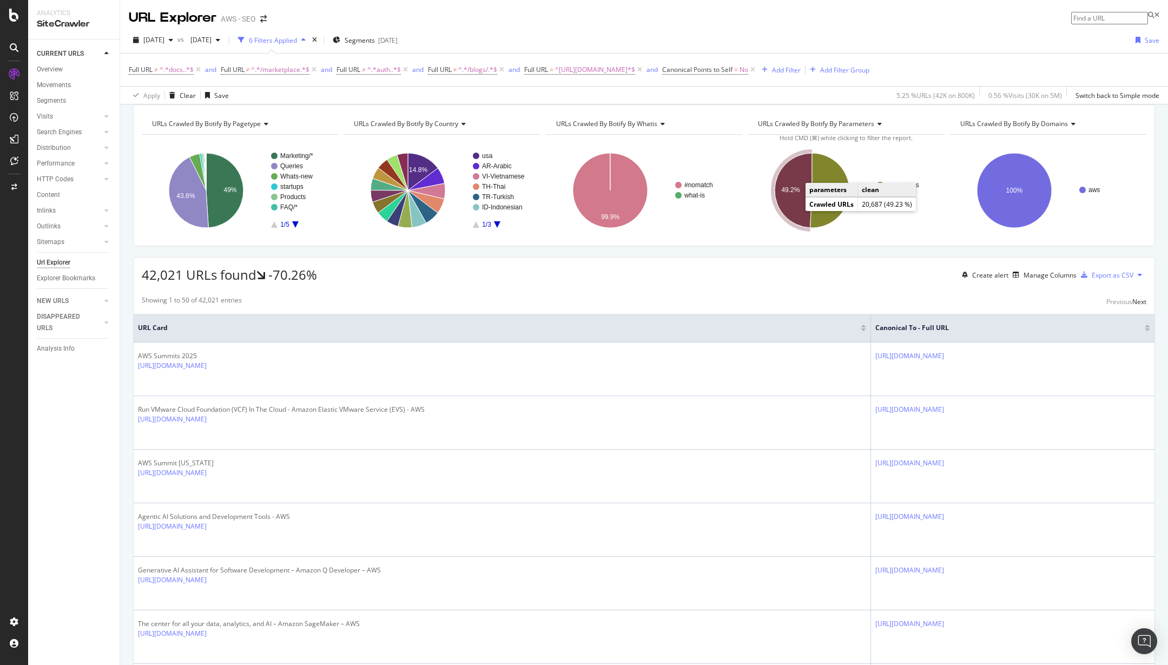
click at [790, 214] on icon "A chart." at bounding box center [793, 190] width 37 height 75
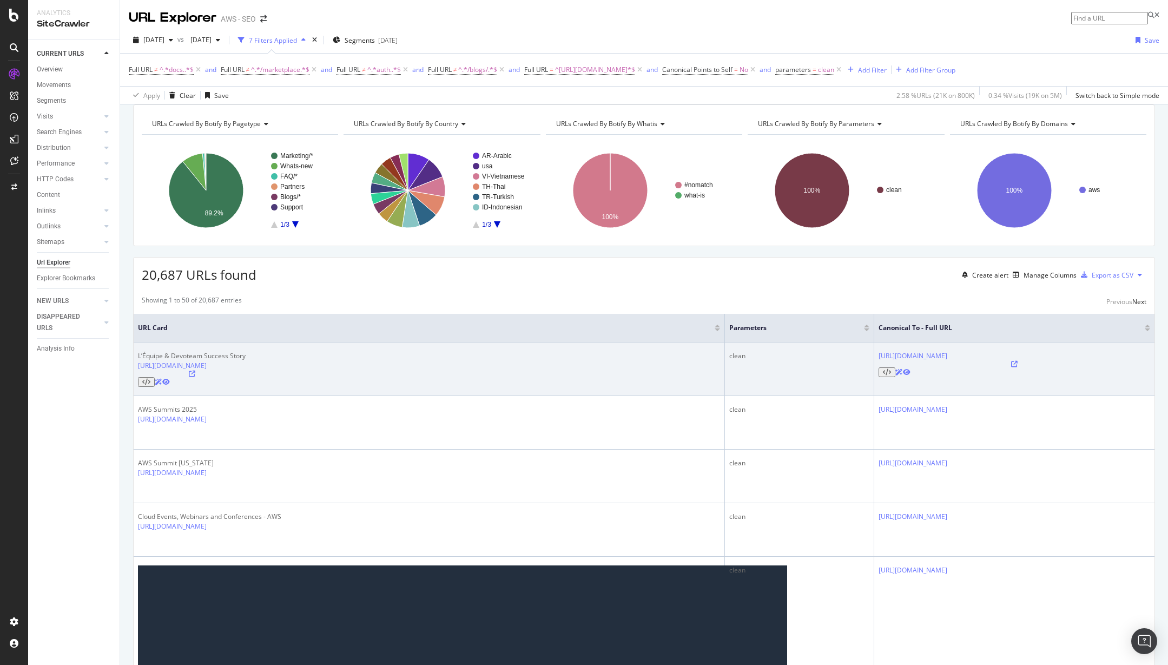
click at [195, 377] on icon at bounding box center [192, 374] width 6 height 6
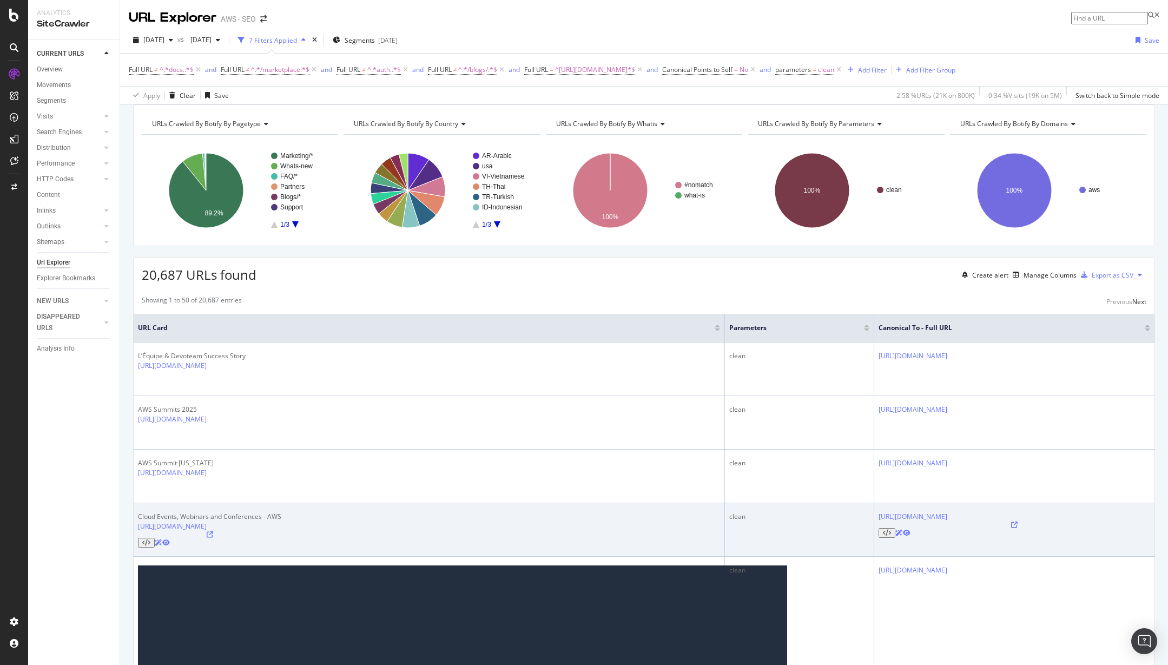
click at [213, 531] on icon at bounding box center [210, 534] width 6 height 6
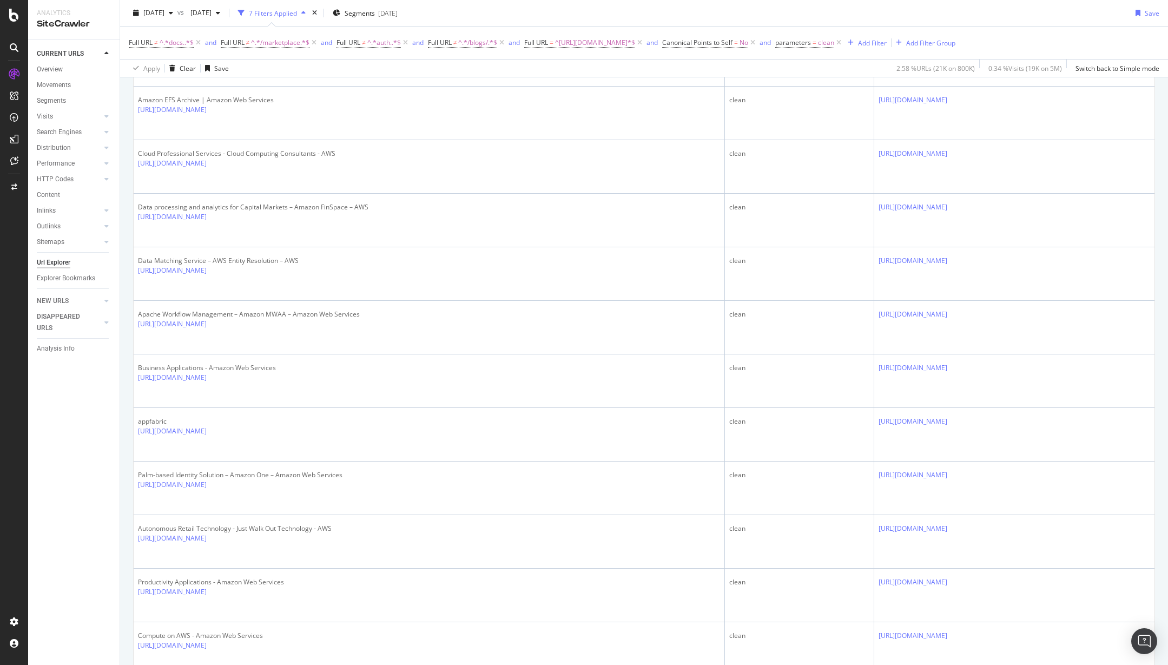
scroll to position [1712, 0]
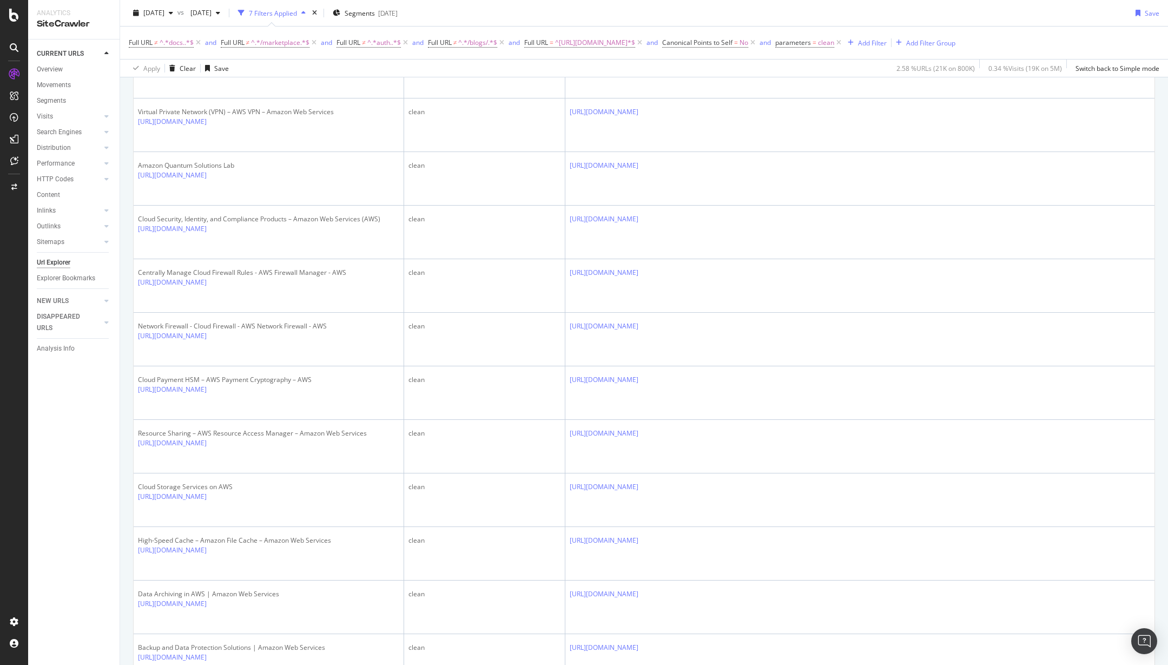
scroll to position [1949, 0]
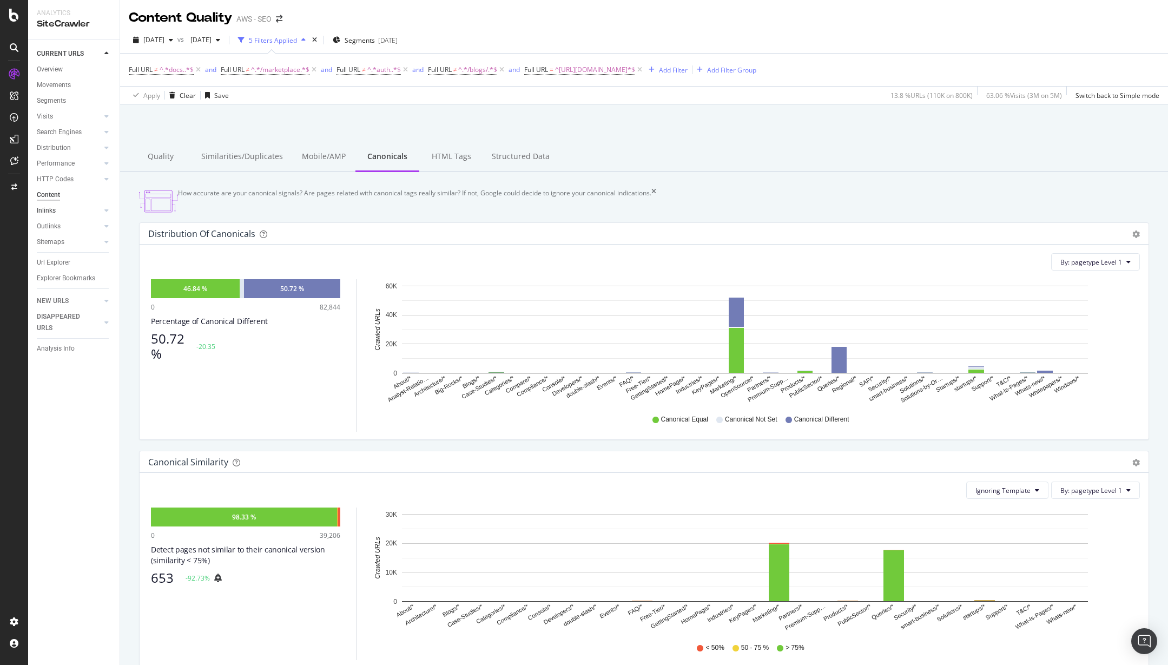
click at [80, 211] on link "Inlinks" at bounding box center [69, 210] width 64 height 11
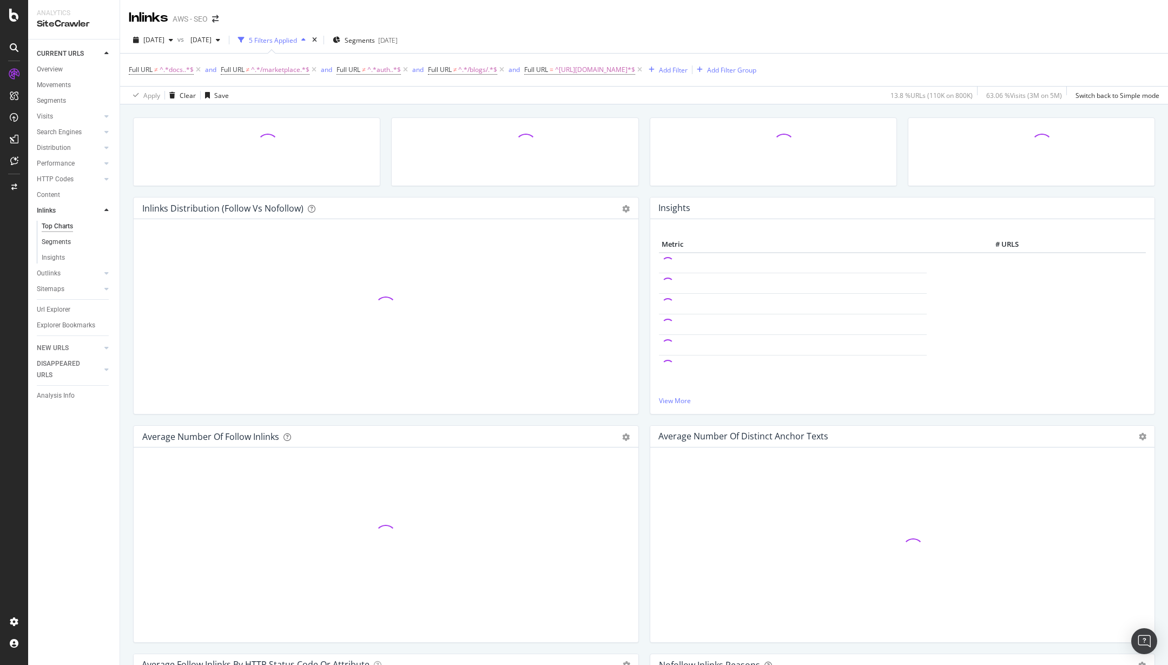
click at [73, 243] on link "Segments" at bounding box center [77, 241] width 70 height 11
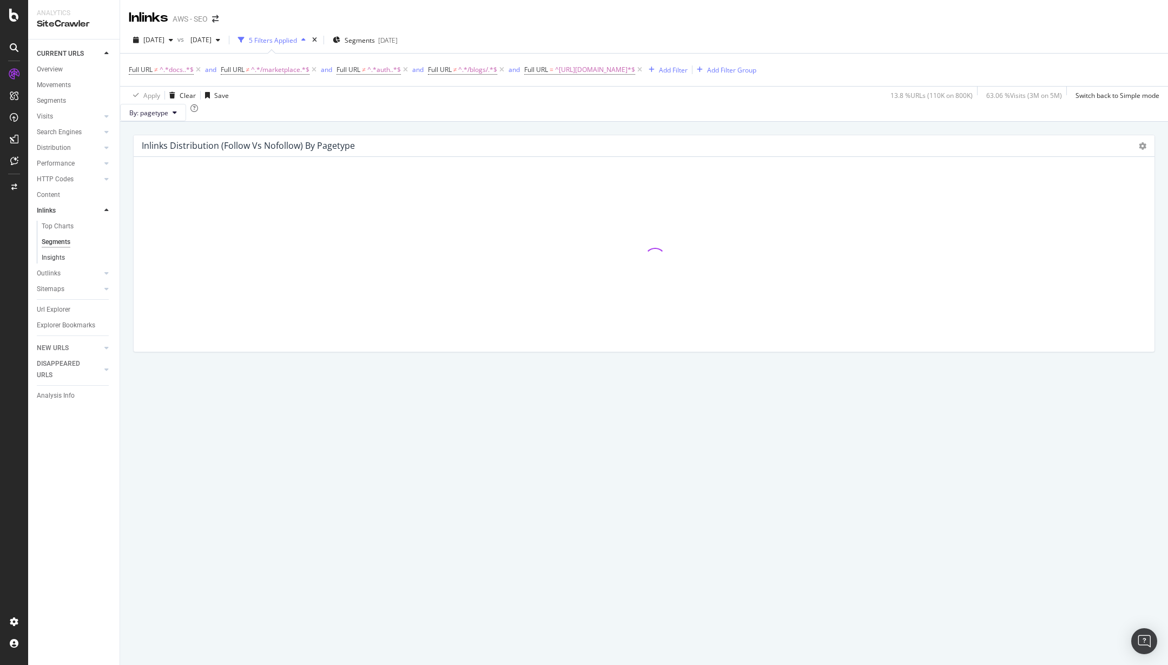
click at [72, 260] on link "Insights" at bounding box center [77, 257] width 70 height 11
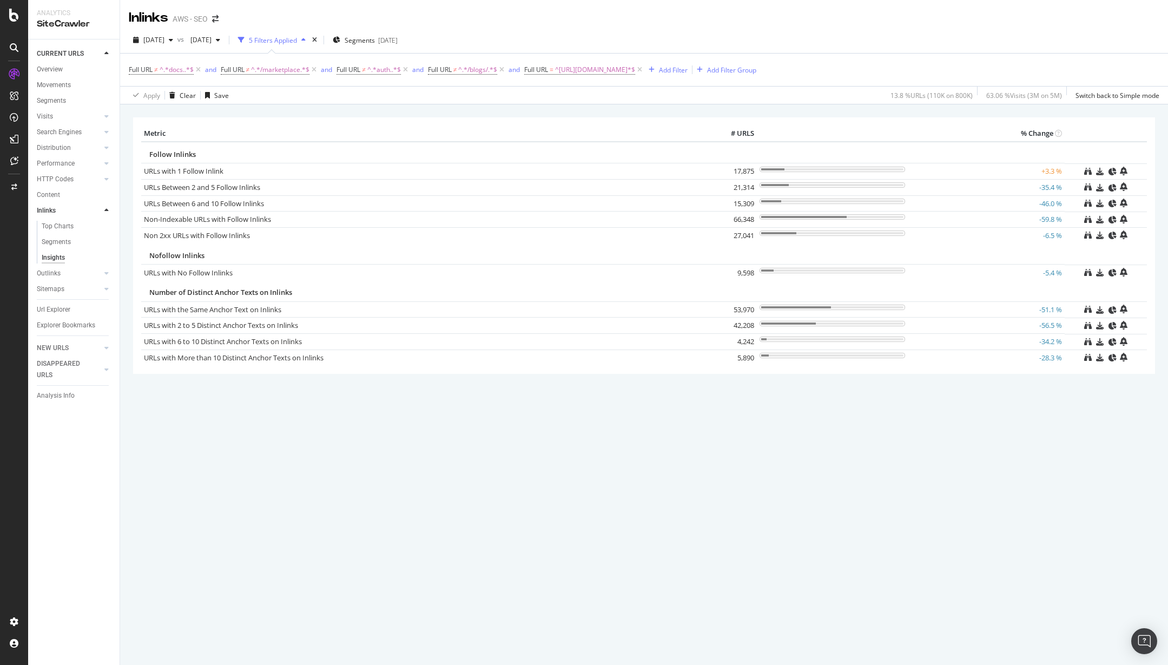
click at [1053, 275] on td "-5.4 %" at bounding box center [986, 273] width 157 height 16
click at [207, 273] on link "URLs with No Follow Inlinks" at bounding box center [188, 273] width 89 height 10
click at [229, 238] on link "Non 2xx URLs with Follow Inlinks" at bounding box center [197, 235] width 106 height 10
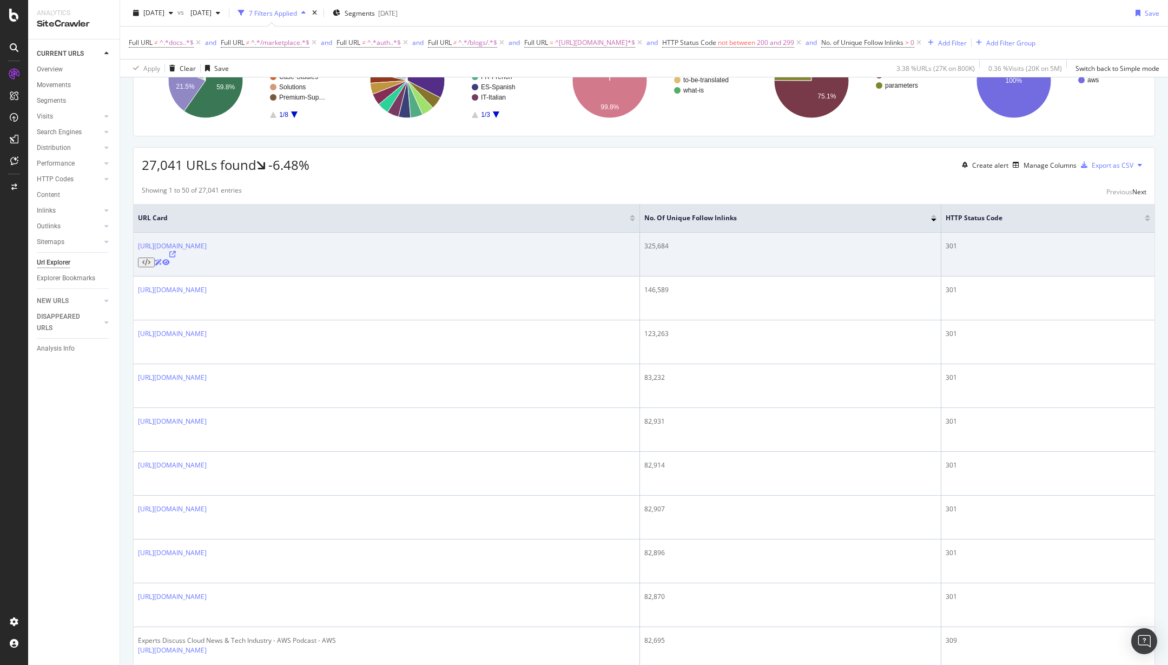
scroll to position [351, 0]
